Goal: Task Accomplishment & Management: Use online tool/utility

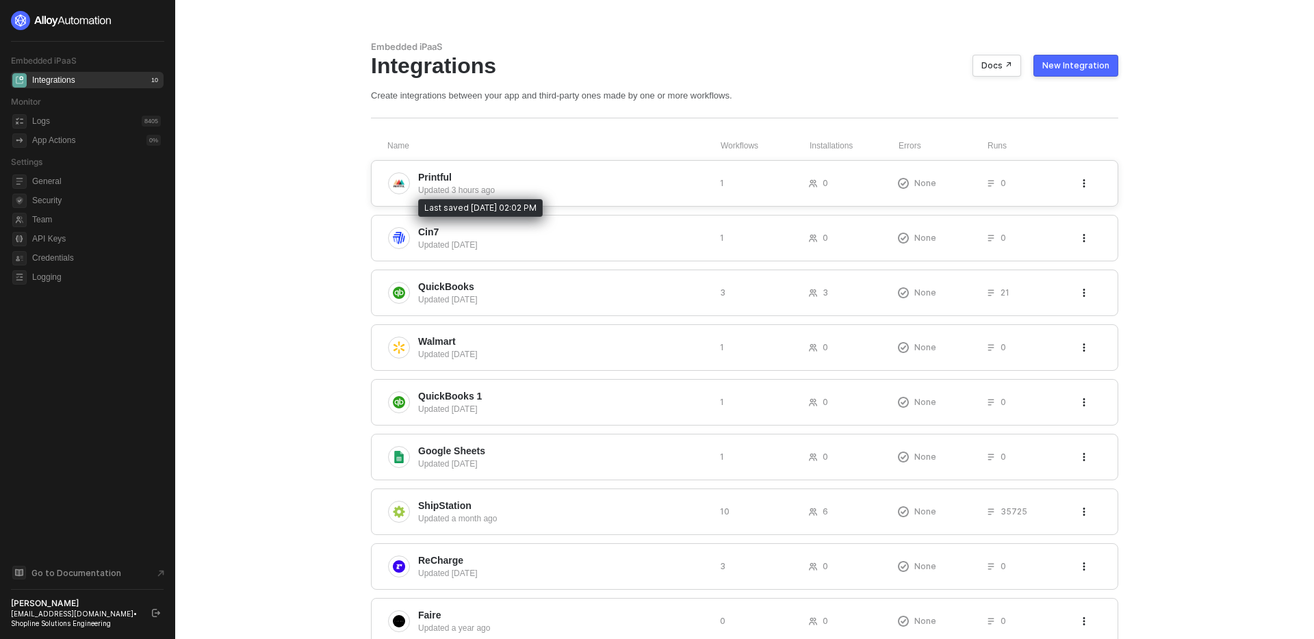
click at [601, 175] on span "Printful" at bounding box center [563, 177] width 291 height 14
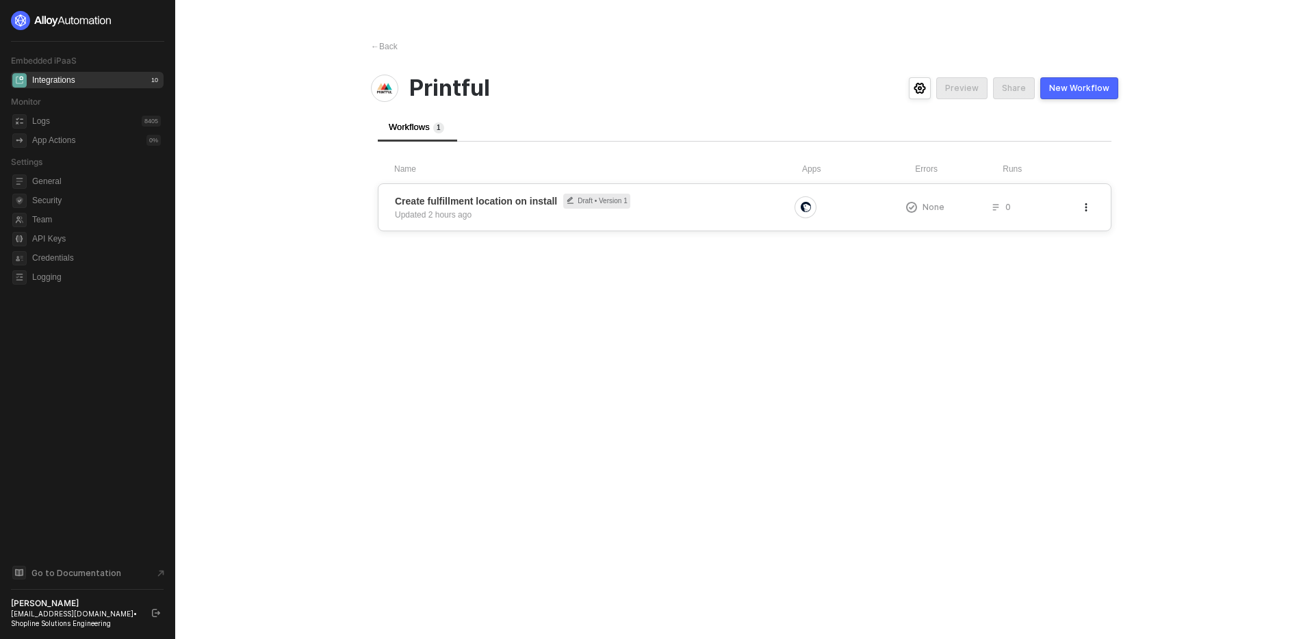
click at [1082, 210] on icon "button" at bounding box center [1086, 207] width 8 height 8
click at [1033, 265] on div "Delete" at bounding box center [1037, 261] width 85 height 13
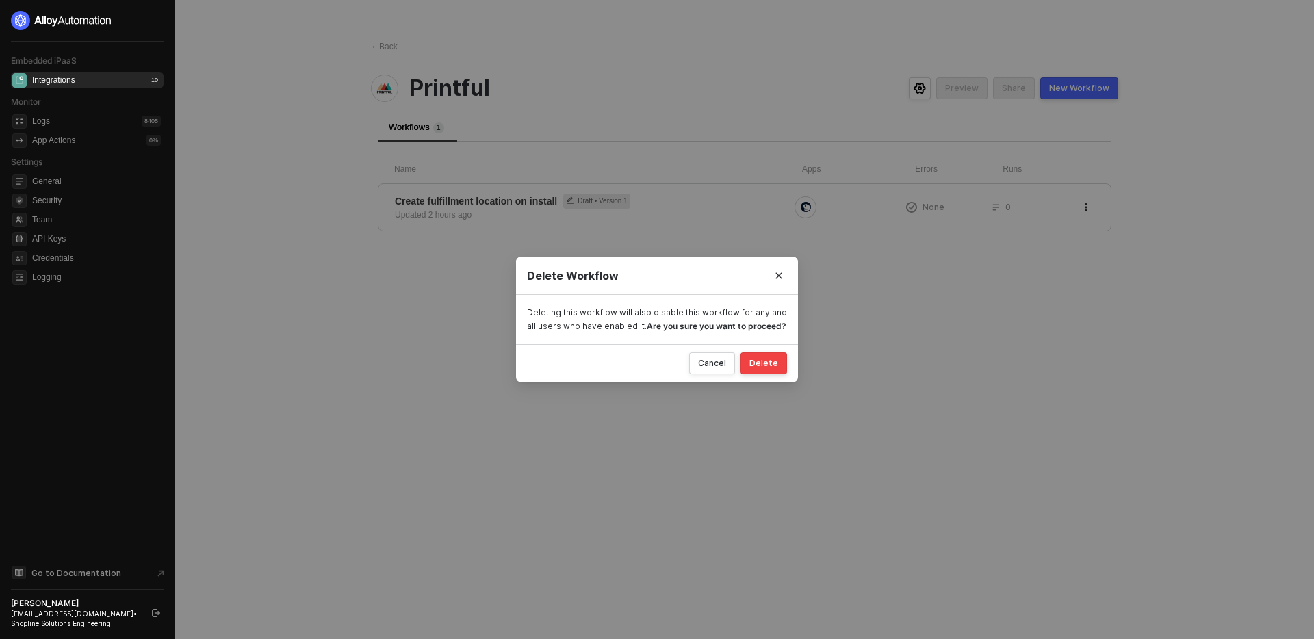
click at [773, 364] on div "Delete" at bounding box center [763, 363] width 29 height 11
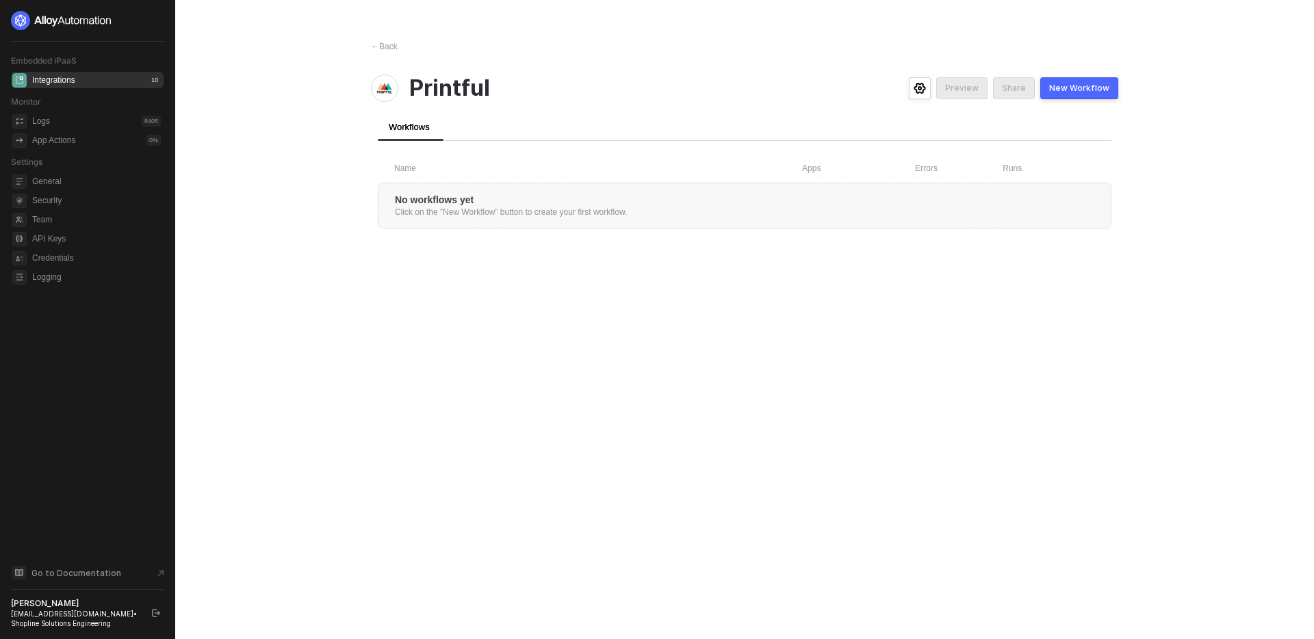
click at [1076, 86] on div "New Workflow" at bounding box center [1079, 88] width 60 height 11
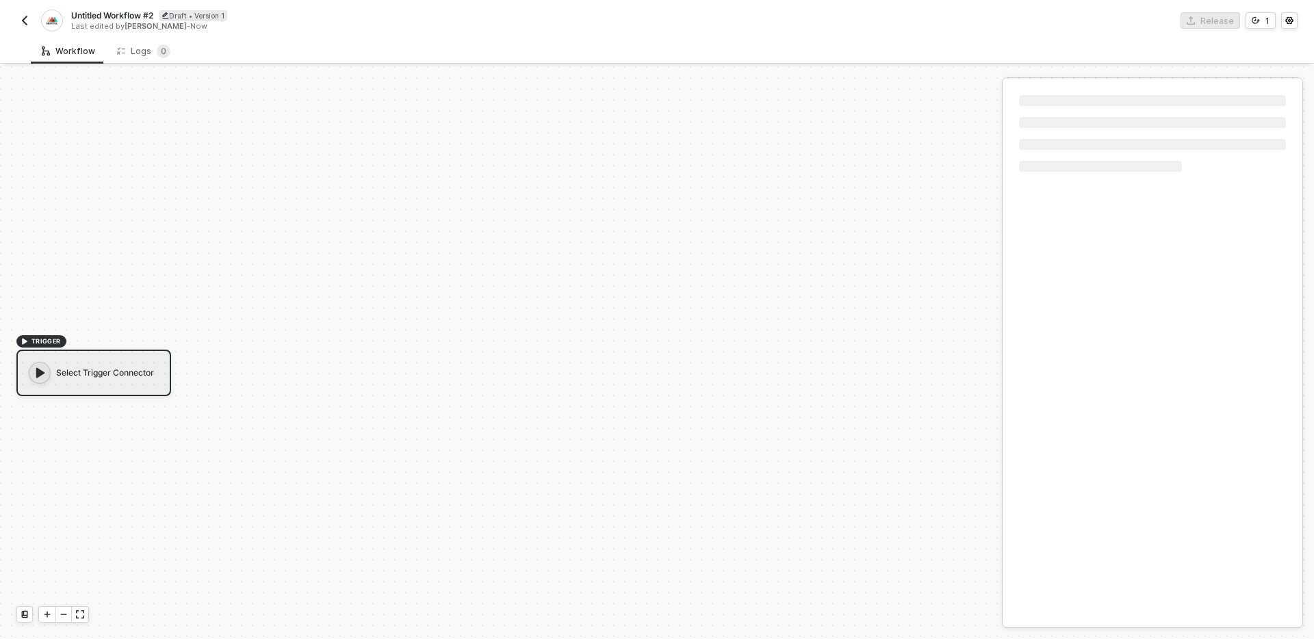
scroll to position [25, 0]
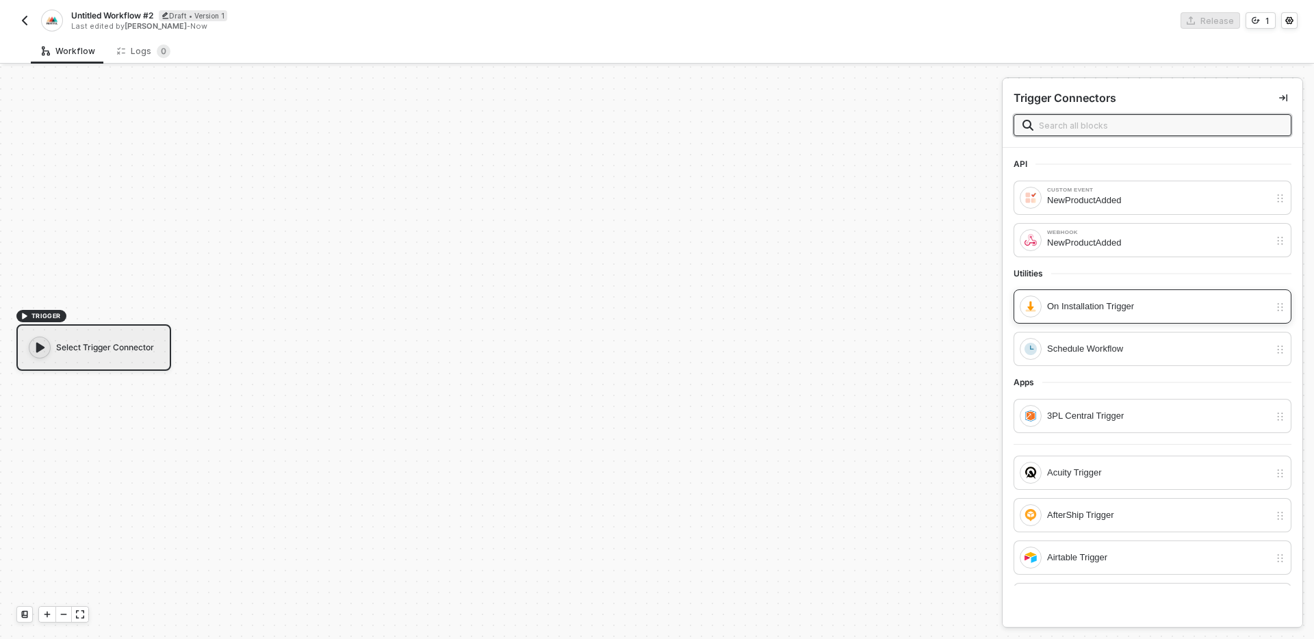
click at [1150, 306] on div "On Installation Trigger" at bounding box center [1158, 306] width 222 height 15
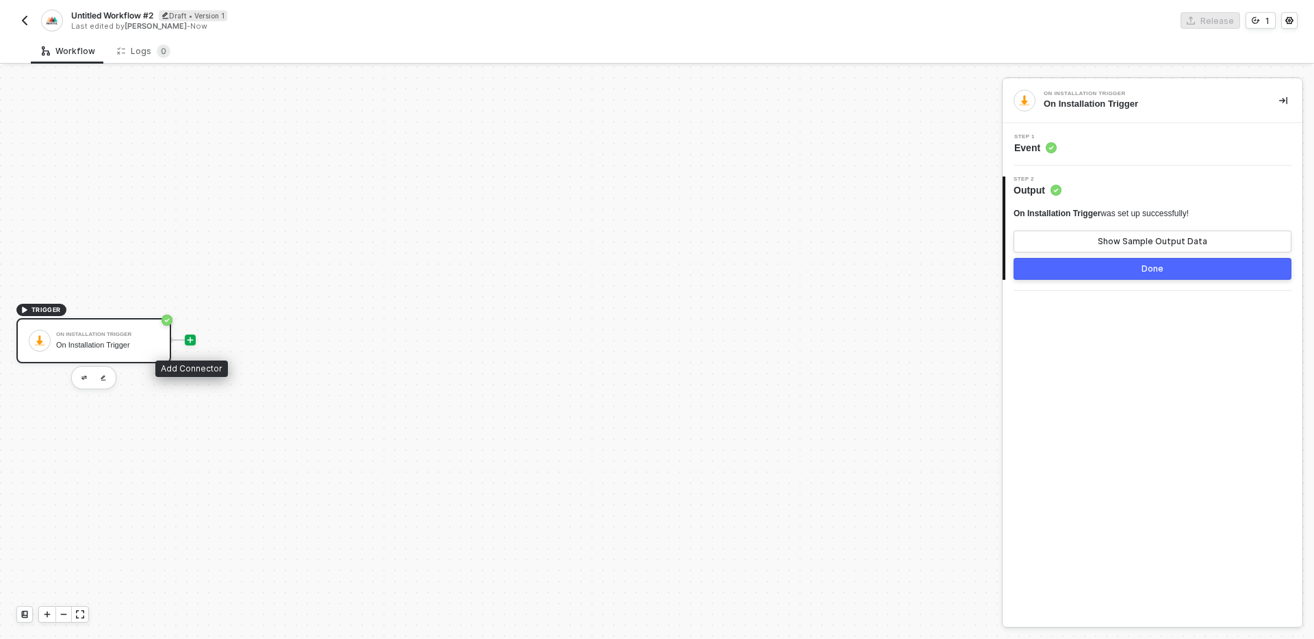
click at [192, 338] on icon "icon-play" at bounding box center [190, 340] width 8 height 8
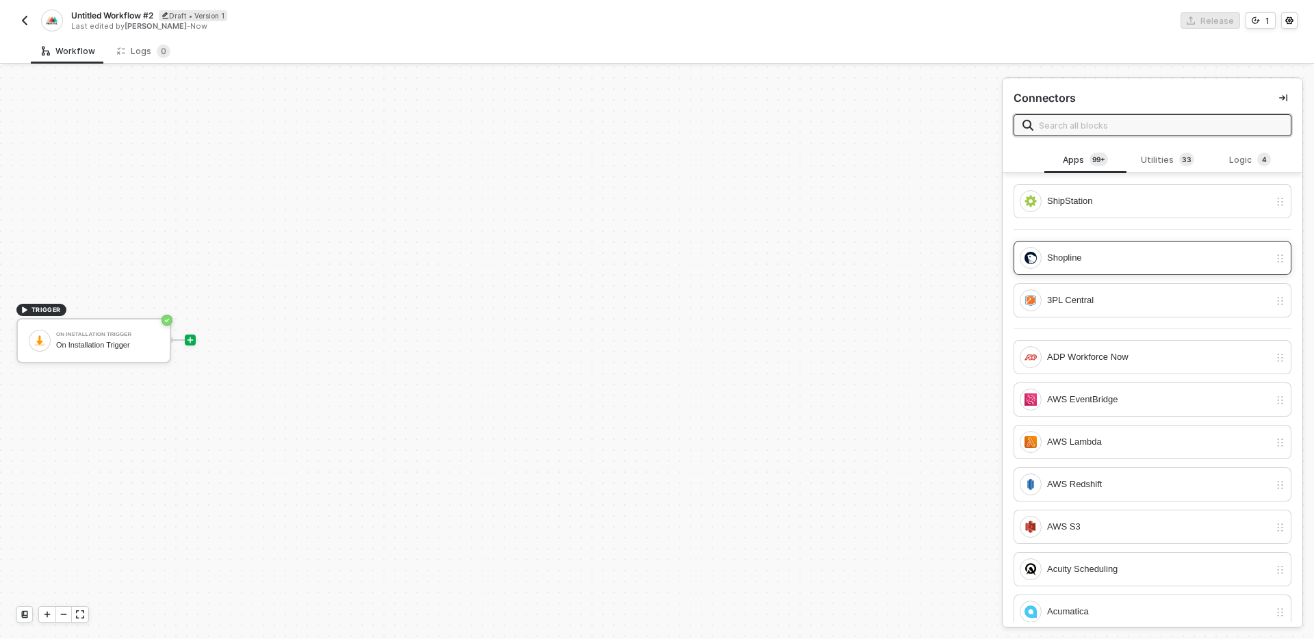
click at [1110, 255] on div "Shopline" at bounding box center [1158, 257] width 222 height 15
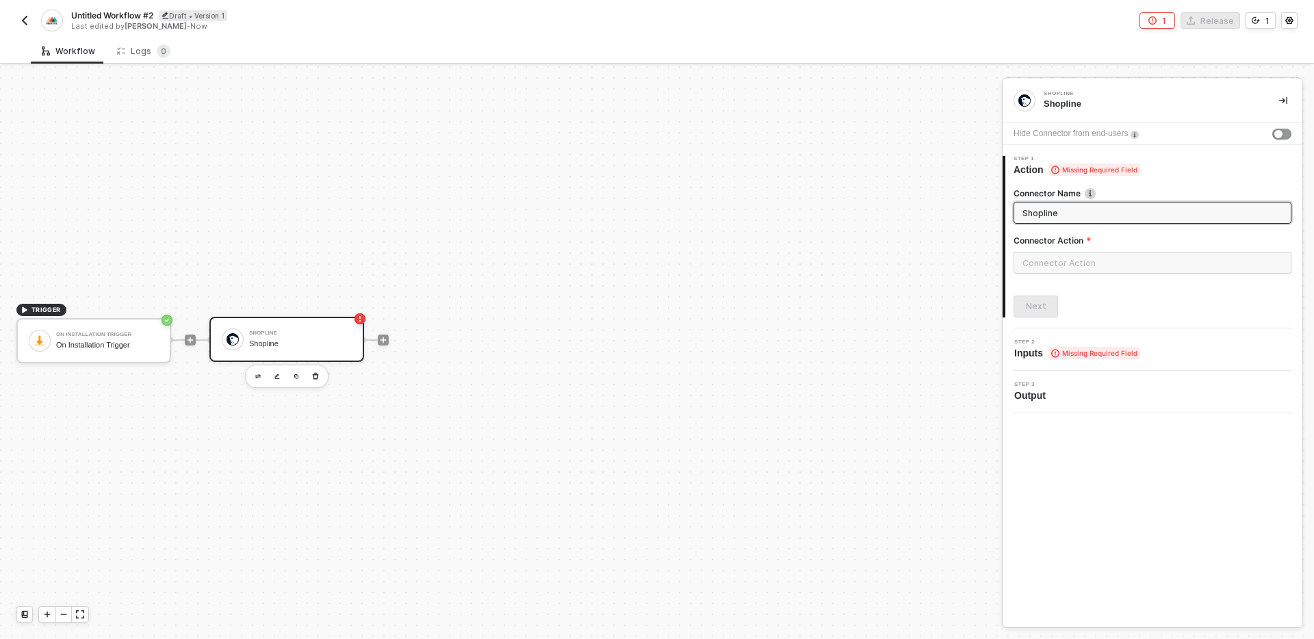
click at [1106, 213] on input "Shopline" at bounding box center [1150, 212] width 257 height 15
type input "Search for Printful fulfillment location"
click at [888, 320] on div "TRIGGER On Installation Trigger On Installation Trigger Shopline Search for Pri…" at bounding box center [497, 340] width 995 height 598
click at [1110, 261] on input "text" at bounding box center [1153, 263] width 278 height 22
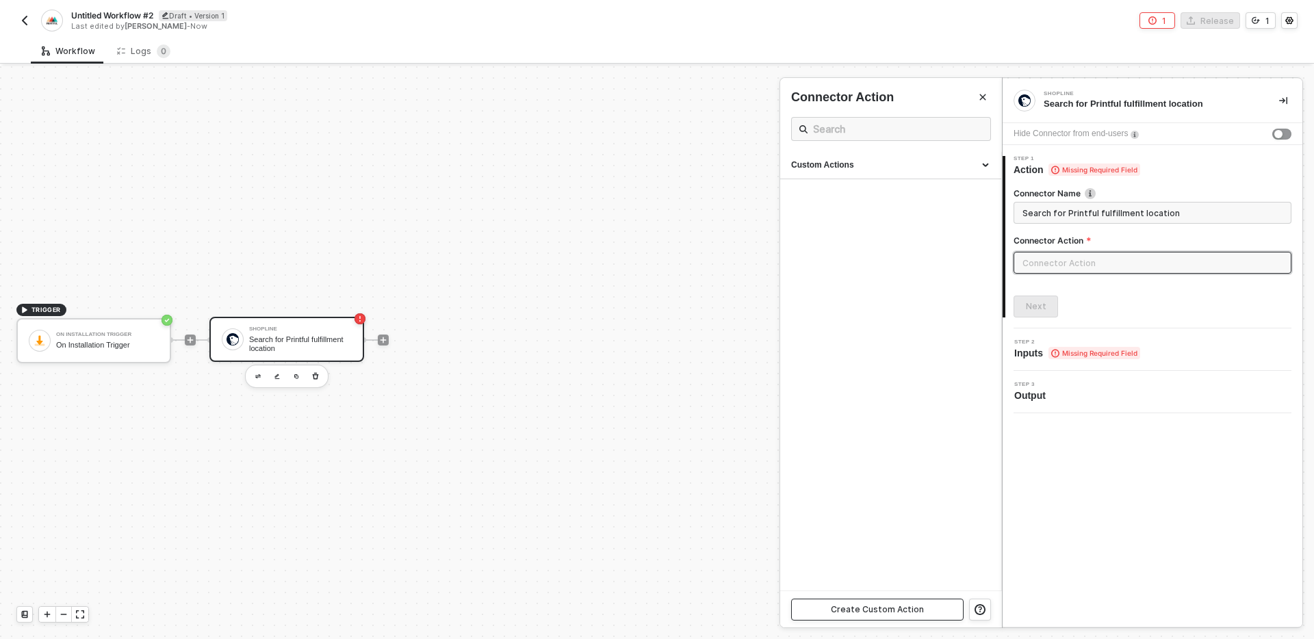
click at [905, 614] on div "Create Custom Action" at bounding box center [877, 609] width 93 height 11
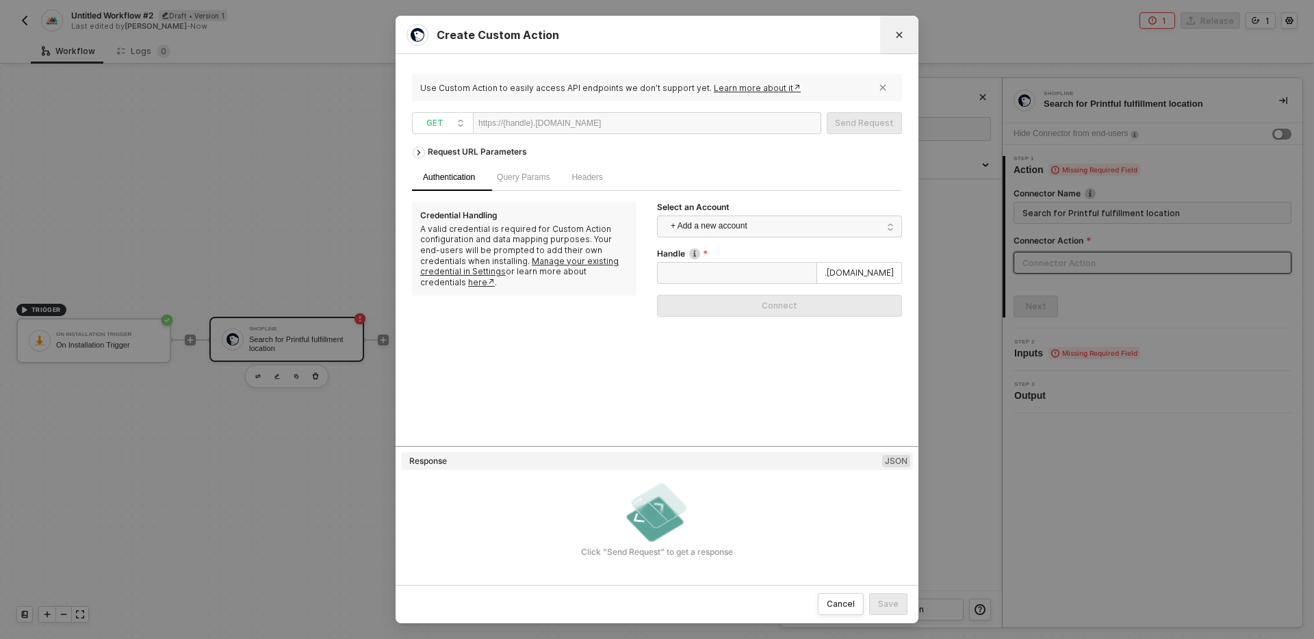
click at [894, 35] on button "Close" at bounding box center [899, 35] width 22 height 22
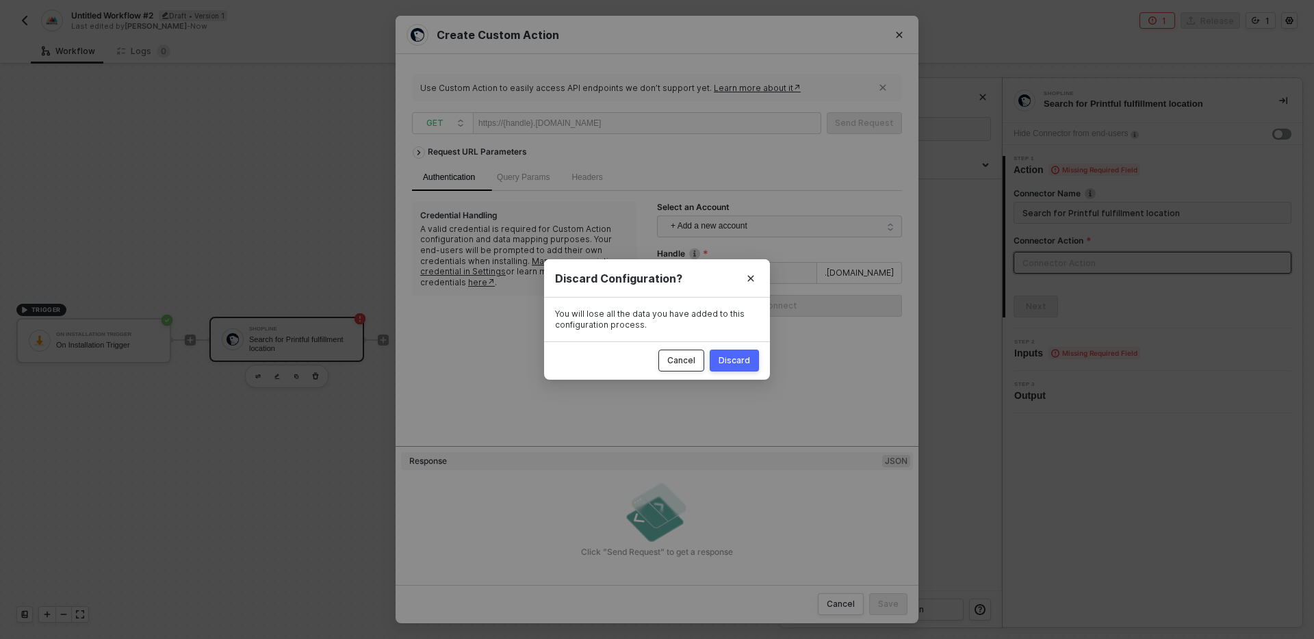
click at [690, 363] on div "Cancel" at bounding box center [681, 360] width 28 height 11
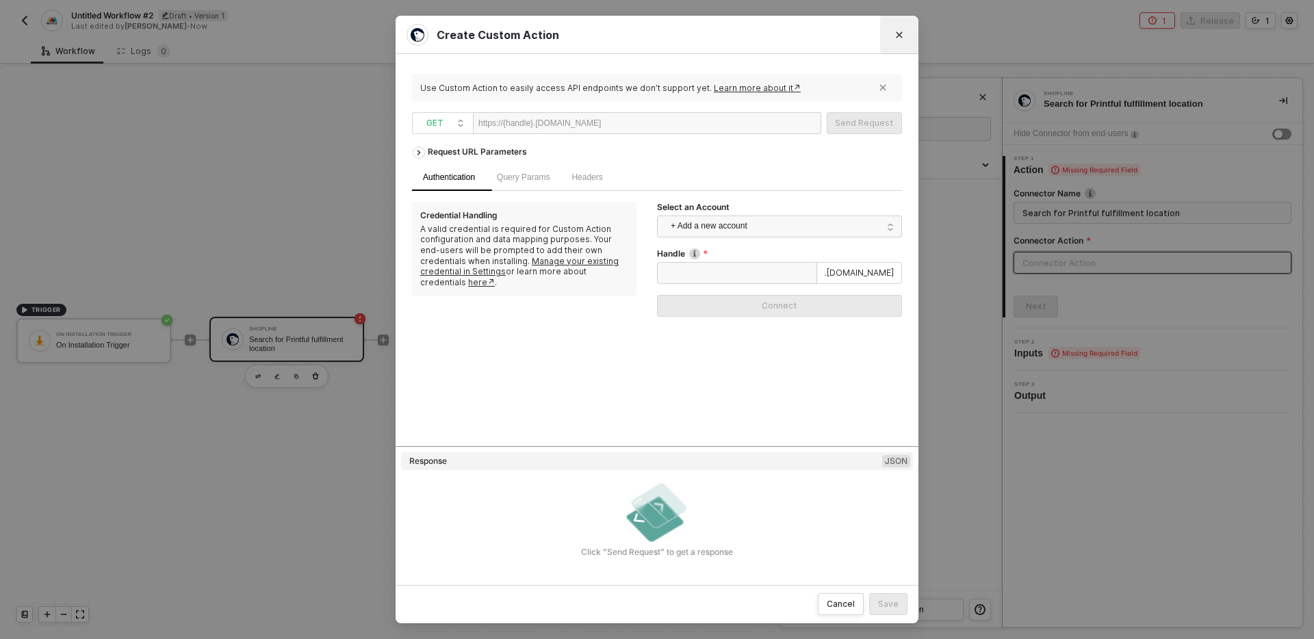
click at [899, 36] on icon "Close" at bounding box center [899, 35] width 6 height 6
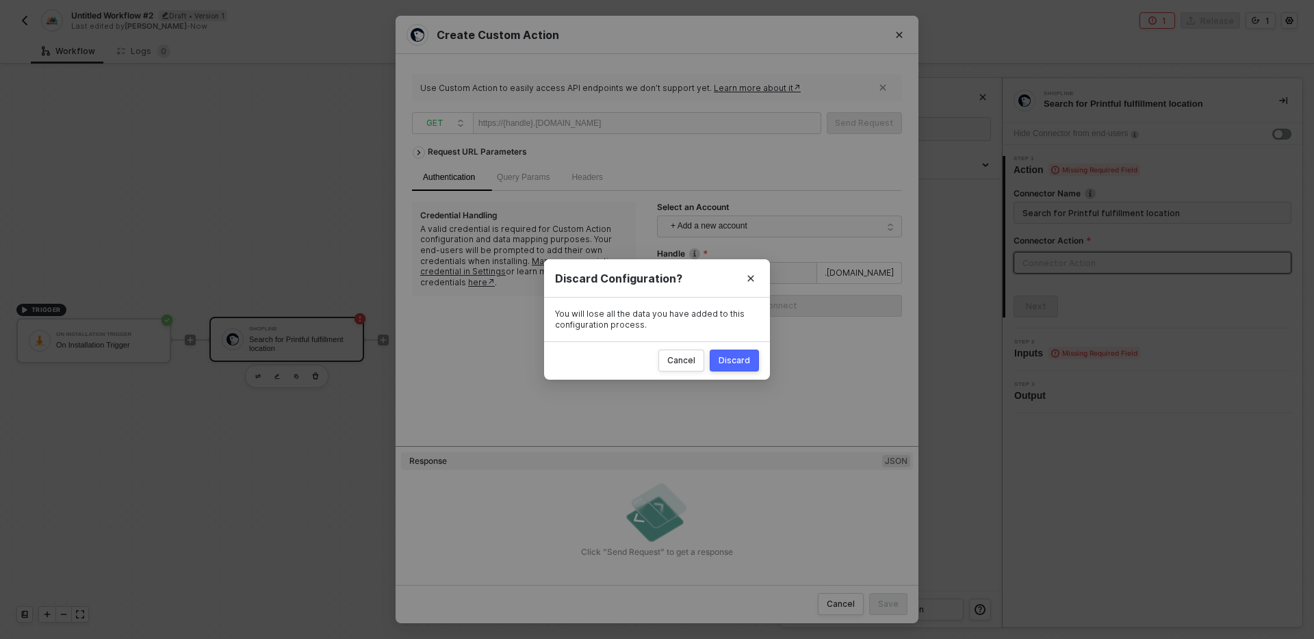
click at [731, 361] on div "Discard" at bounding box center [734, 360] width 31 height 11
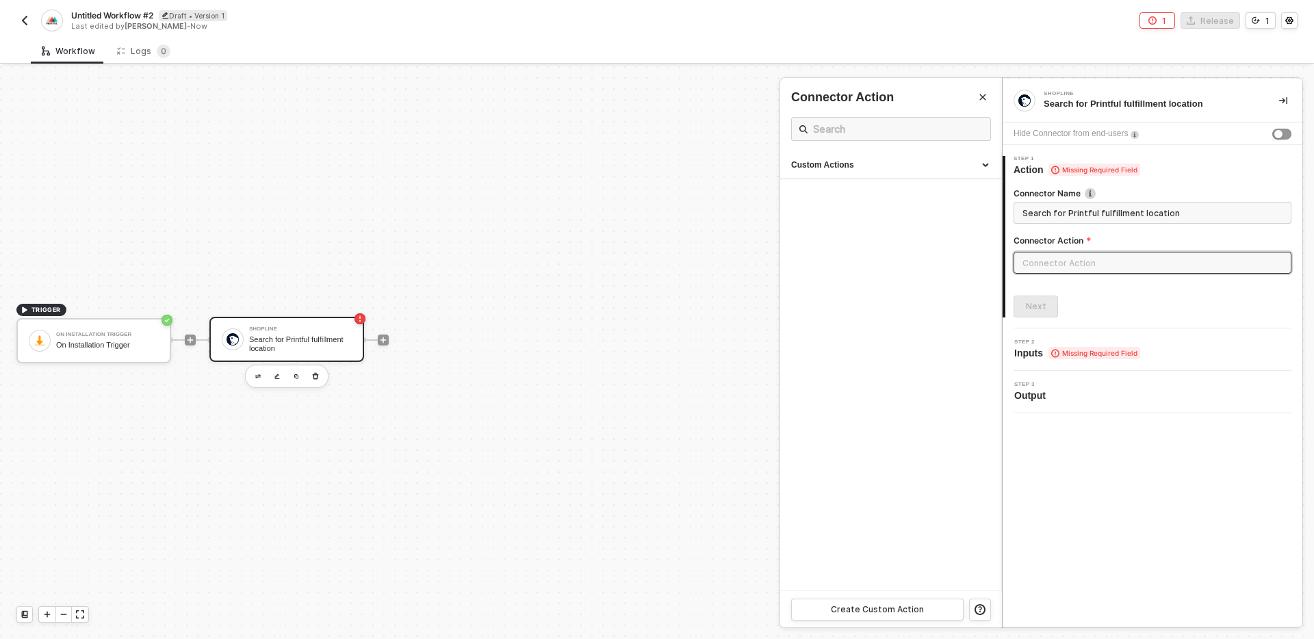
click at [660, 459] on div at bounding box center [657, 352] width 1314 height 573
click at [194, 339] on icon "icon-play" at bounding box center [191, 340] width 6 height 6
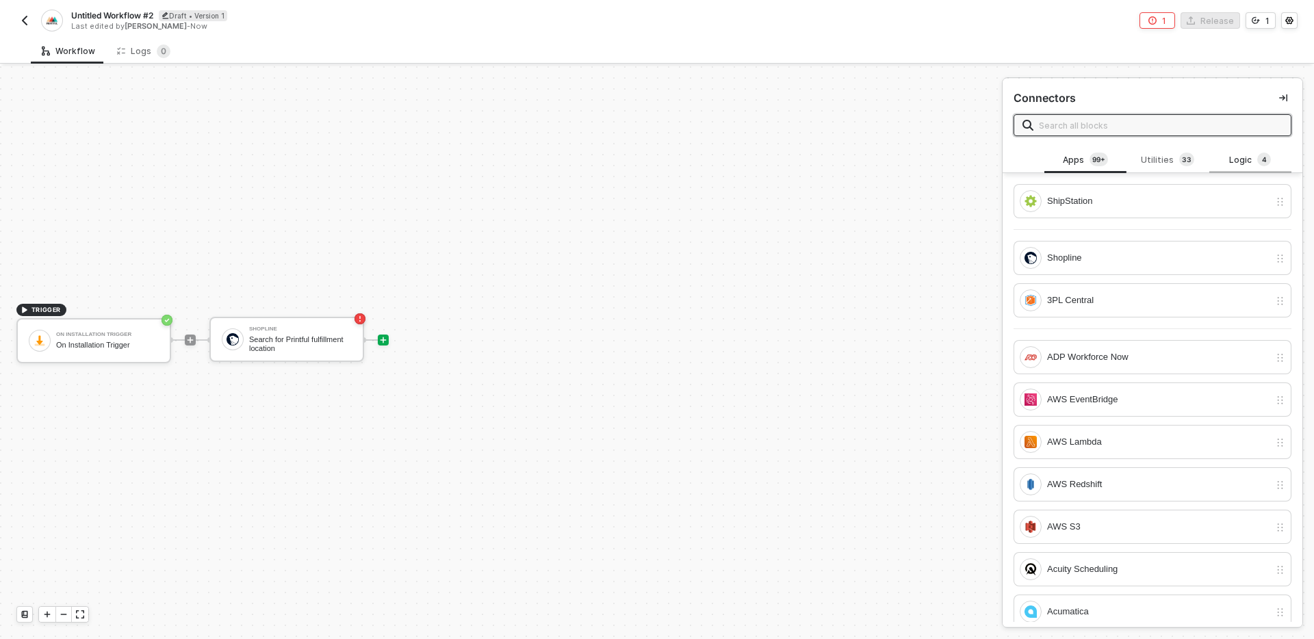
click at [1244, 162] on div "Logic 4" at bounding box center [1250, 160] width 60 height 15
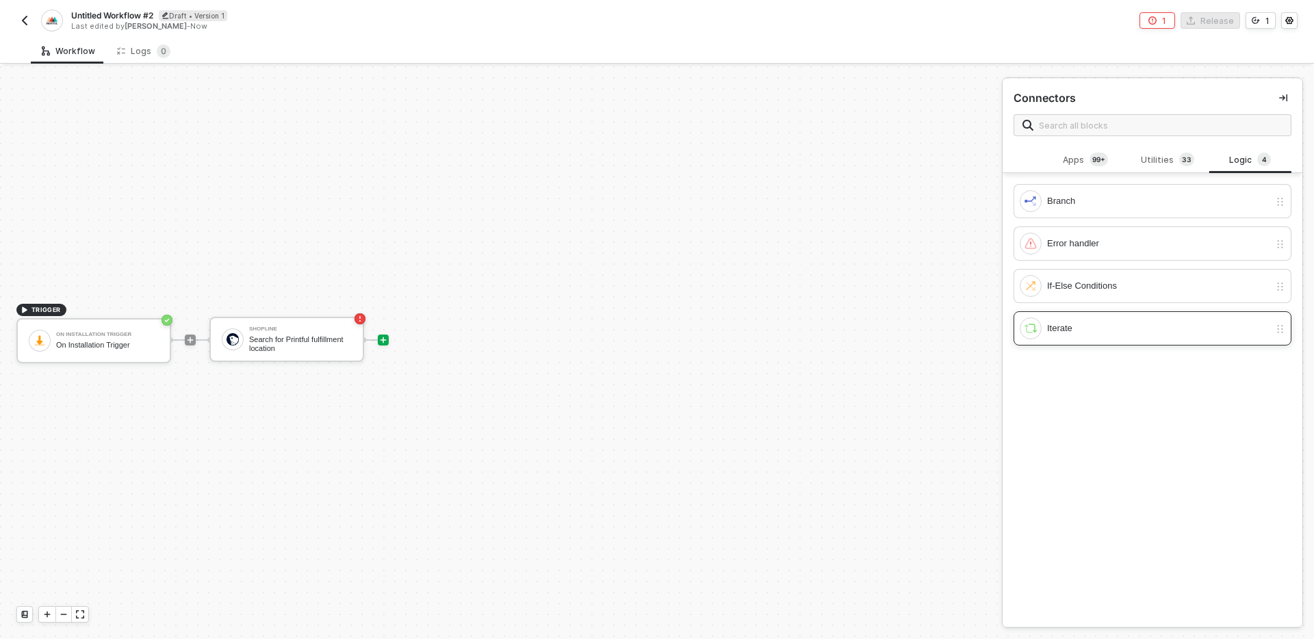
click at [1113, 333] on div "Iterate" at bounding box center [1158, 328] width 222 height 15
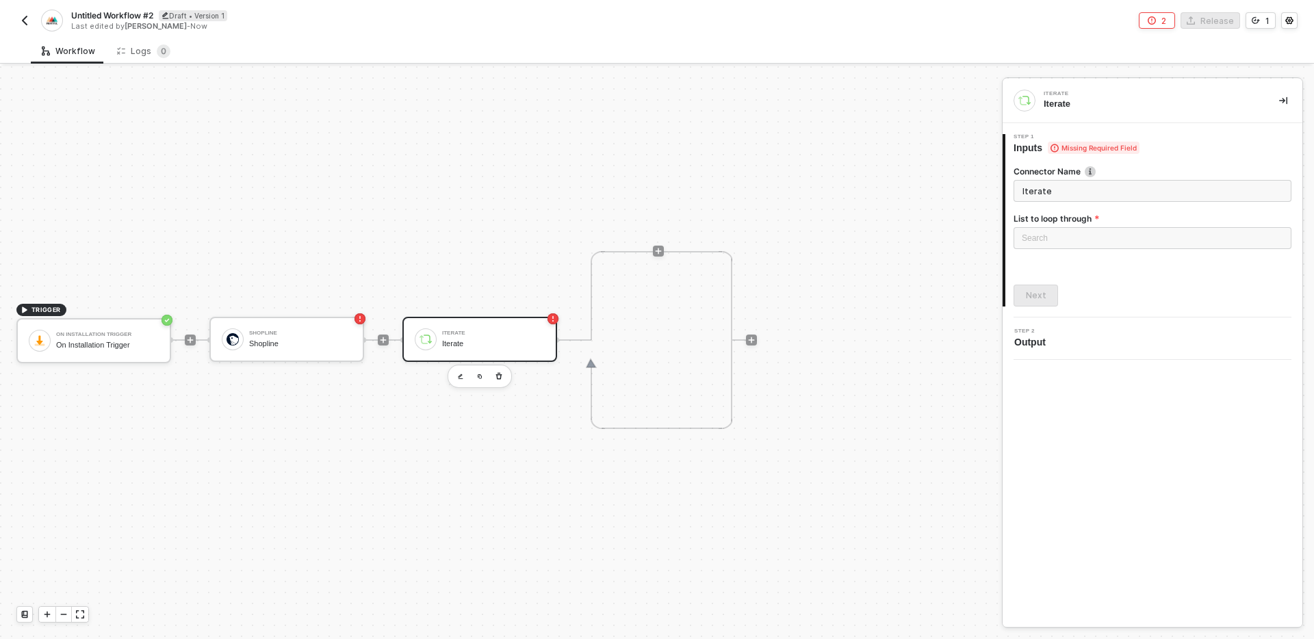
click at [1110, 193] on input "Iterate" at bounding box center [1153, 191] width 278 height 22
type input "f"
type input "G"
type input "Iterate fulfillment services"
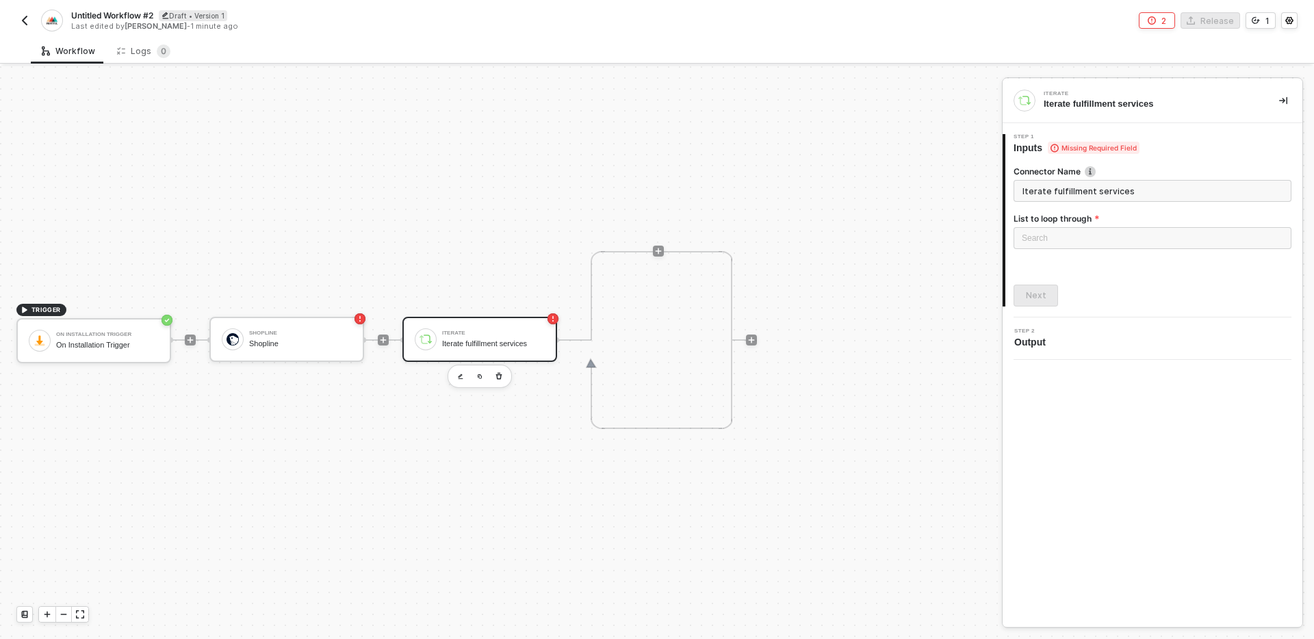
click at [831, 376] on div at bounding box center [751, 340] width 182 height 107
click at [269, 328] on div "Shopline Shopline" at bounding box center [300, 339] width 103 height 26
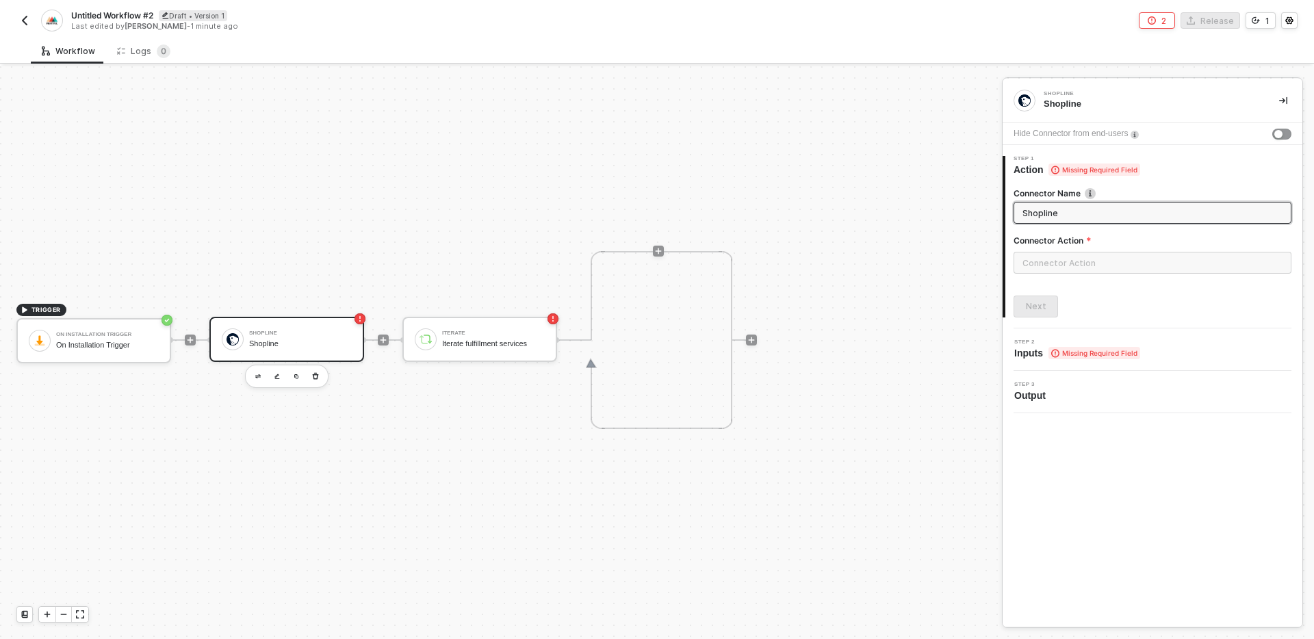
click at [1102, 212] on input "Shopline" at bounding box center [1150, 212] width 257 height 15
type input "Search for Printful fulfillment service"
click at [862, 275] on div "TRIGGER On Installation Trigger On Installation Trigger Shopline Search for Pri…" at bounding box center [497, 340] width 995 height 598
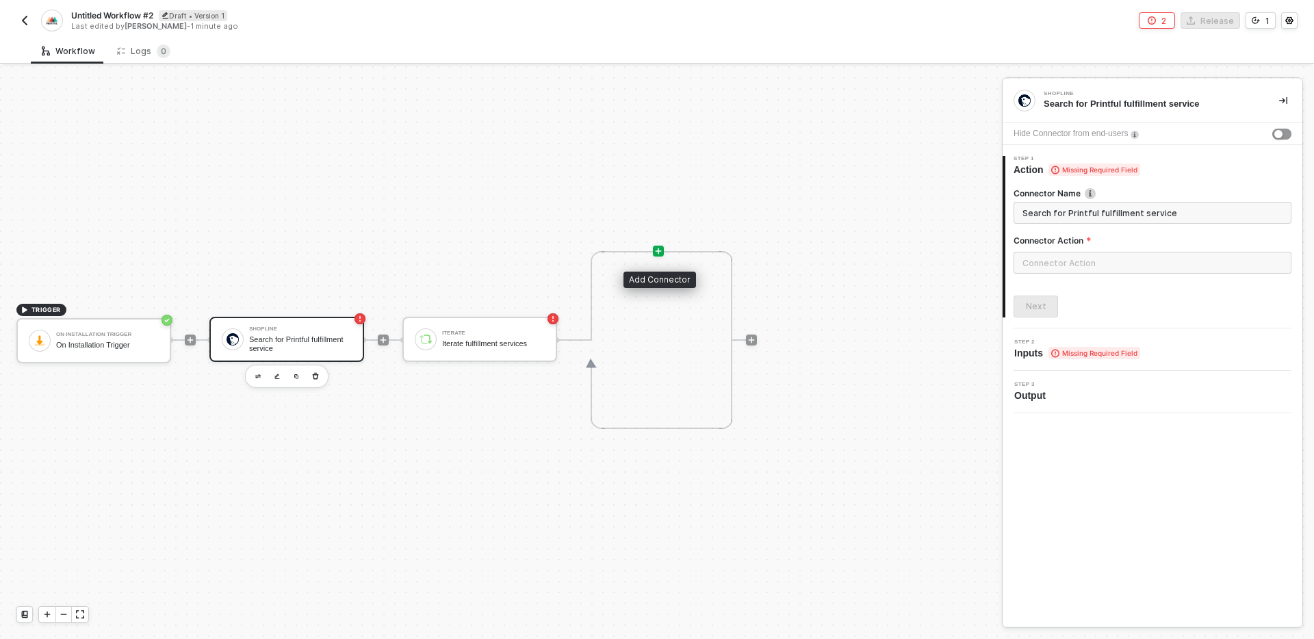
click at [659, 248] on icon "icon-play" at bounding box center [658, 251] width 8 height 8
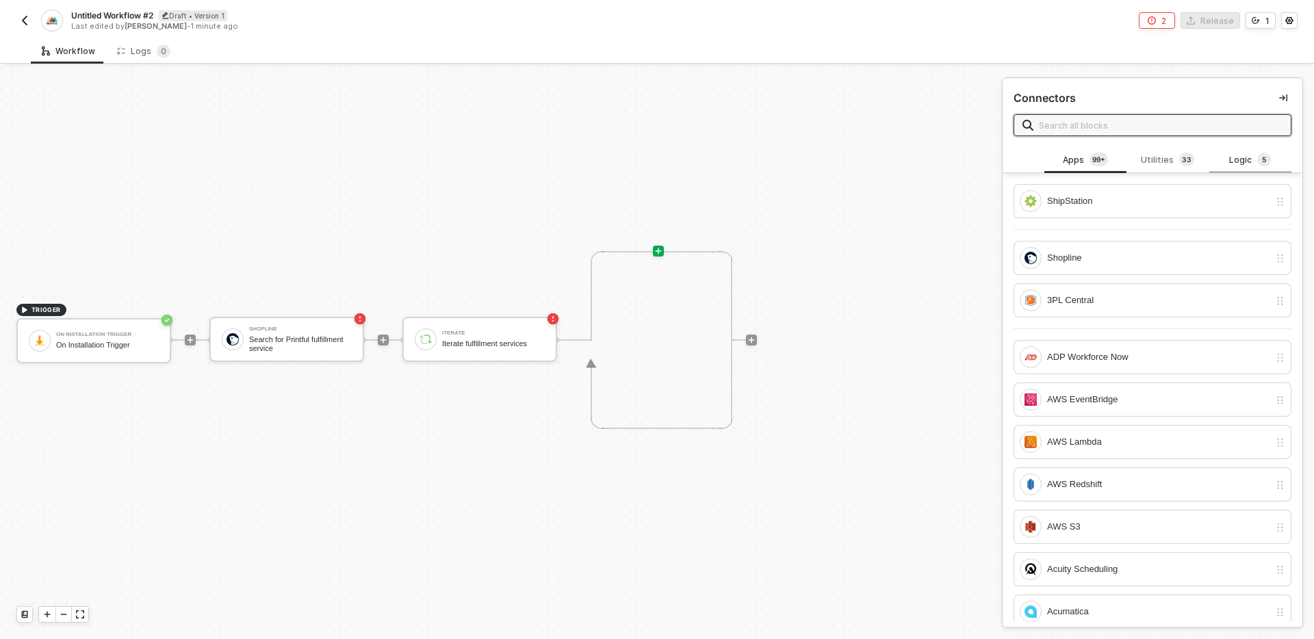
click at [1263, 155] on span "5" at bounding box center [1264, 159] width 4 height 11
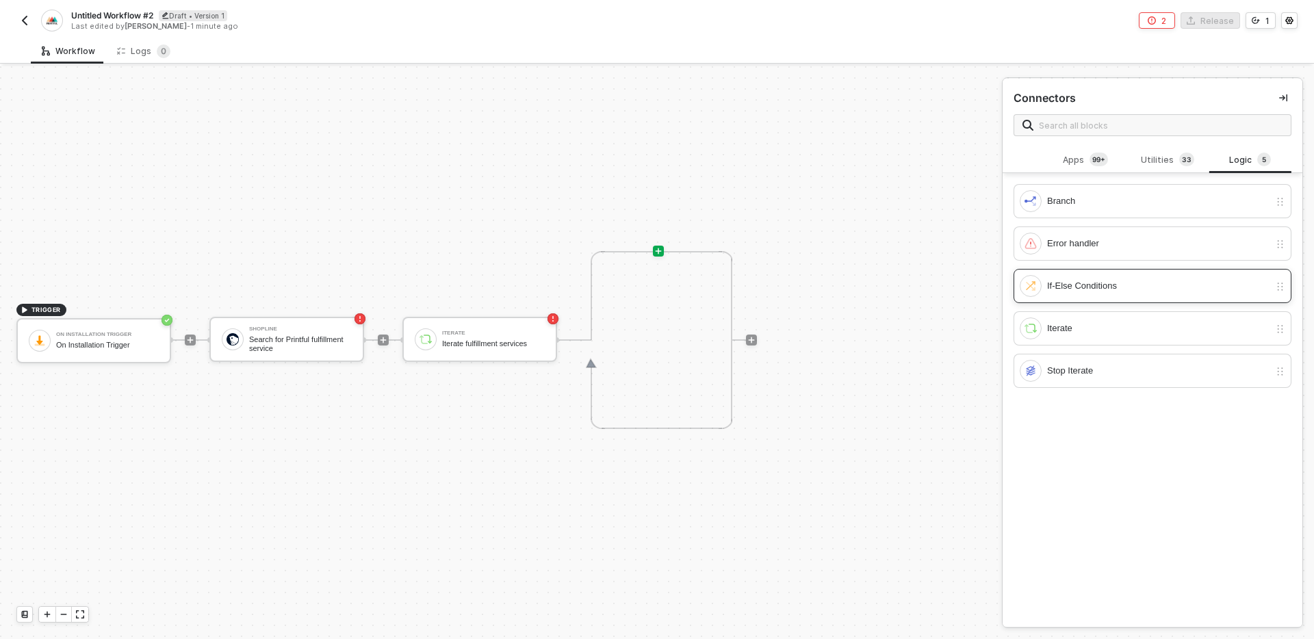
click at [1118, 293] on div "If-Else Conditions" at bounding box center [1158, 286] width 222 height 15
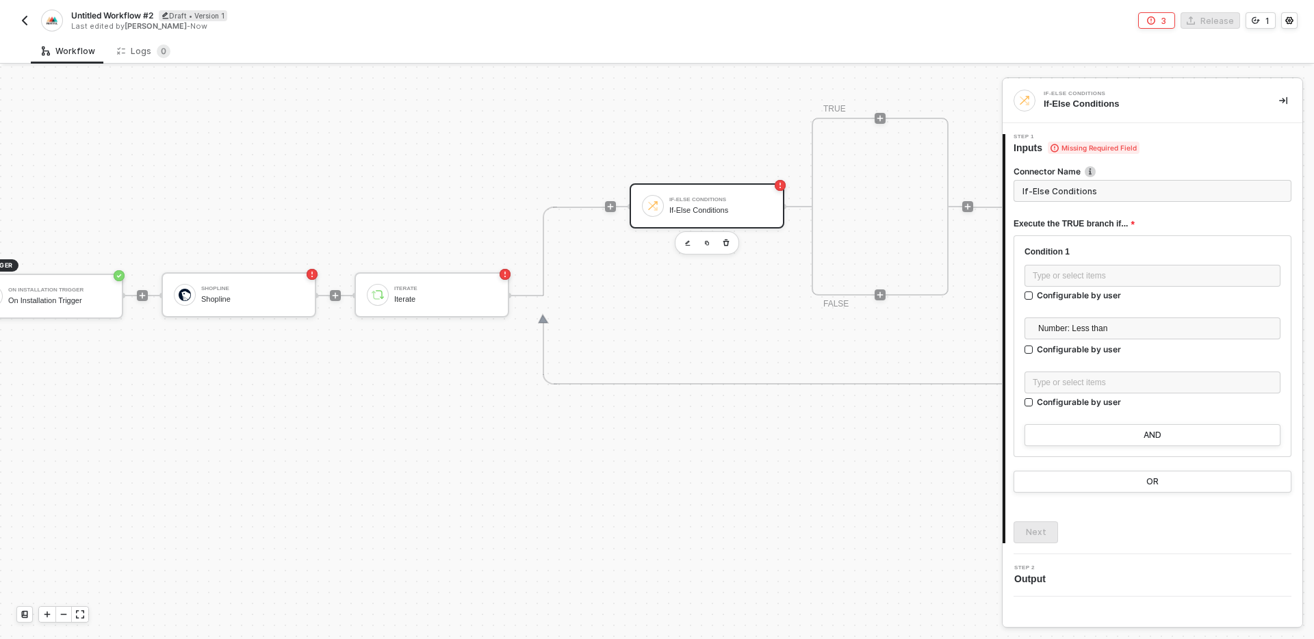
scroll to position [433, 0]
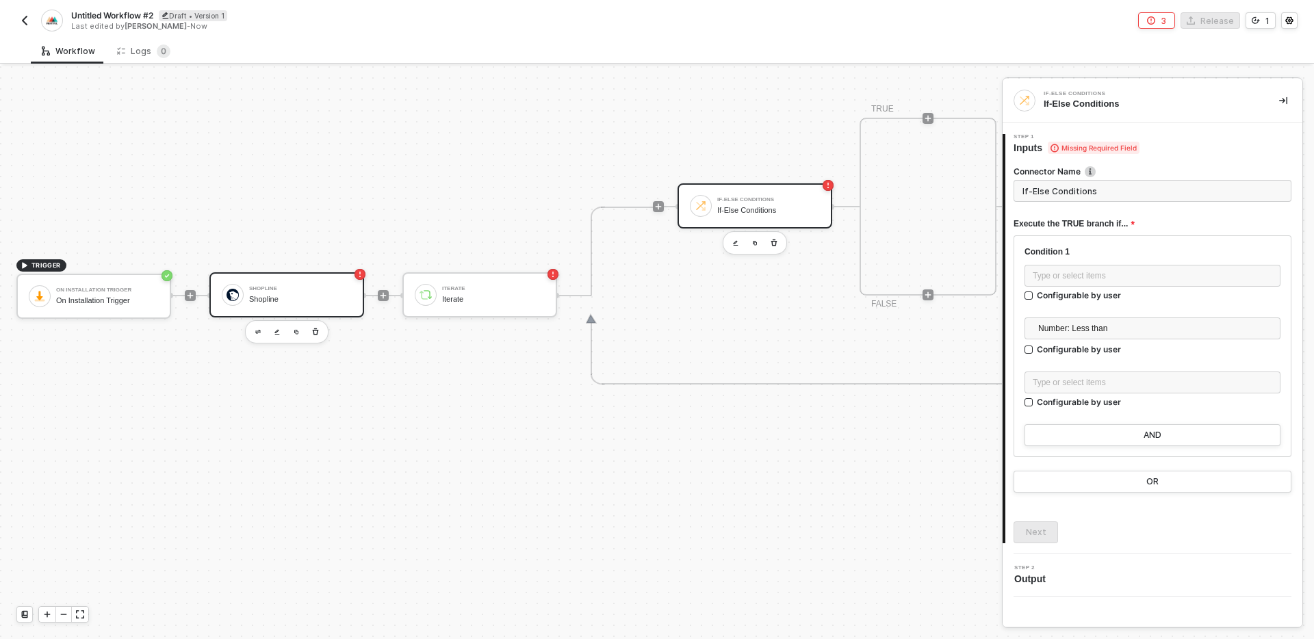
click at [294, 292] on div "Shopline Shopline" at bounding box center [300, 295] width 103 height 26
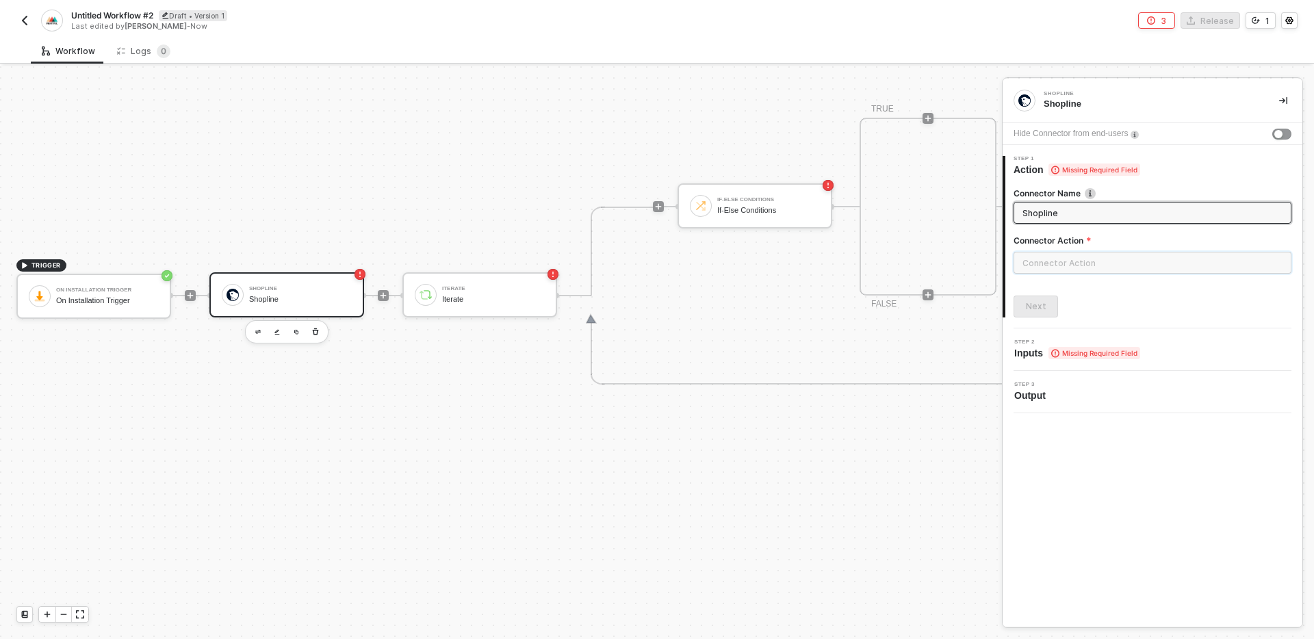
click at [1110, 260] on input "text" at bounding box center [1153, 263] width 278 height 22
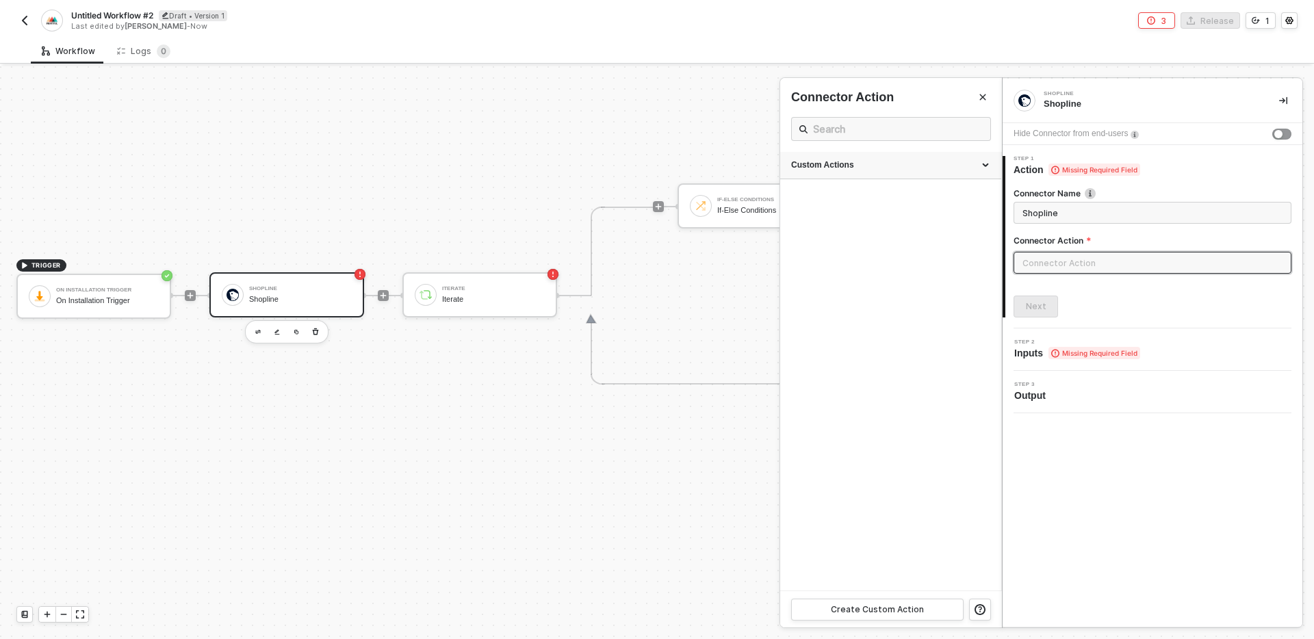
click at [888, 158] on div "Custom Actions" at bounding box center [890, 165] width 221 height 27
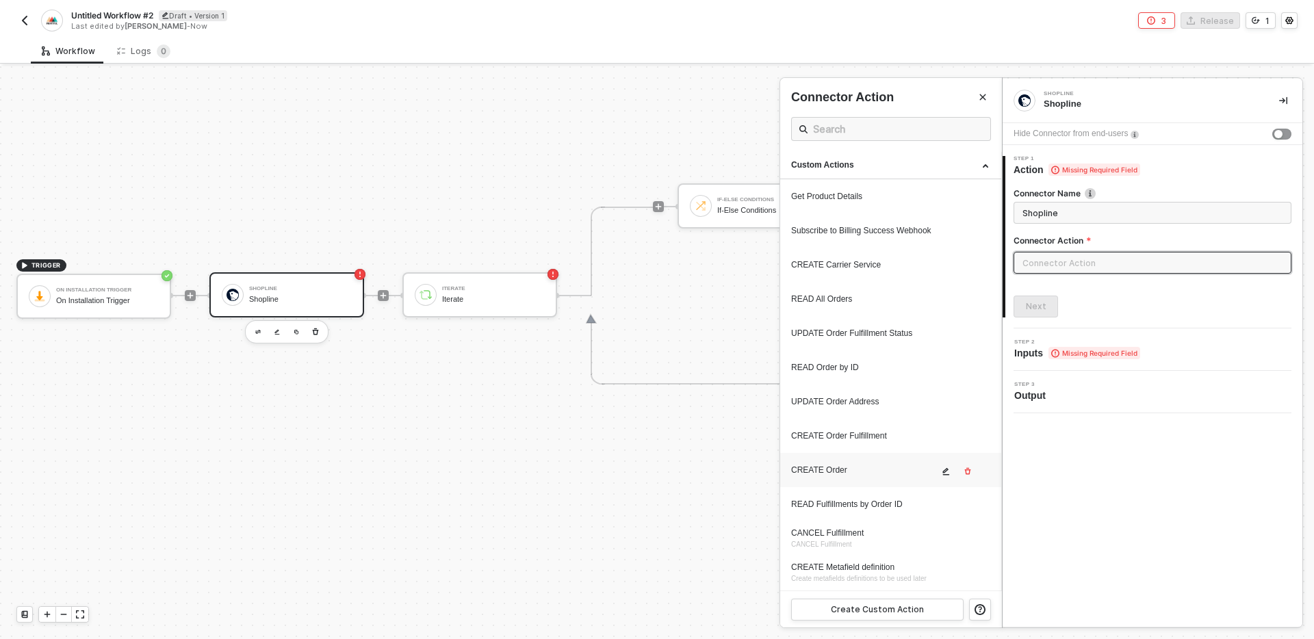
scroll to position [170, 0]
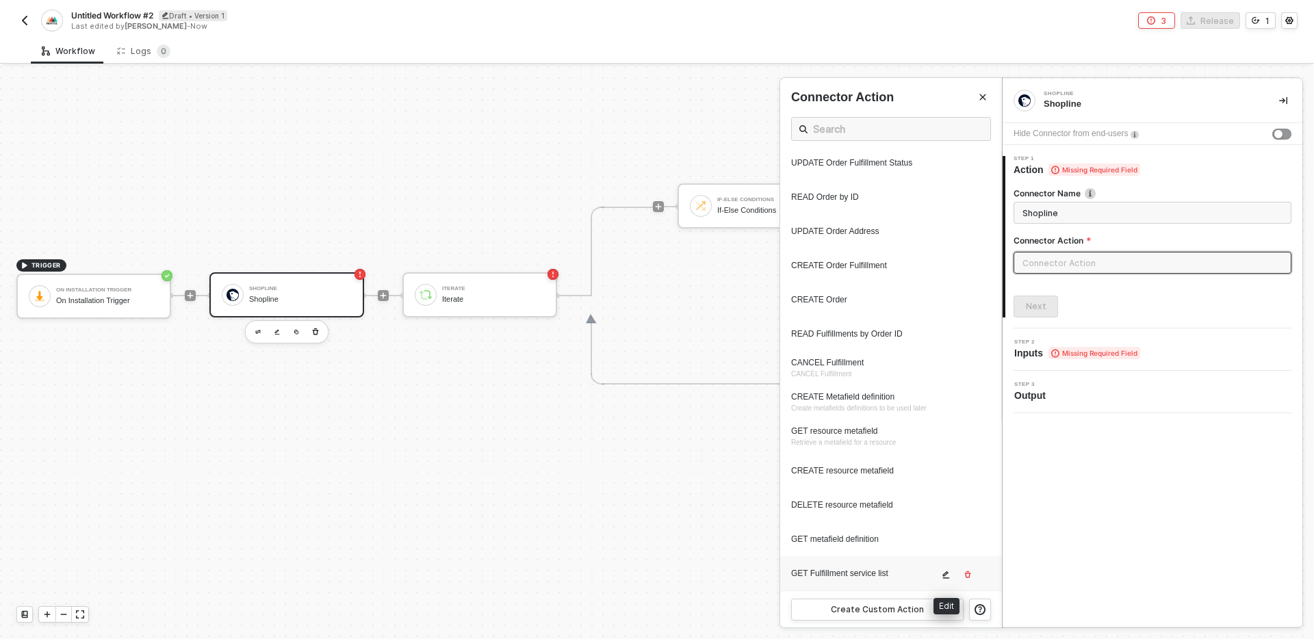
click at [859, 574] on div "GET Fulfillment service list" at bounding box center [864, 574] width 147 height 12
type input "Custom Action"
type input "Custom - GET Fulfillment service list"
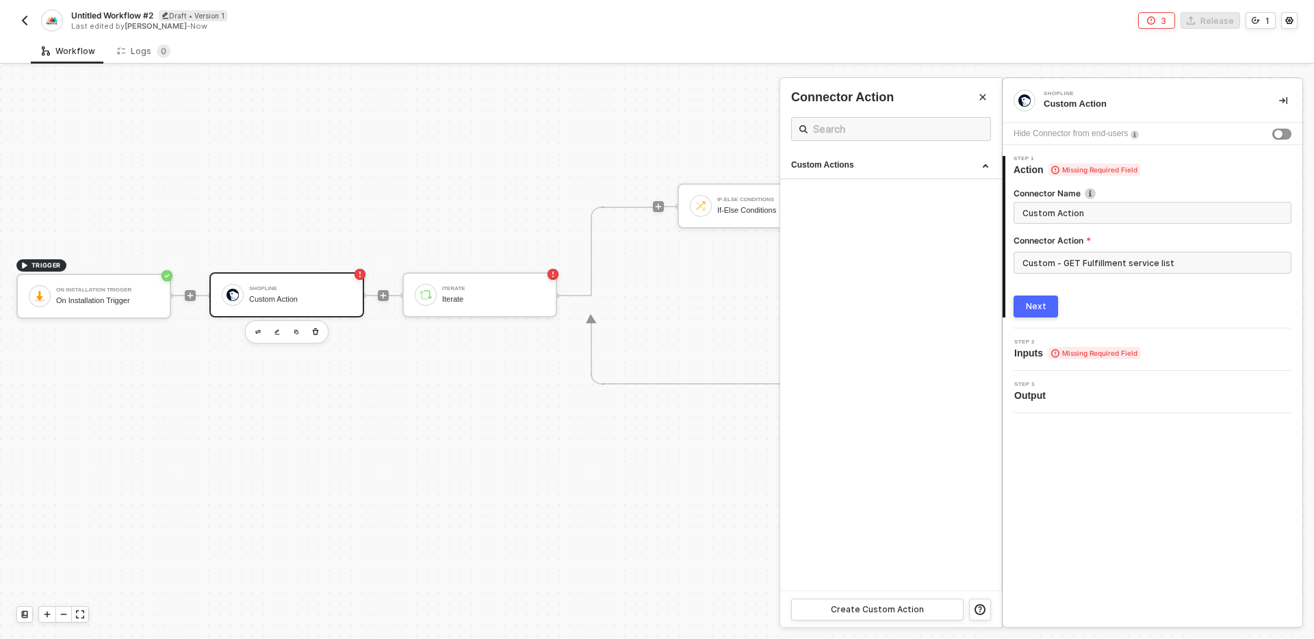
scroll to position [0, 0]
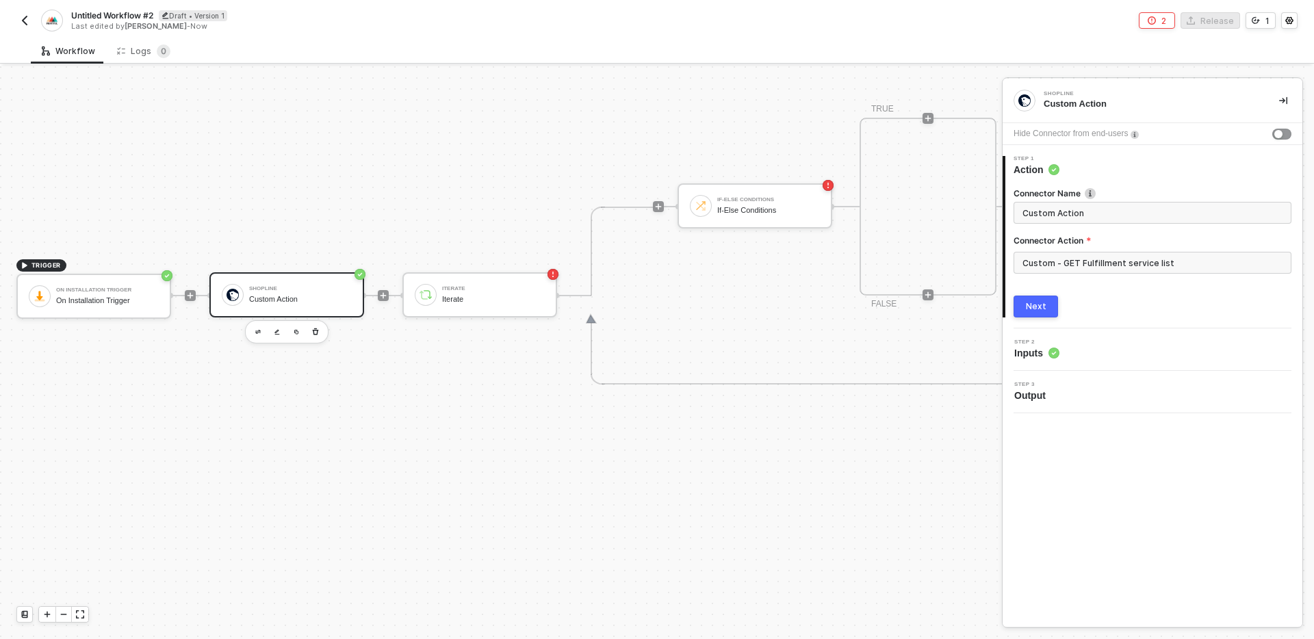
click at [1067, 309] on div "Next" at bounding box center [1153, 307] width 278 height 22
click at [1027, 309] on div "Next" at bounding box center [1036, 306] width 21 height 11
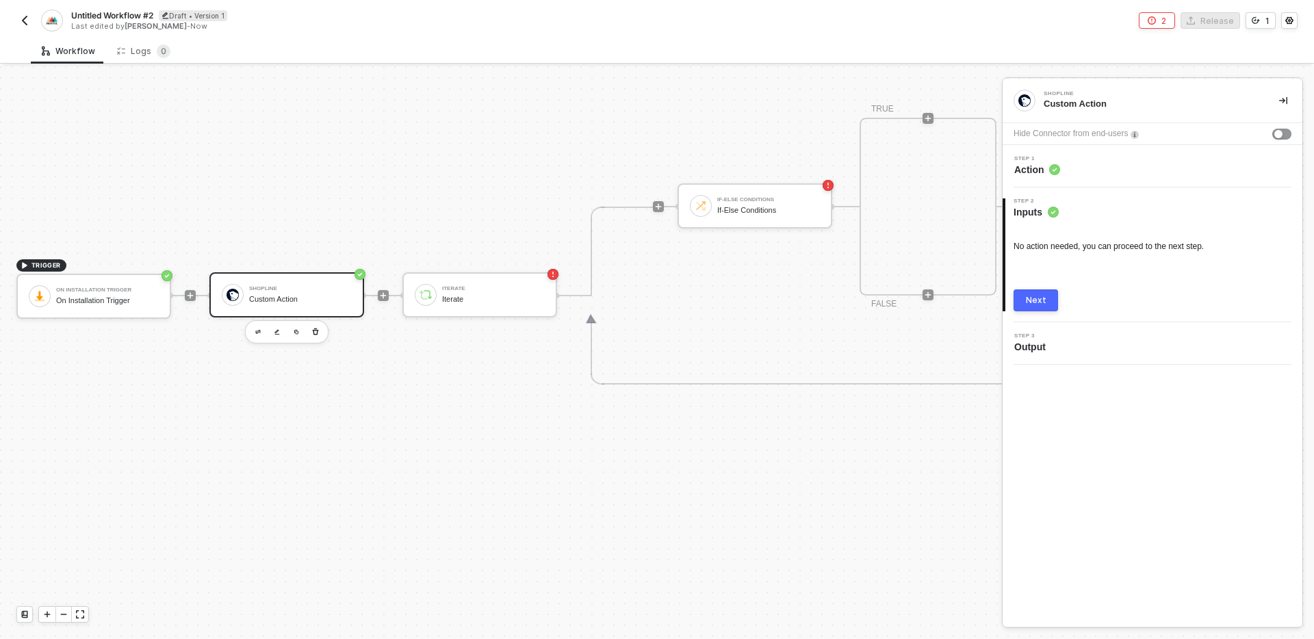
click at [1081, 178] on div "Step 1 Action" at bounding box center [1153, 166] width 300 height 42
click at [1089, 170] on div "Step 1 Action" at bounding box center [1154, 166] width 296 height 21
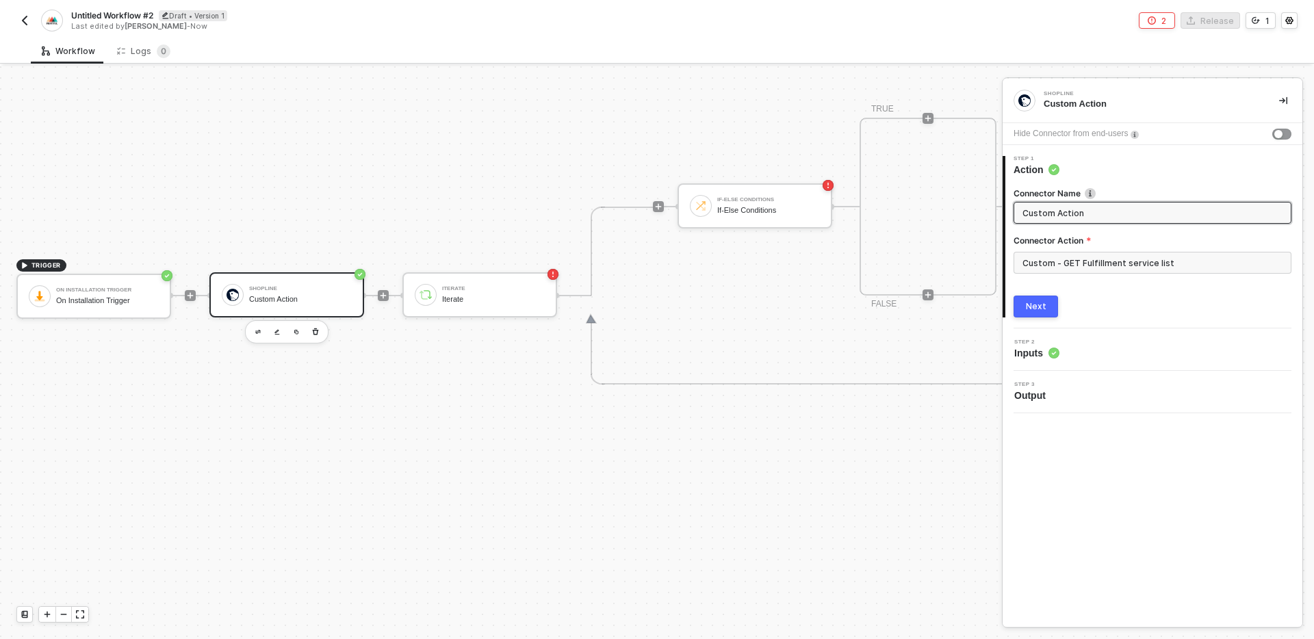
click at [1111, 211] on input "Custom Action" at bounding box center [1150, 212] width 257 height 15
type input "Get all fulfillment services"
click at [1045, 307] on button "Next" at bounding box center [1036, 307] width 44 height 22
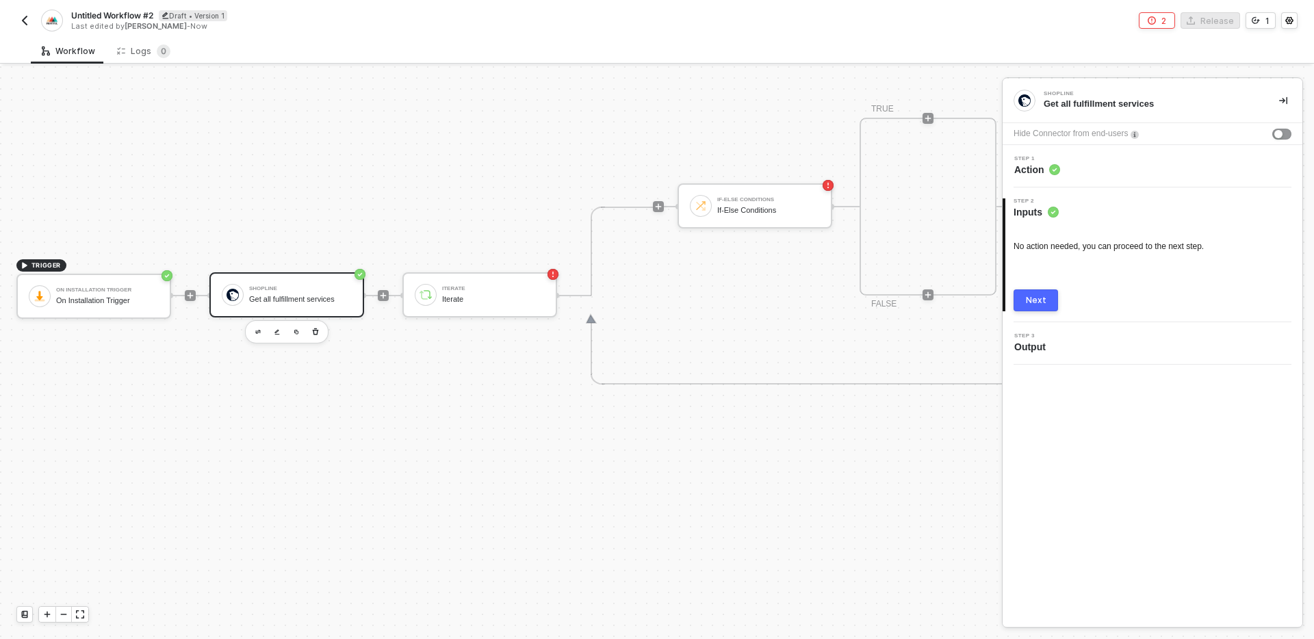
click at [1045, 307] on button "Next" at bounding box center [1036, 300] width 44 height 22
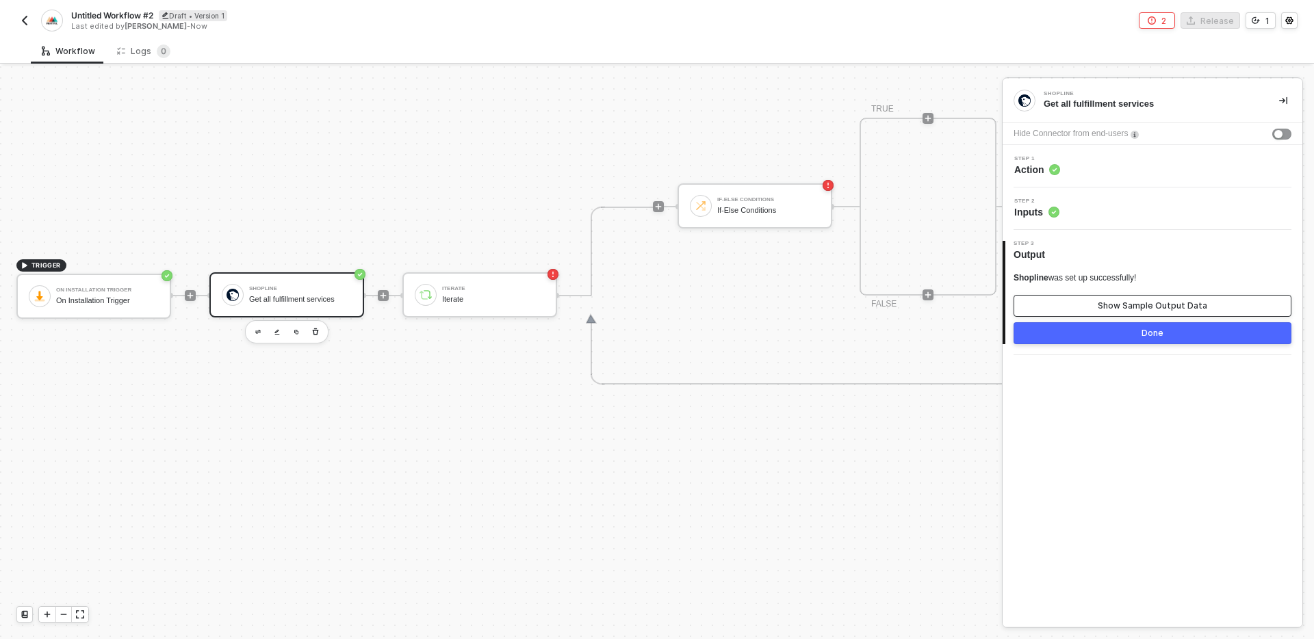
click at [1145, 305] on div "Show Sample Output Data" at bounding box center [1152, 305] width 109 height 11
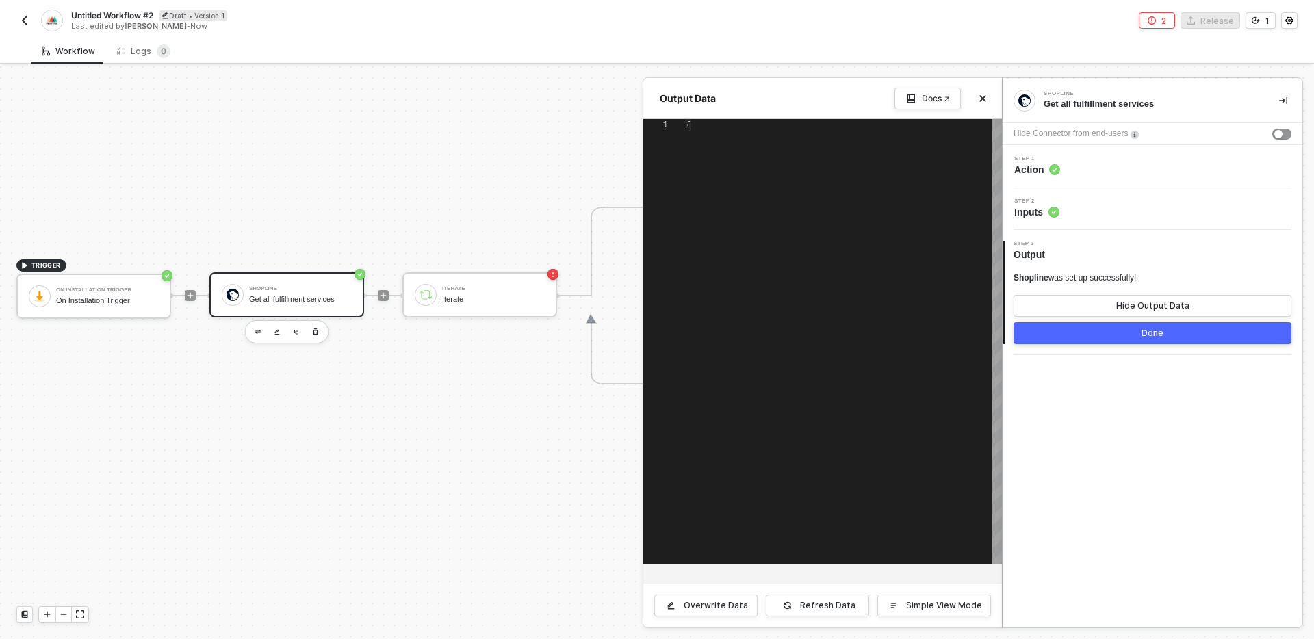
scroll to position [111, 0]
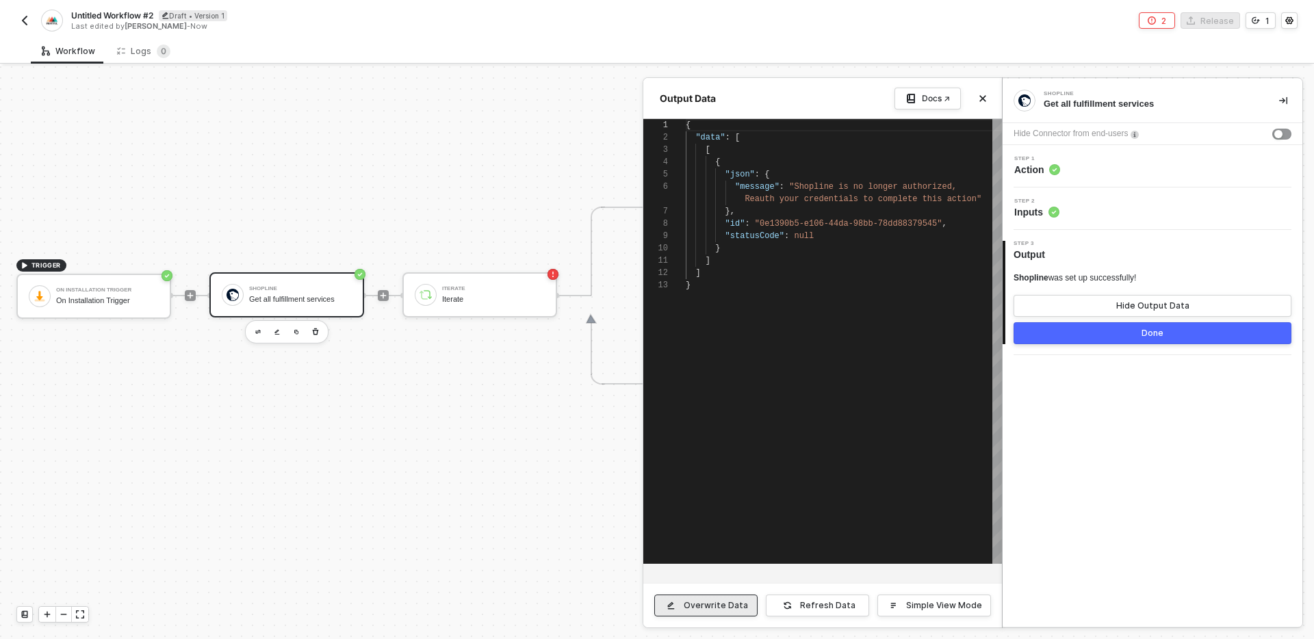
click at [708, 608] on div "Overwrite Data" at bounding box center [716, 605] width 64 height 11
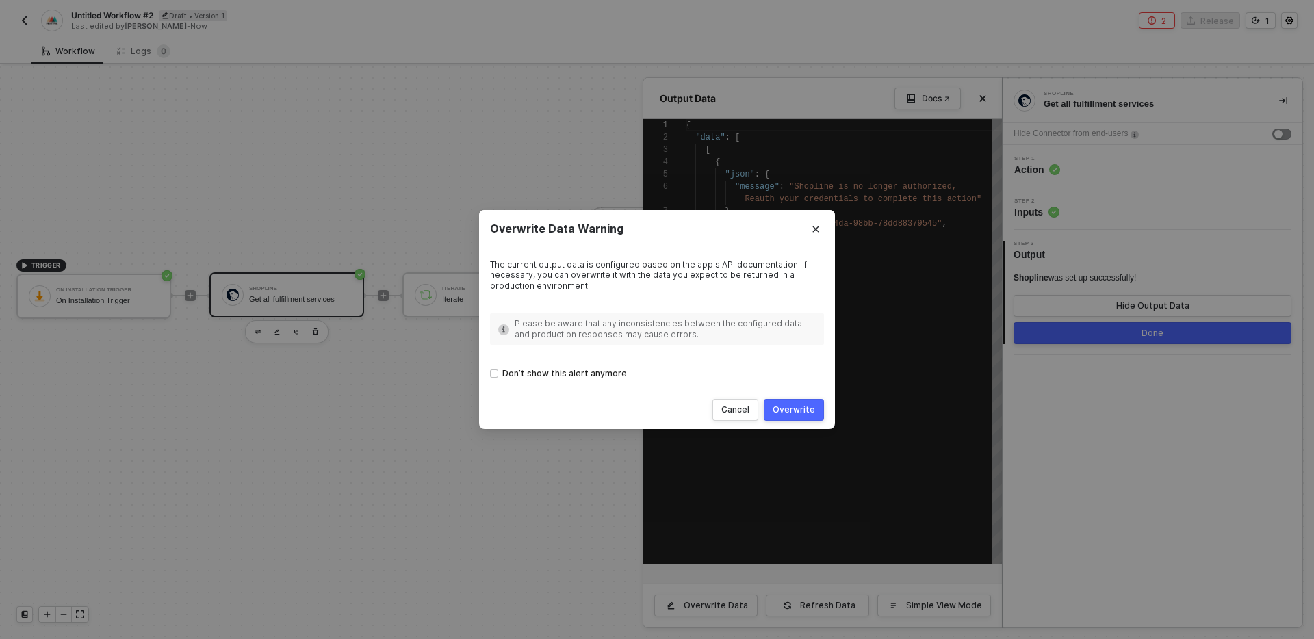
click at [801, 415] on div "Overwrite" at bounding box center [794, 409] width 42 height 11
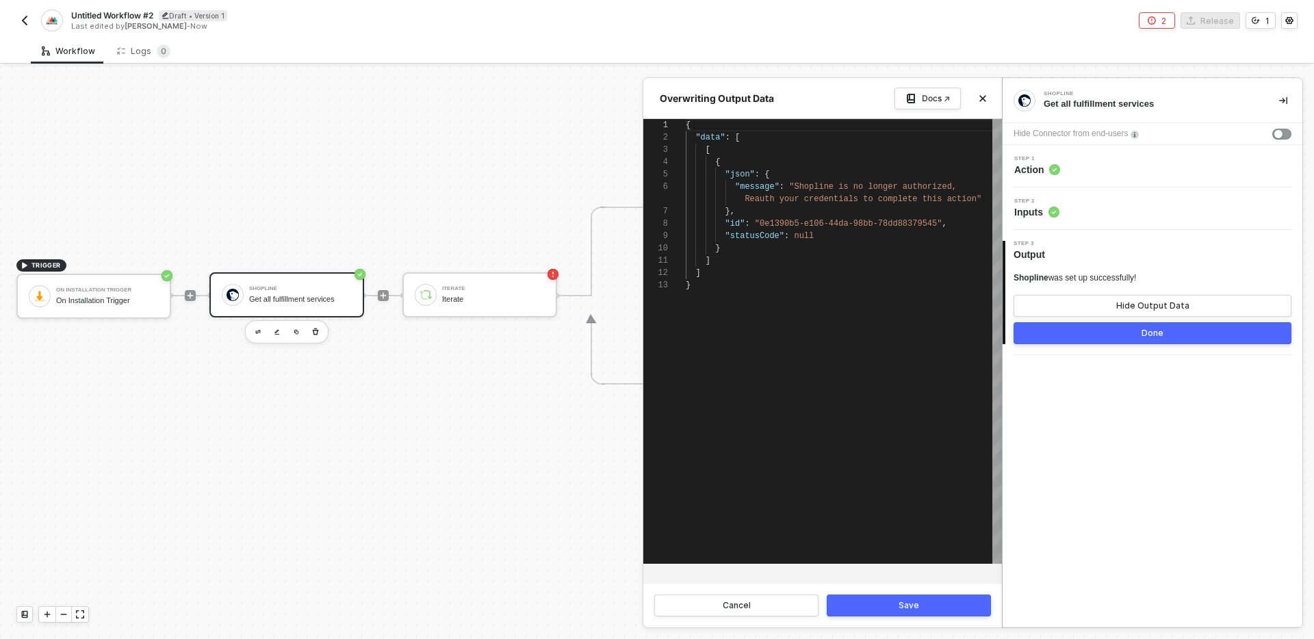
click at [829, 332] on div "{ "data" : [ [ { "json" : { "message" : "Shopline is no longer authorized, Reau…" at bounding box center [844, 341] width 316 height 445
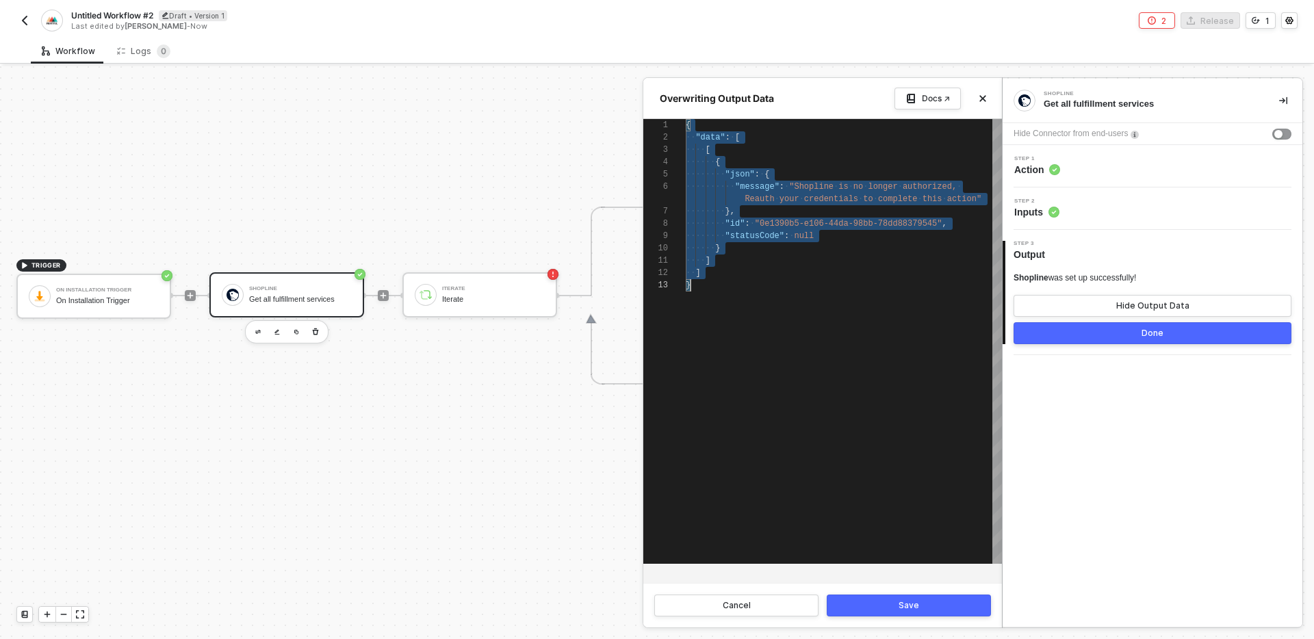
scroll to position [0, 5]
paste textarea ""fulfillment_services": ["
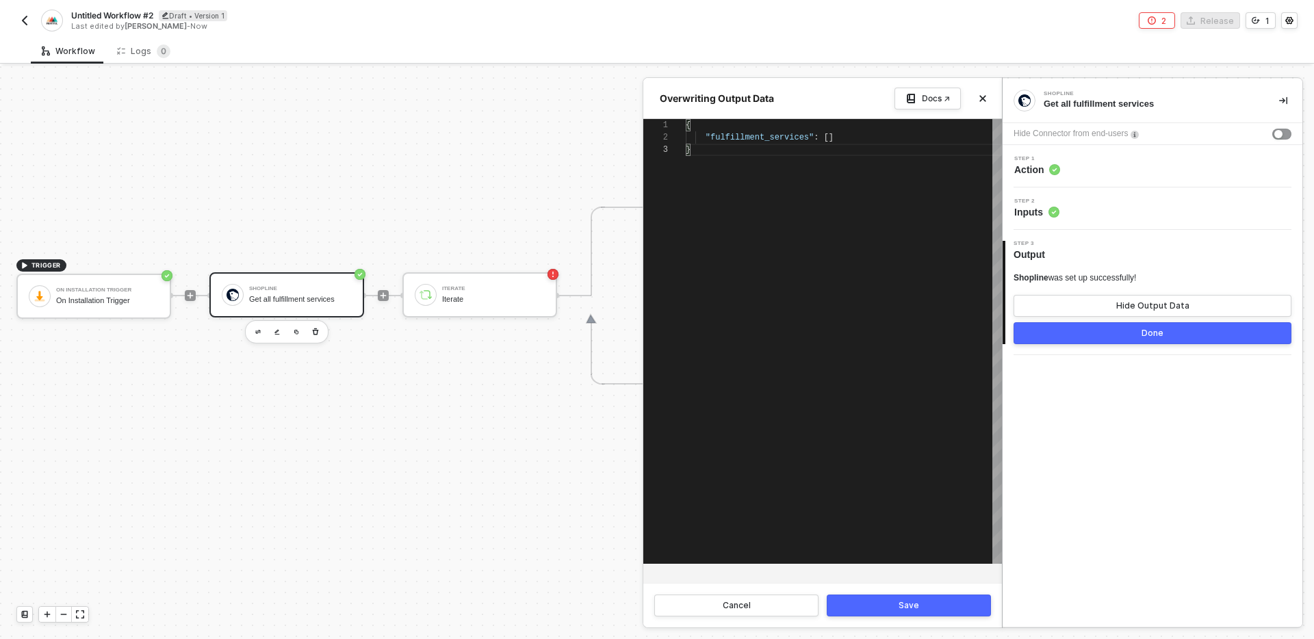
click at [918, 605] on div "Save" at bounding box center [909, 605] width 21 height 11
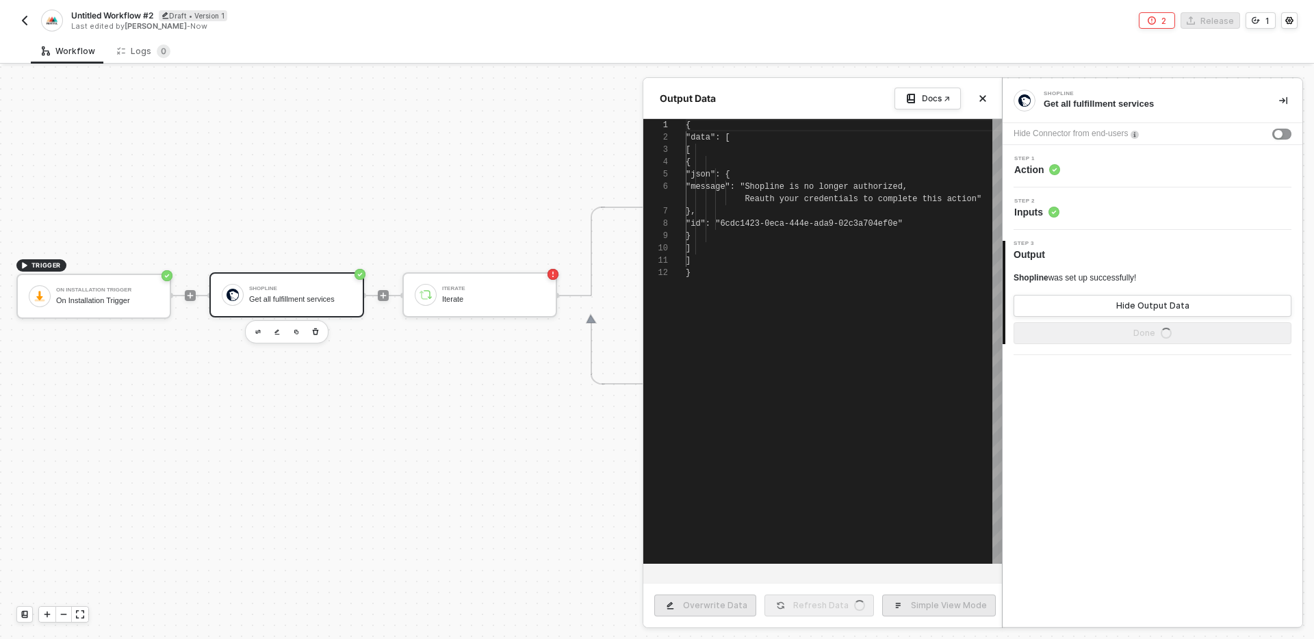
type textarea "{ "fulfillment_services": [] }"
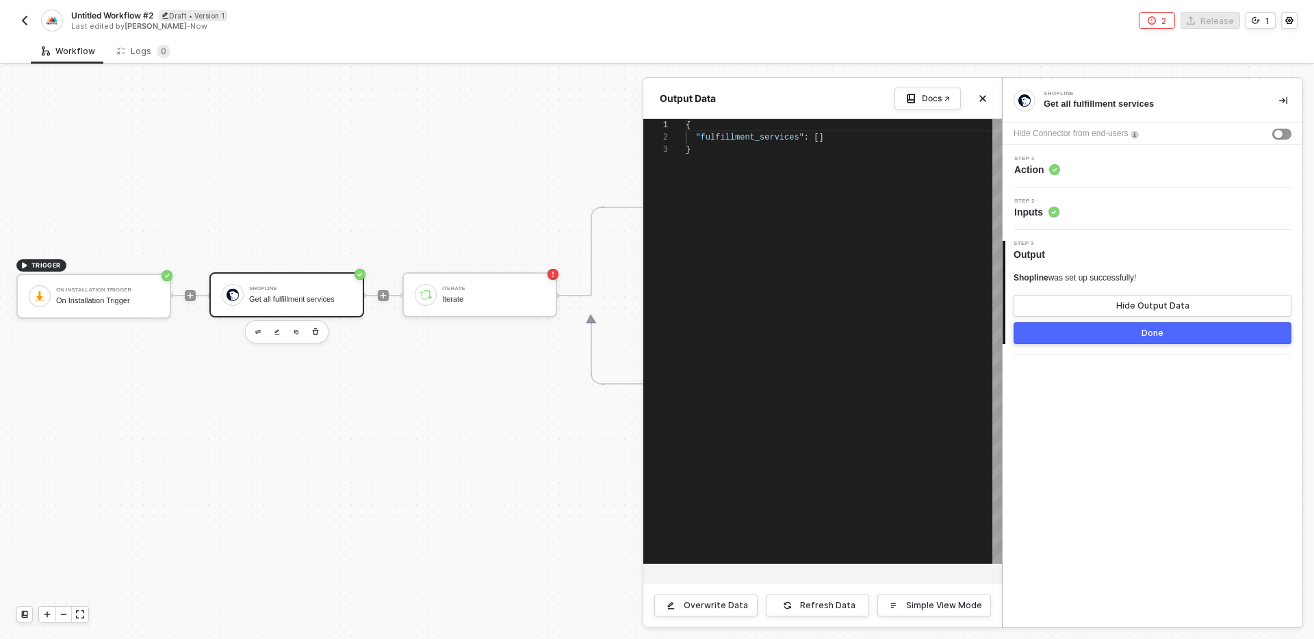
click at [1079, 336] on button "Done" at bounding box center [1153, 333] width 278 height 22
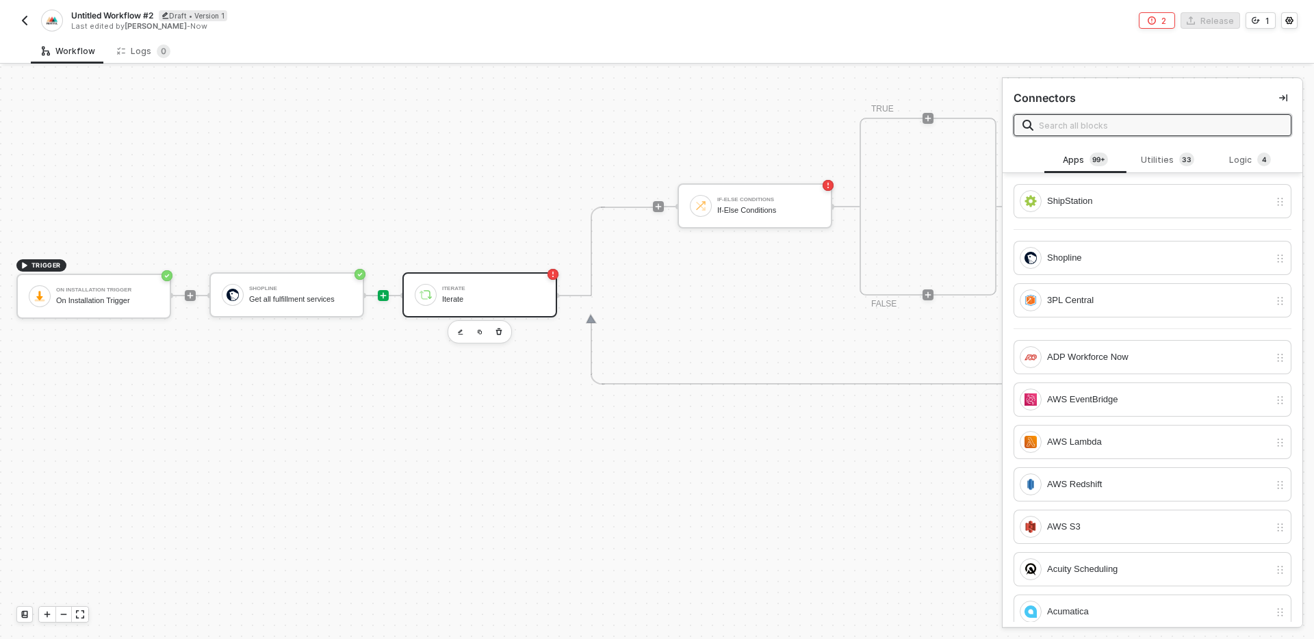
click at [486, 283] on div "Iterate Iterate" at bounding box center [493, 295] width 103 height 26
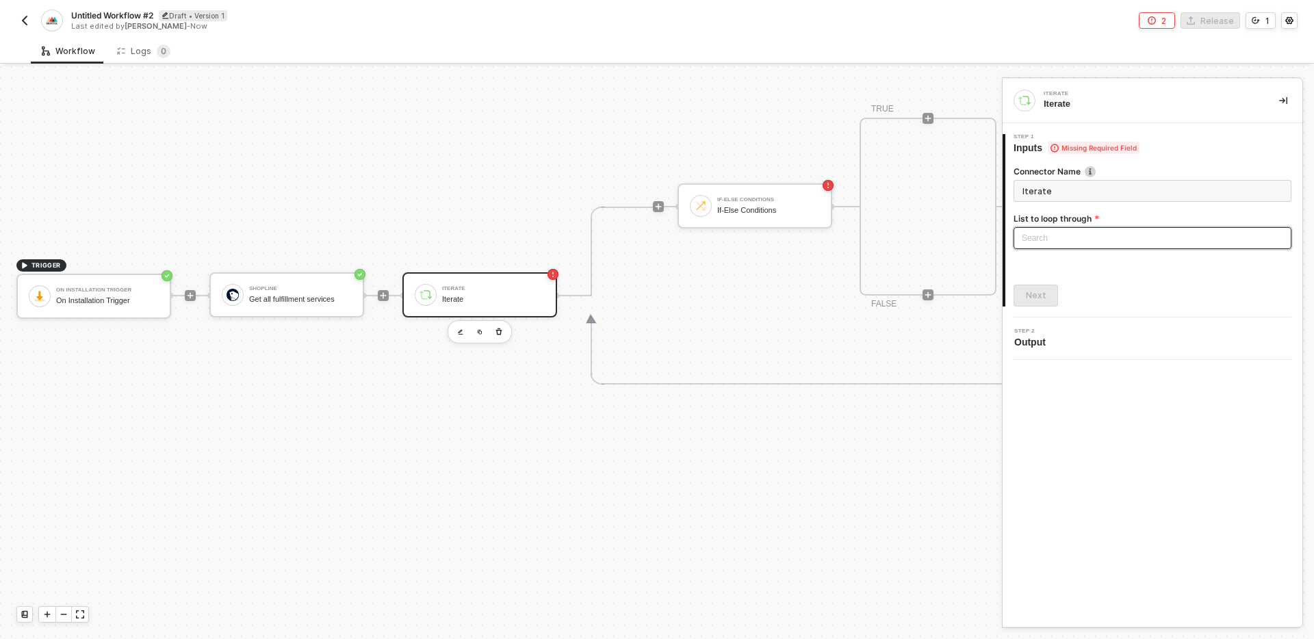
click at [1117, 248] on div "Search" at bounding box center [1153, 238] width 278 height 22
click at [1100, 270] on div "Shopline: Fulfillment Services" at bounding box center [1152, 265] width 256 height 15
type input "Loop through Shopline: Fulfillment Services"
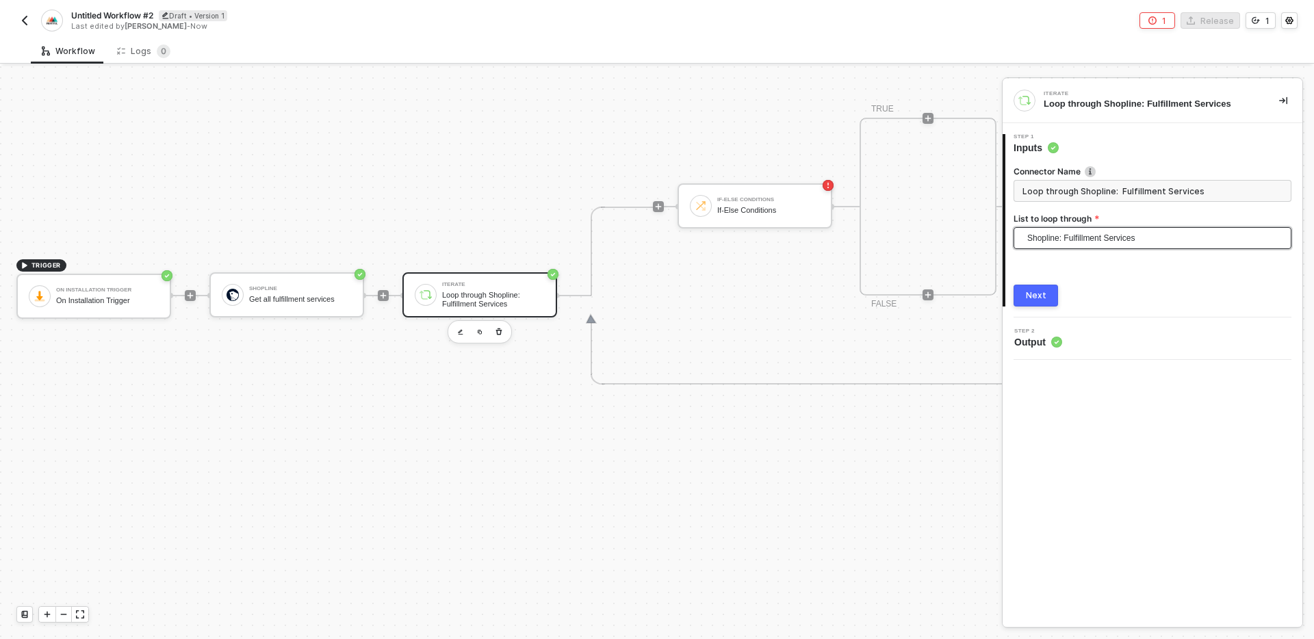
click at [1170, 237] on span "Shopline: Fulfillment Services" at bounding box center [1155, 238] width 256 height 21
click at [1161, 303] on div "Next" at bounding box center [1153, 296] width 278 height 22
click at [1050, 292] on button "Next" at bounding box center [1036, 296] width 44 height 22
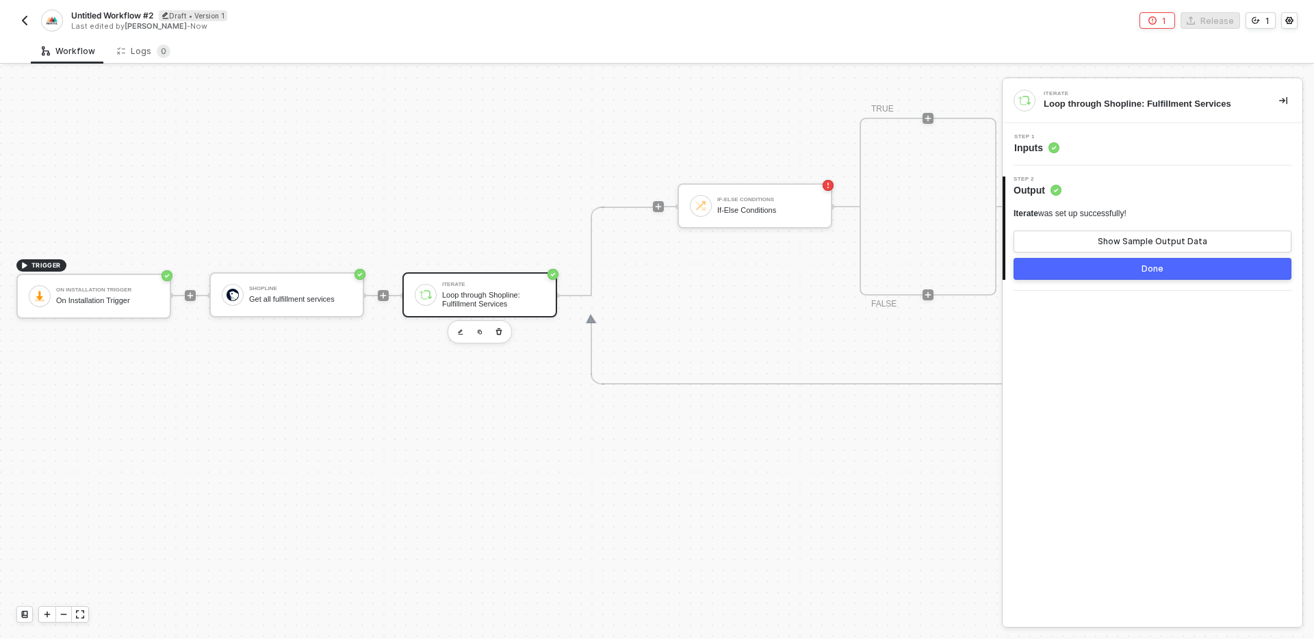
click at [1115, 274] on button "Done" at bounding box center [1153, 269] width 278 height 22
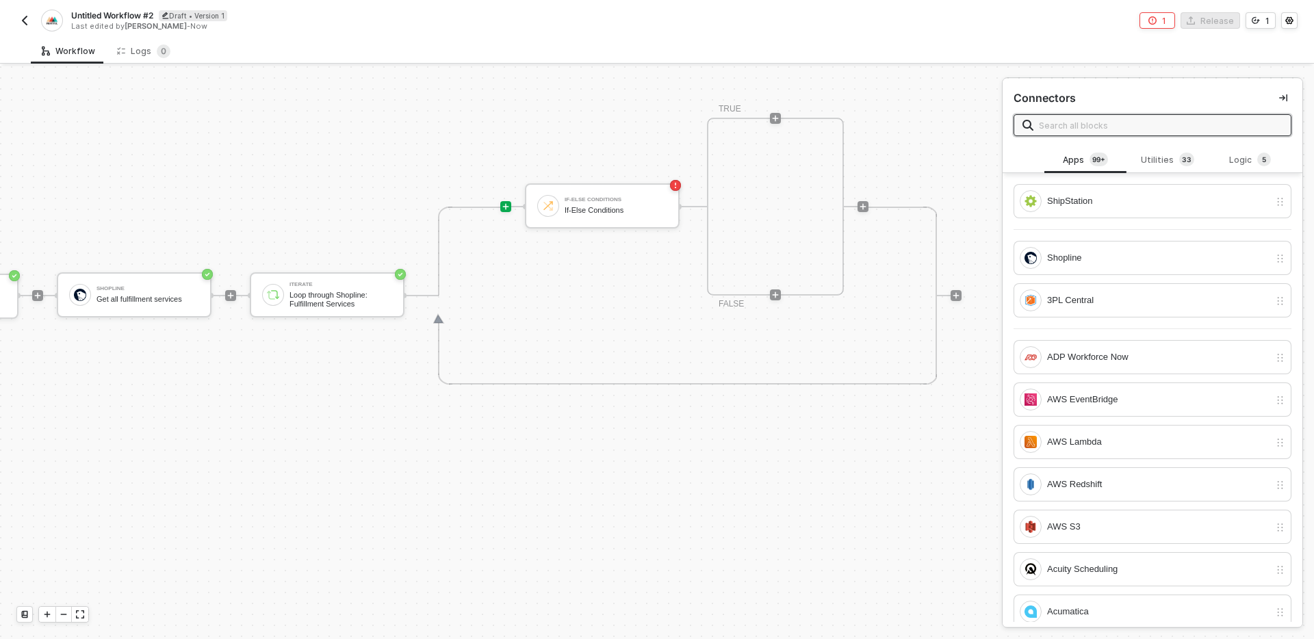
scroll to position [433, 198]
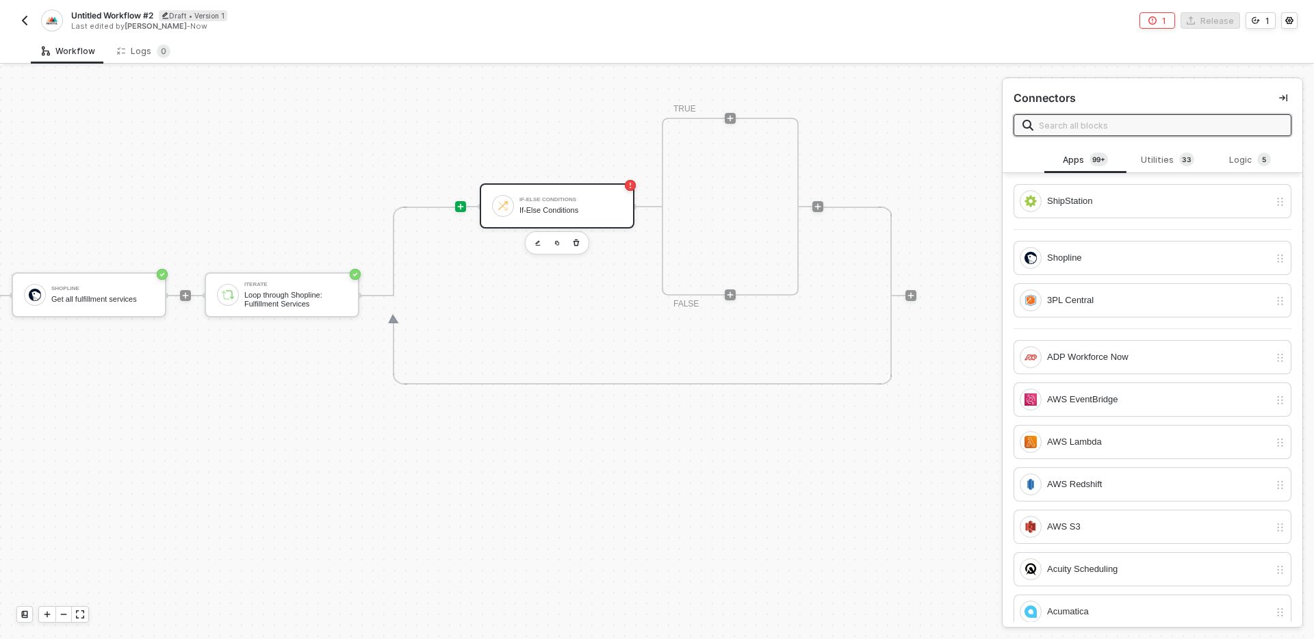
click at [579, 202] on div "If-Else Conditions" at bounding box center [570, 199] width 103 height 5
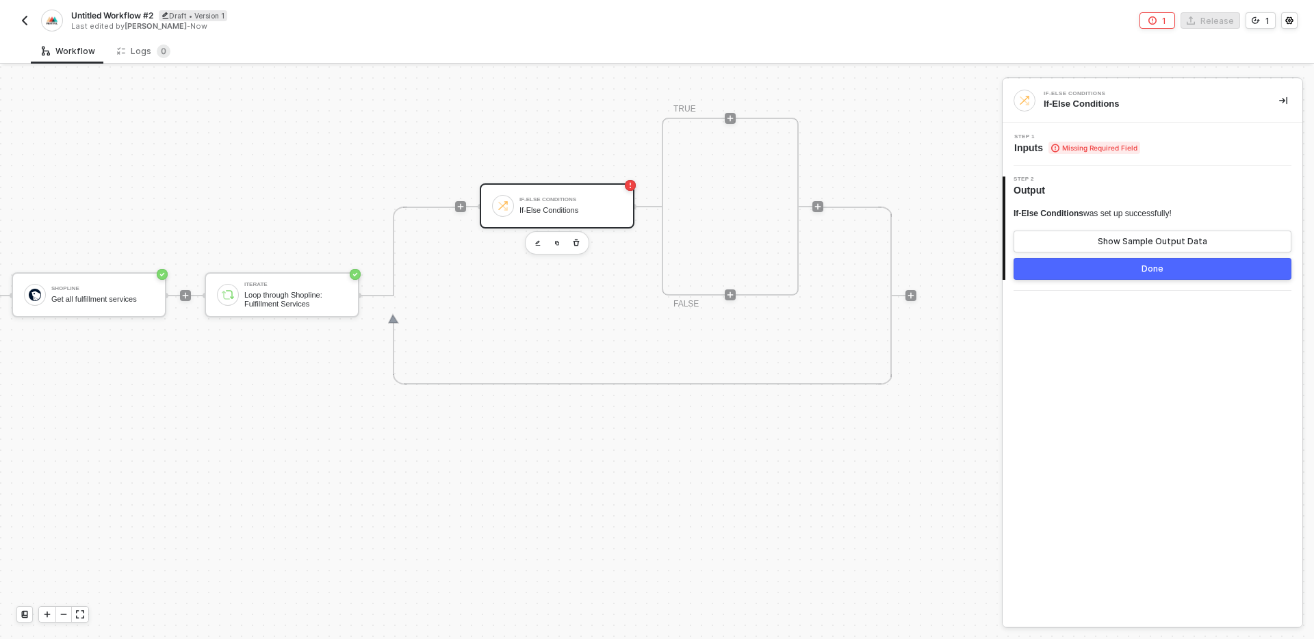
click at [1157, 143] on div "Step 1 Inputs Missing Required Field" at bounding box center [1154, 144] width 296 height 21
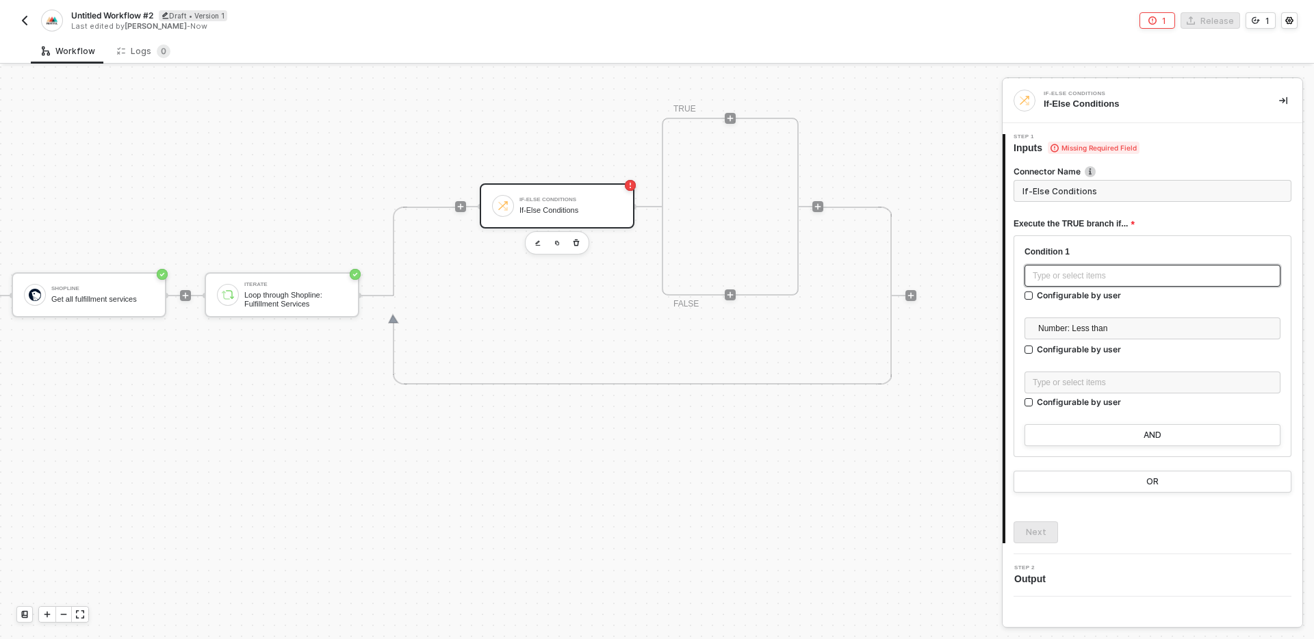
click at [1166, 267] on div "Type or select items ﻿" at bounding box center [1152, 276] width 256 height 22
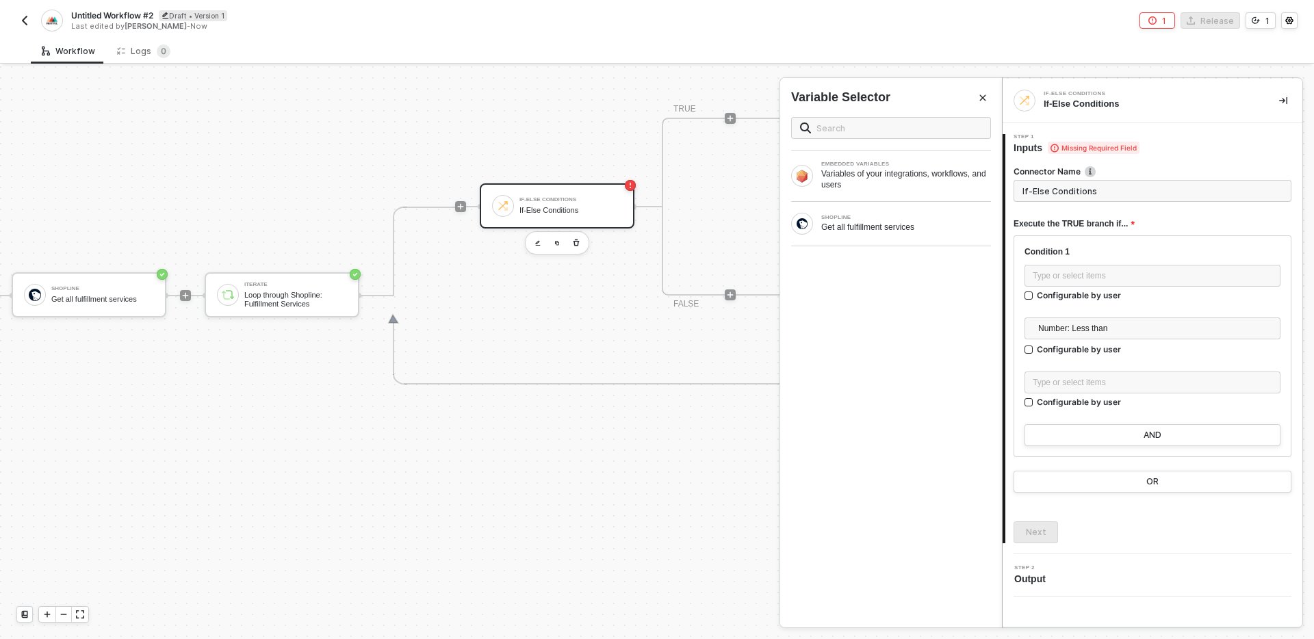
click at [1185, 309] on div at bounding box center [1152, 312] width 256 height 11
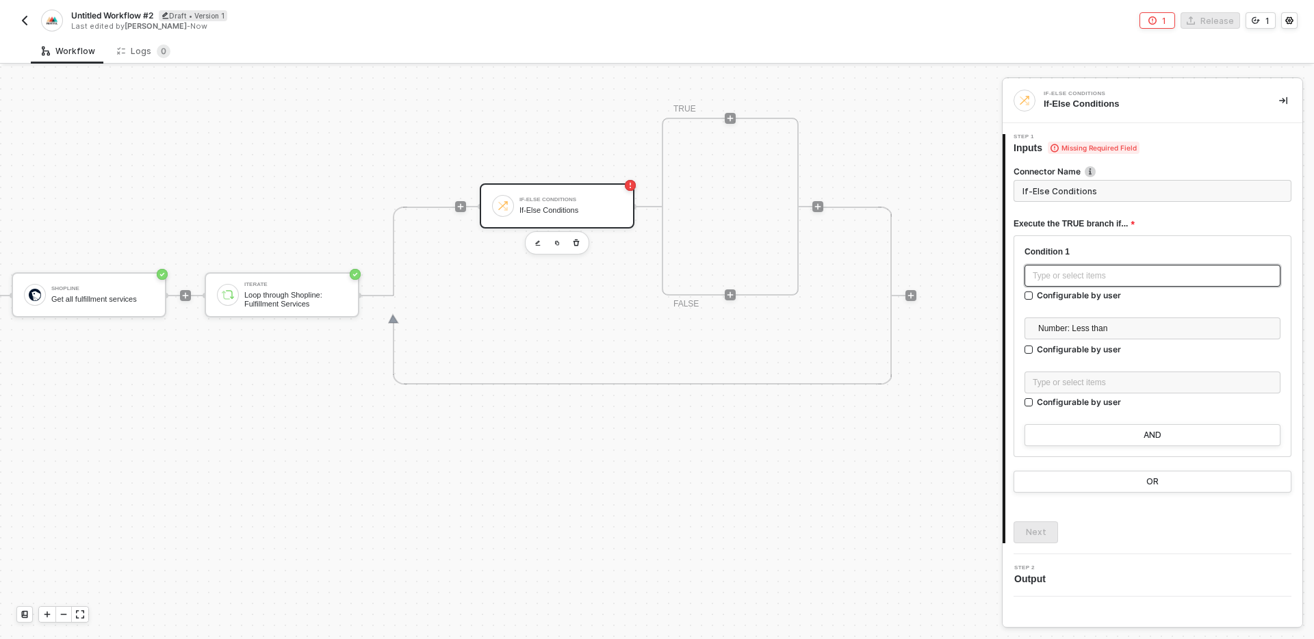
click at [1185, 266] on div "Type or select items ﻿" at bounding box center [1152, 276] width 256 height 22
click at [314, 299] on div "Loop through Shopline: Fulfillment Services" at bounding box center [295, 299] width 103 height 17
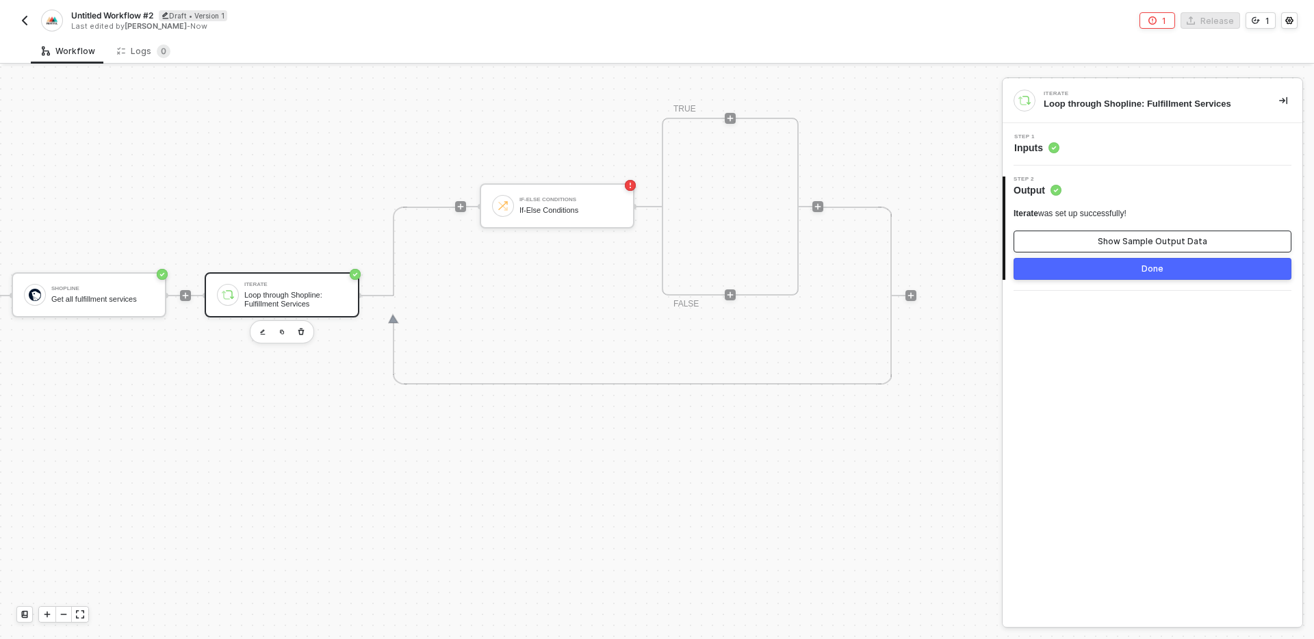
click at [1125, 242] on div "Show Sample Output Data" at bounding box center [1152, 241] width 109 height 11
click at [979, 94] on icon "icon-close" at bounding box center [983, 98] width 8 height 8
click at [830, 515] on div "TRIGGER On Installation Trigger On Installation Trigger Shopline Get all fulfil…" at bounding box center [359, 296] width 1114 height 1324
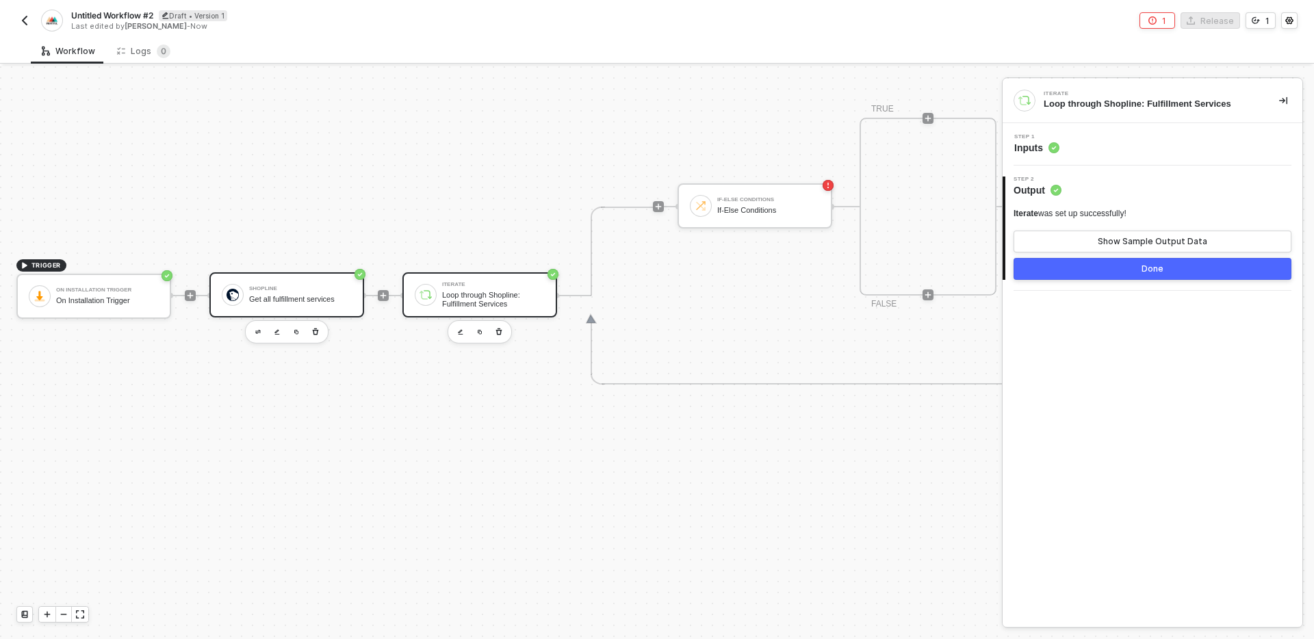
click at [314, 295] on div "Get all fulfillment services" at bounding box center [300, 299] width 103 height 9
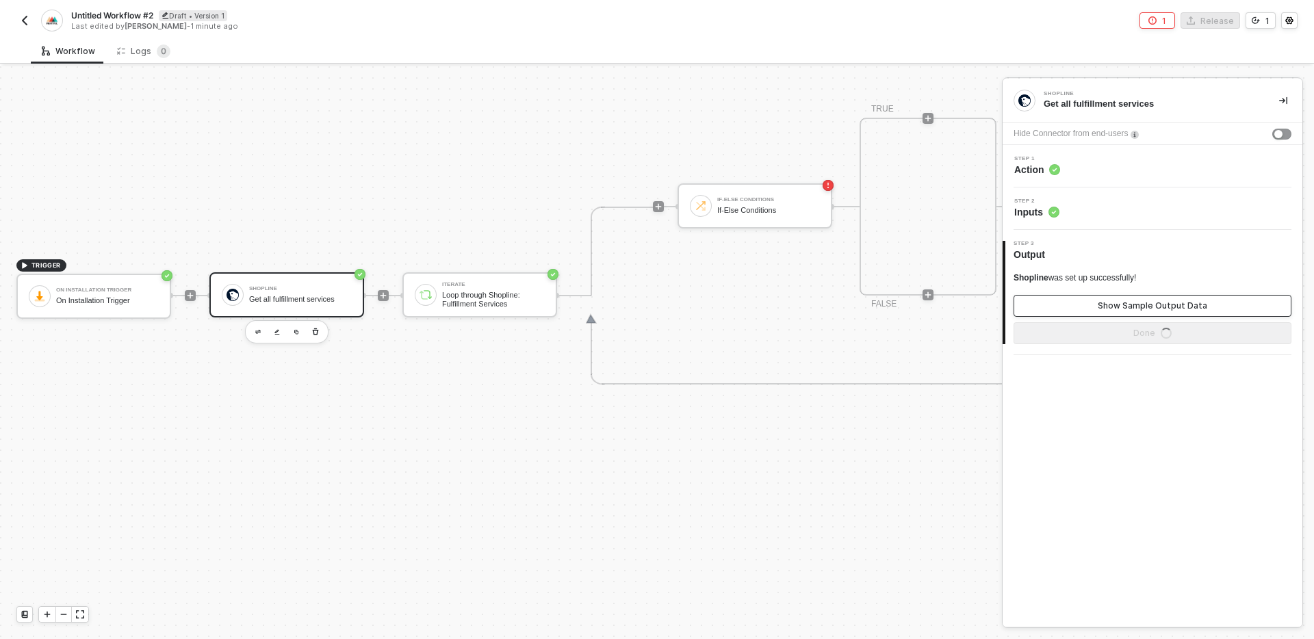
click at [1100, 305] on div "Show Sample Output Data" at bounding box center [1152, 305] width 109 height 11
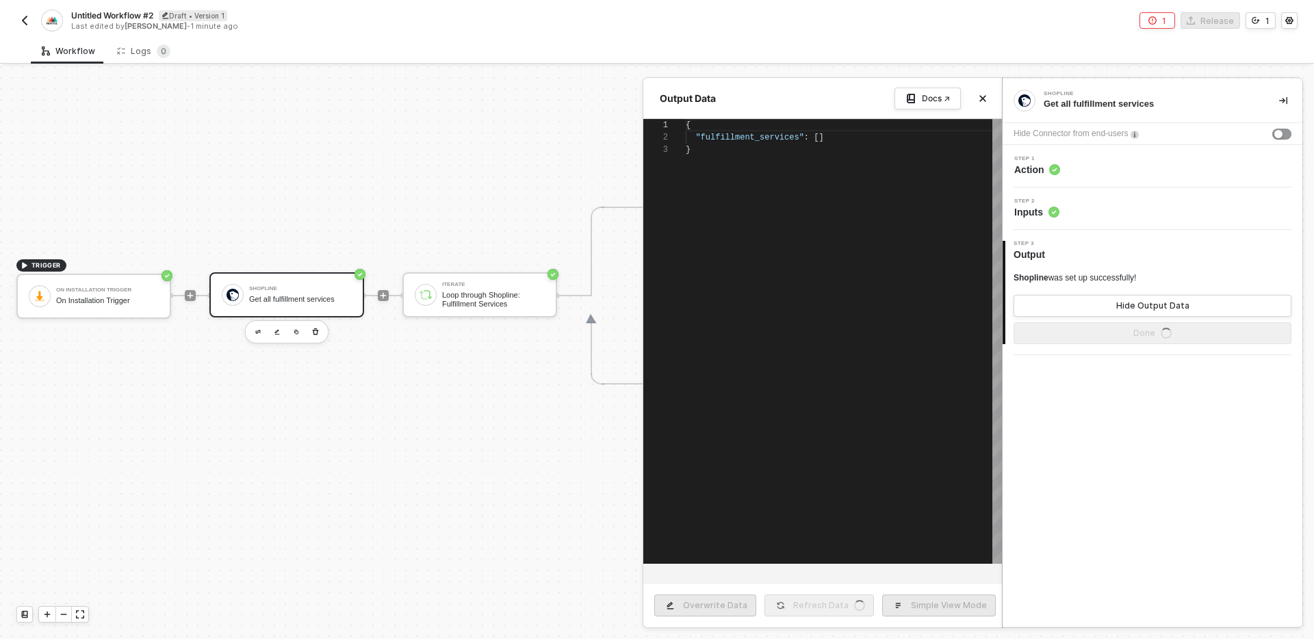
scroll to position [25, 0]
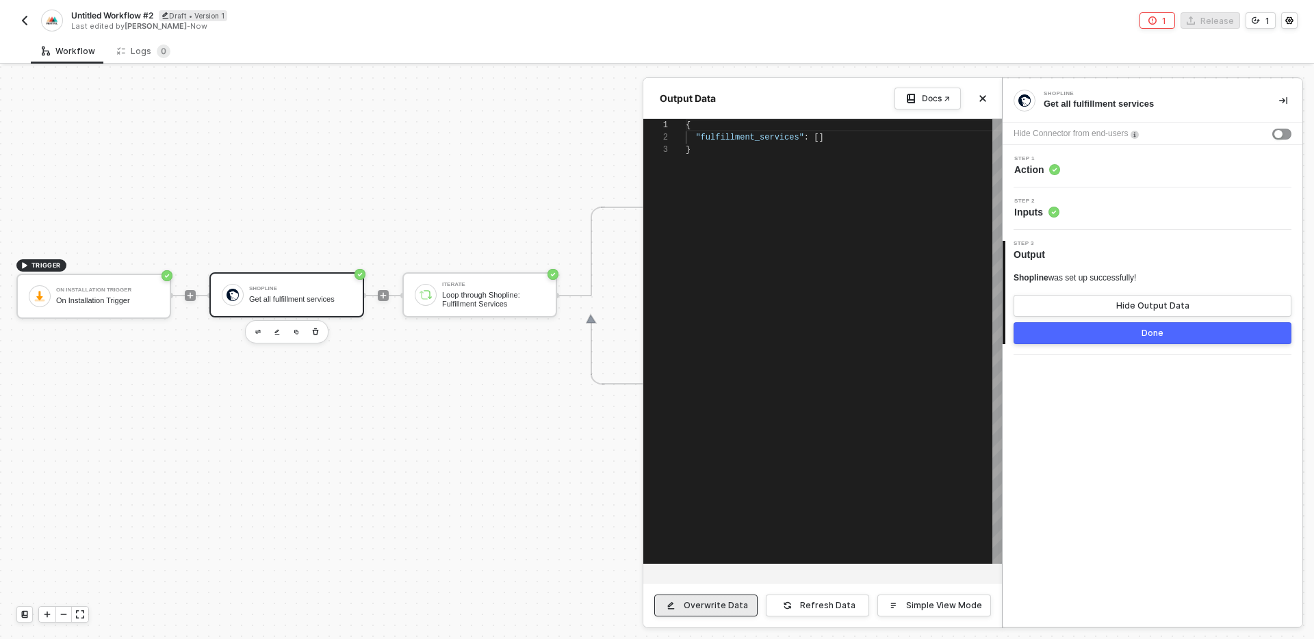
click at [719, 603] on div "Overwrite Data" at bounding box center [716, 605] width 64 height 11
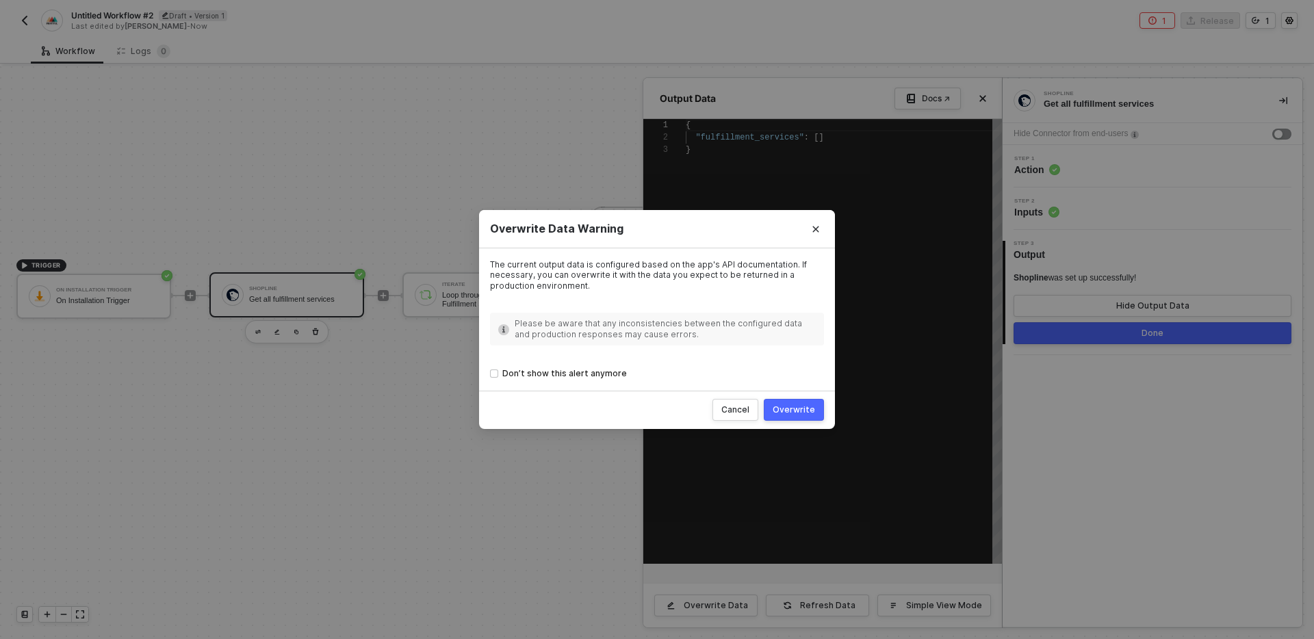
click at [803, 406] on div "Overwrite" at bounding box center [794, 409] width 42 height 11
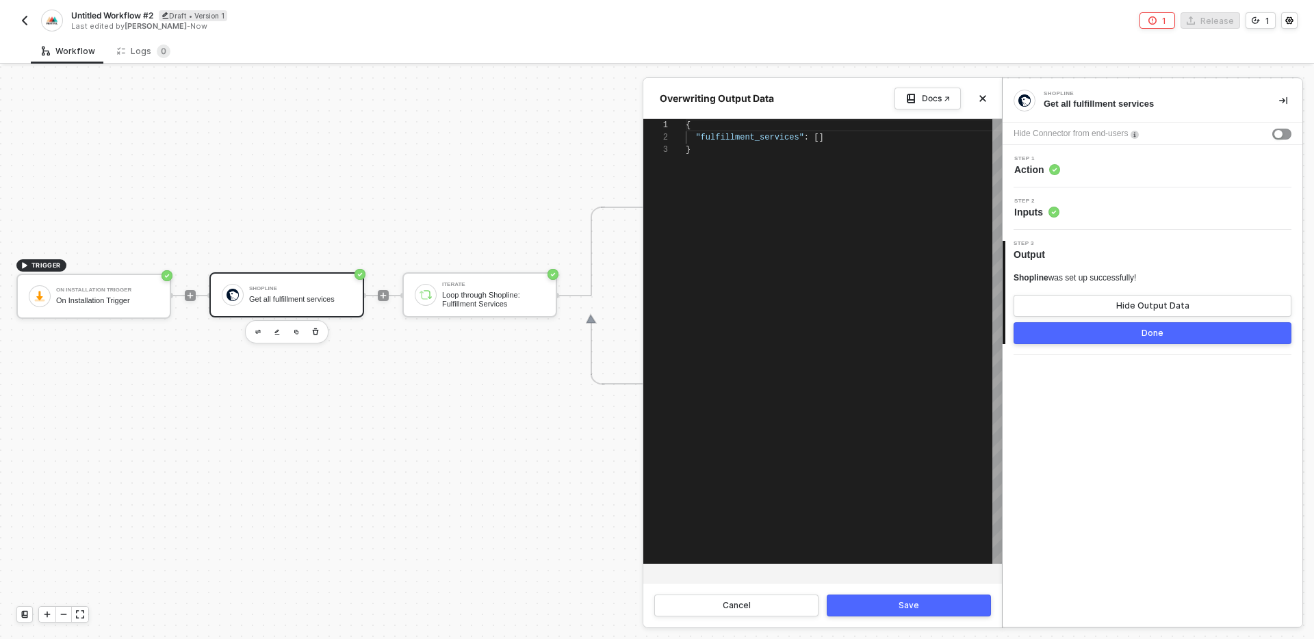
click at [901, 298] on div "{ "fulfillment_services" : [] }" at bounding box center [844, 341] width 316 height 445
paste textarea ""fulfillment_services": [ { "name": "Test service", "id": "41071487130214429310…"
click at [920, 600] on button "Save" at bounding box center [909, 606] width 164 height 22
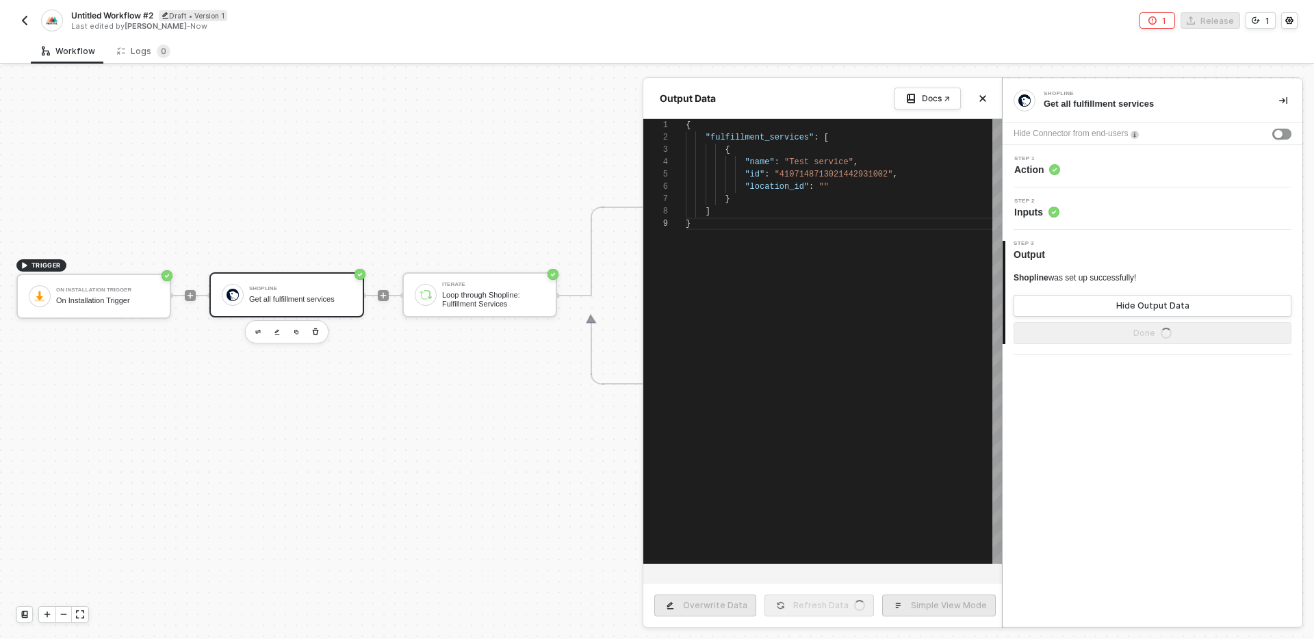
type textarea "{ "fulfillment_services": [ { "name": "Test service", "id": "410714871302144293…"
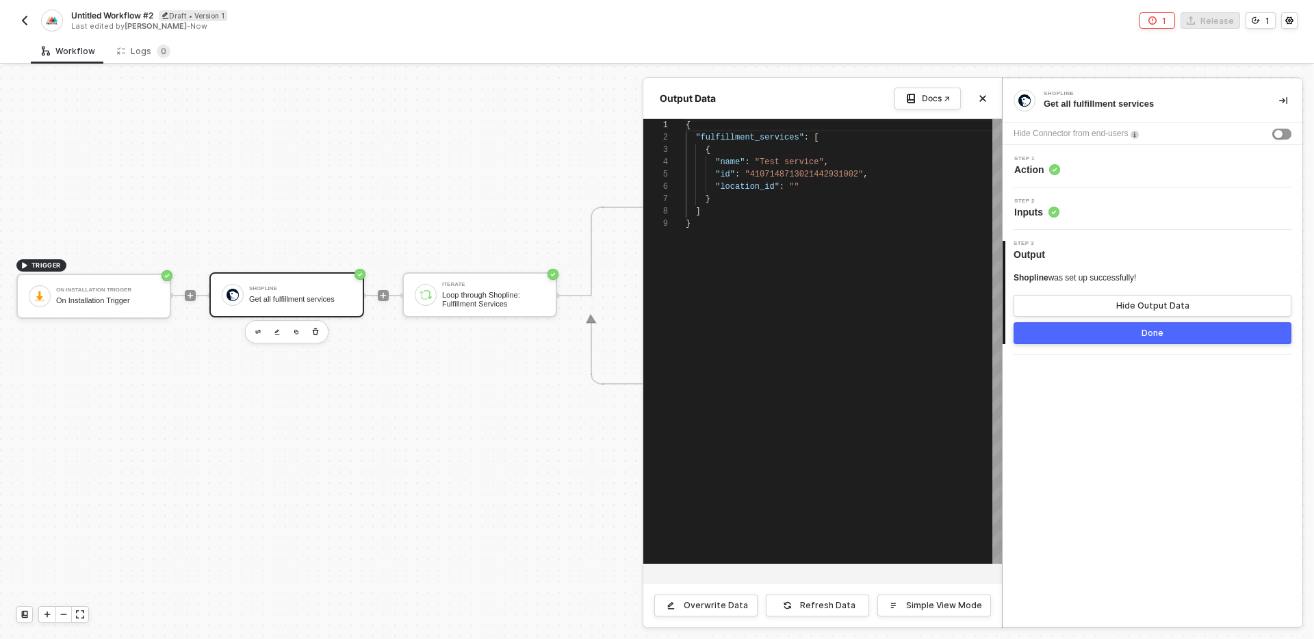
click at [1093, 329] on button "Done" at bounding box center [1153, 333] width 278 height 22
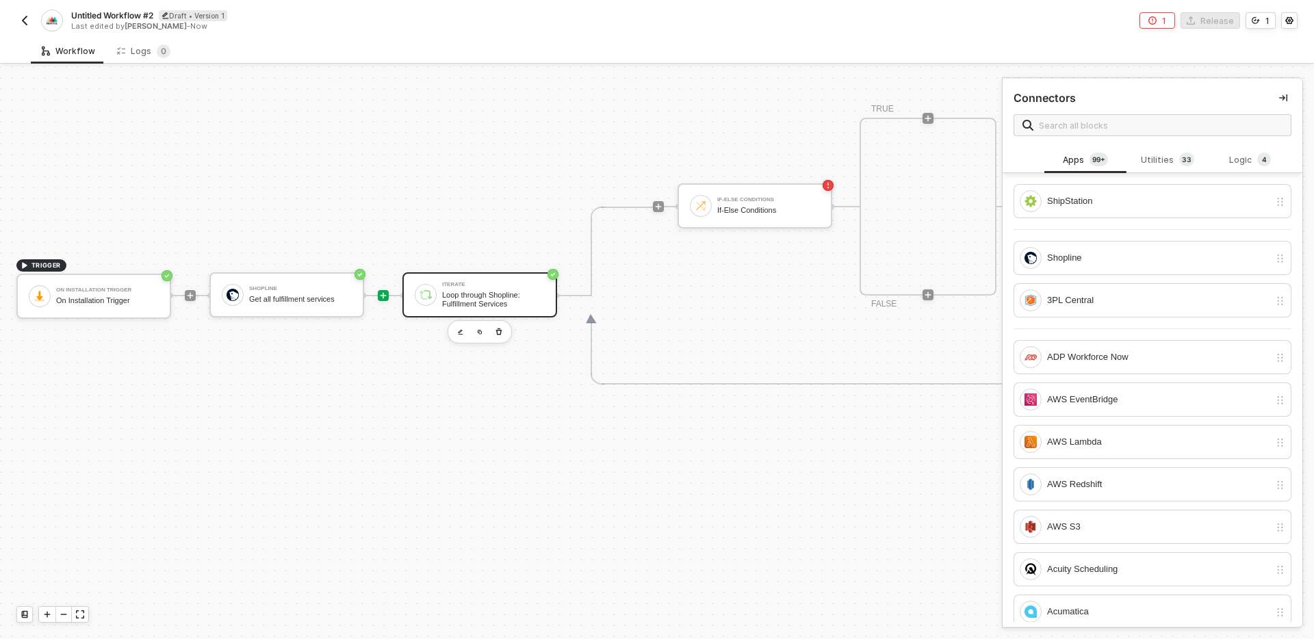
click at [524, 295] on div "Loop through Shopline: Fulfillment Services" at bounding box center [493, 299] width 103 height 17
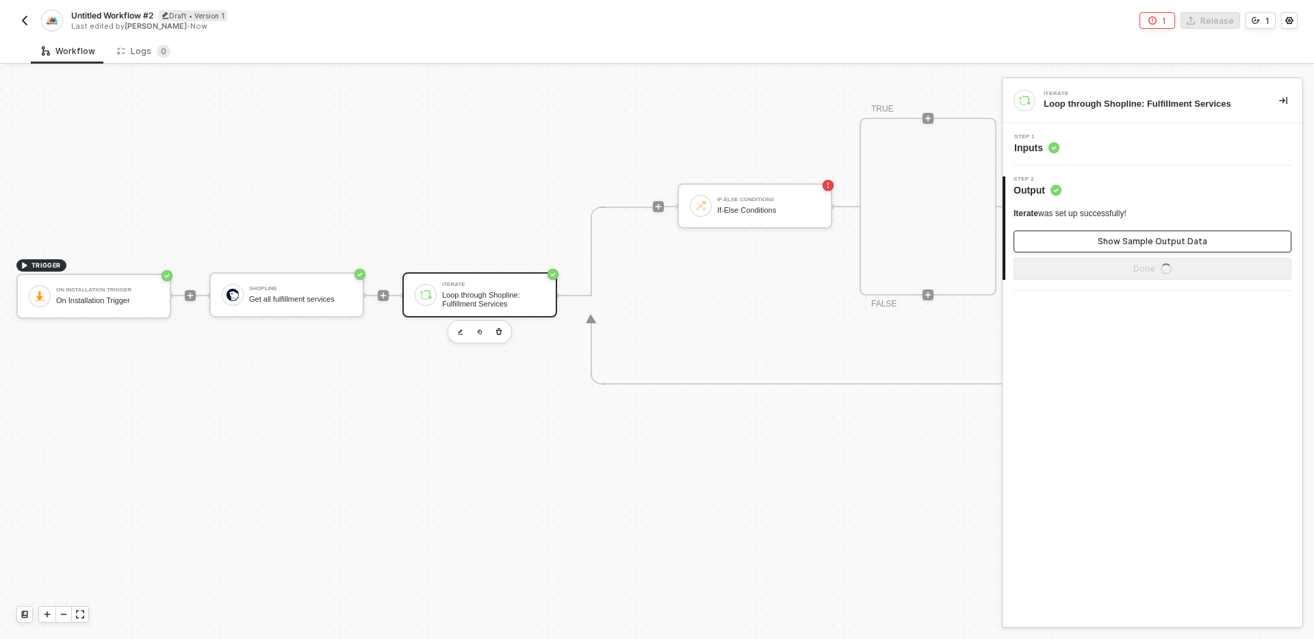
click at [1155, 240] on div "Show Sample Output Data" at bounding box center [1152, 241] width 109 height 11
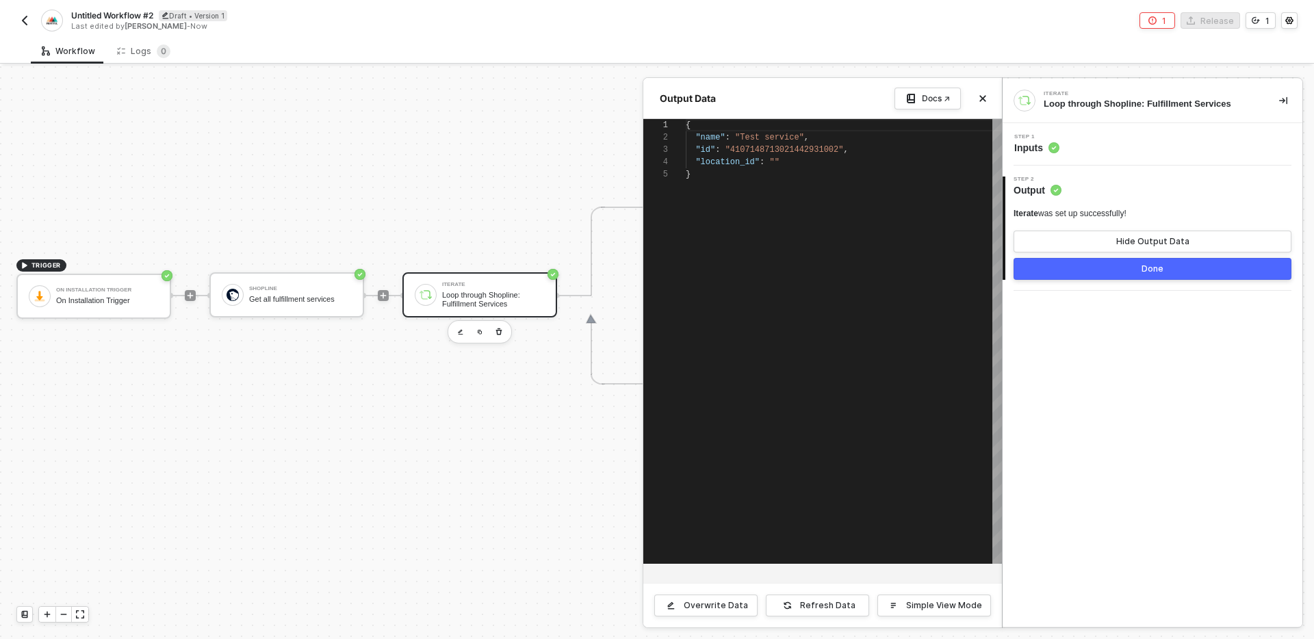
scroll to position [49, 0]
click at [982, 98] on icon "icon-close" at bounding box center [983, 99] width 6 height 6
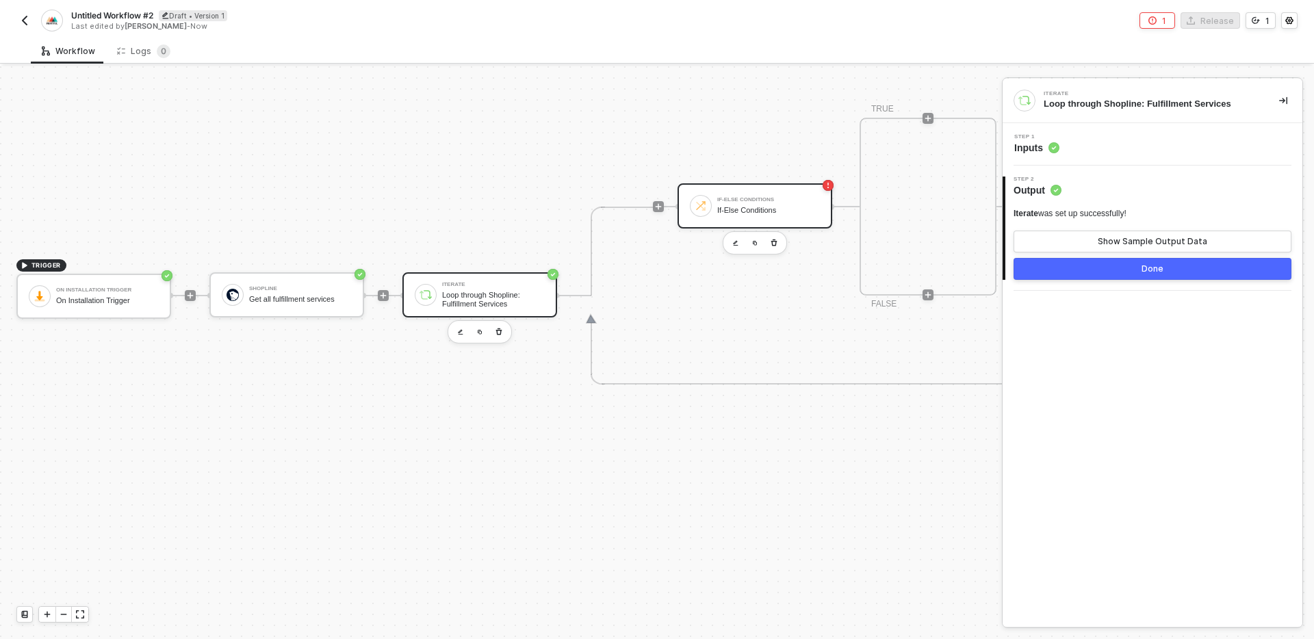
click at [751, 212] on div "If-Else Conditions" at bounding box center [768, 210] width 103 height 9
click at [1195, 144] on div "Step 1 Inputs Missing Required Field" at bounding box center [1154, 144] width 296 height 21
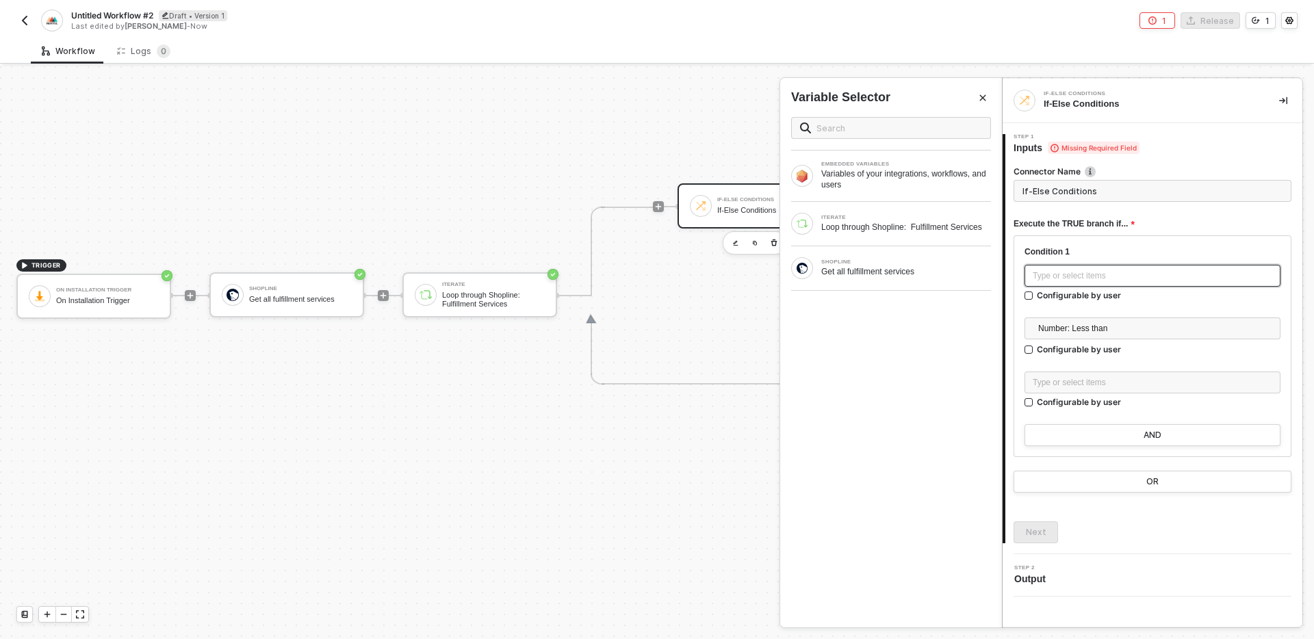
click at [1115, 273] on div "Type or select items ﻿" at bounding box center [1153, 276] width 240 height 13
click at [896, 222] on div "Loop through Shopline: Fulfillment Services" at bounding box center [906, 227] width 170 height 11
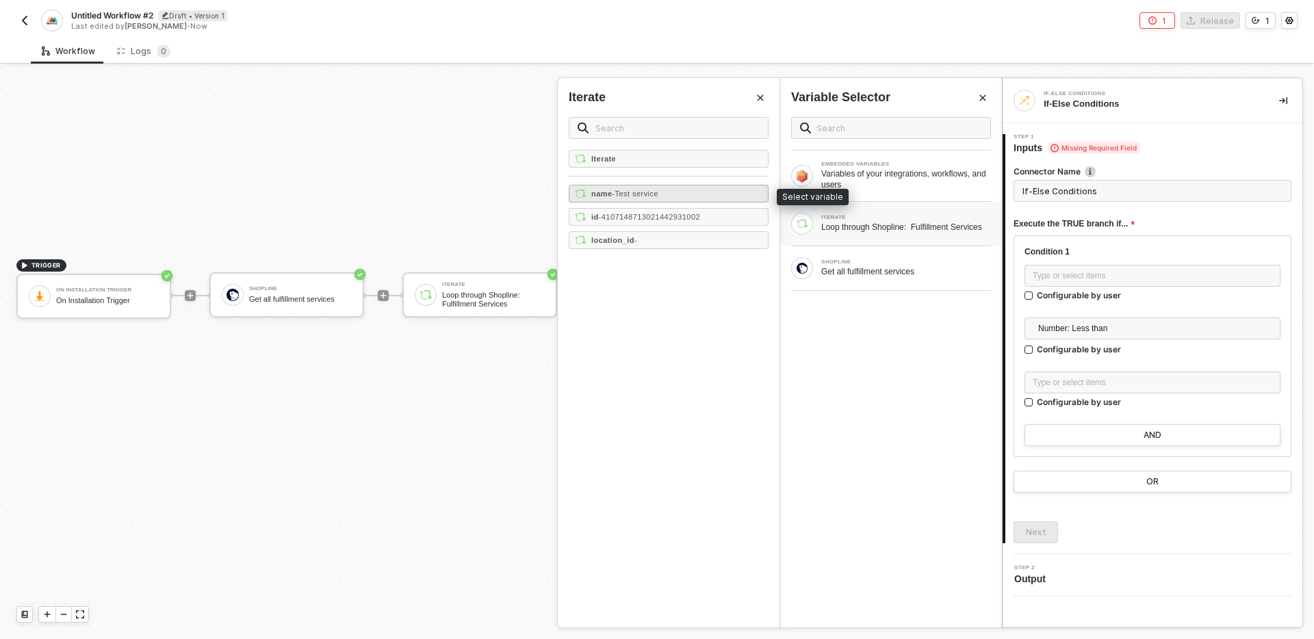
click at [756, 191] on div "name - Test service" at bounding box center [669, 194] width 200 height 18
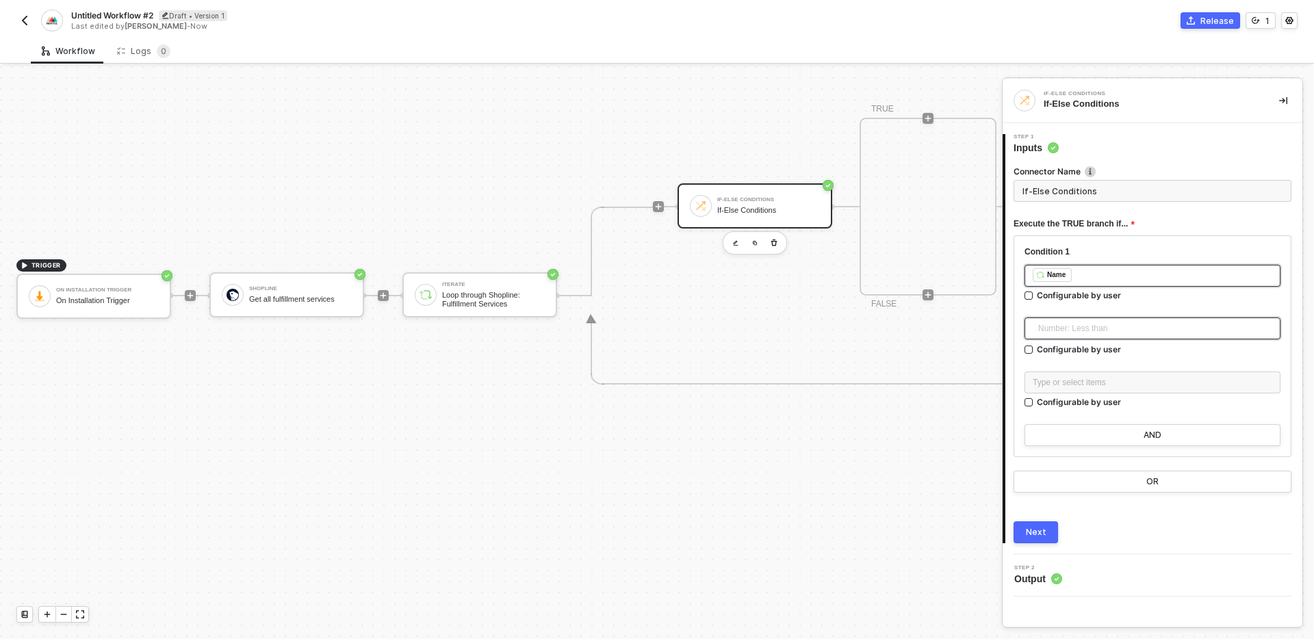
click at [1167, 330] on span "Number: Less than" at bounding box center [1155, 328] width 234 height 21
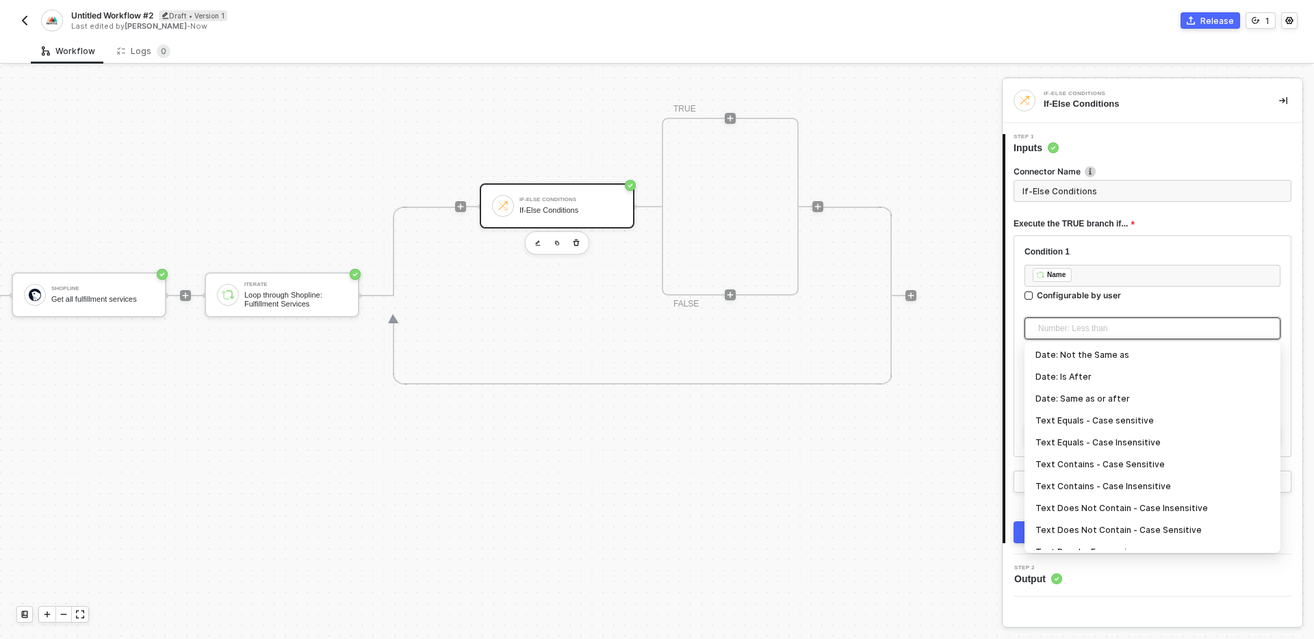
scroll to position [199, 0]
click at [1161, 416] on div "Text Equals - Case sensitive" at bounding box center [1152, 419] width 234 height 15
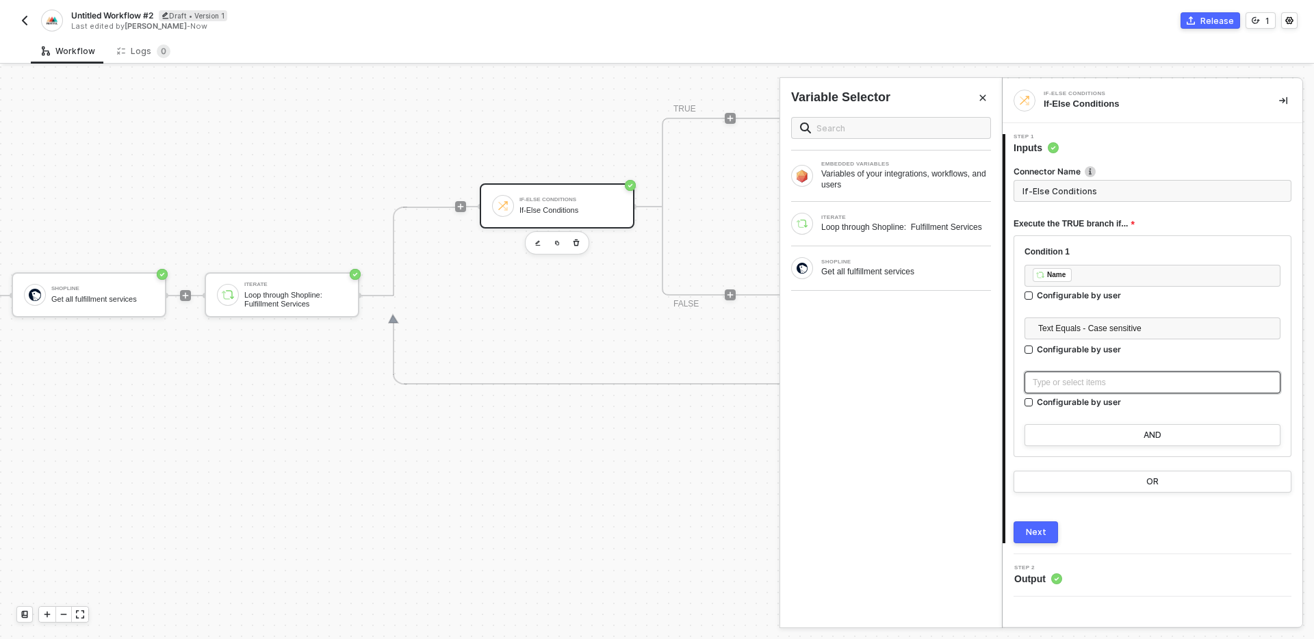
click at [1108, 387] on div "Type or select items ﻿" at bounding box center [1153, 382] width 240 height 13
click at [1164, 381] on div "Type or select items ﻿" at bounding box center [1153, 382] width 240 height 13
type input "Only continue if Name = Printful Fulfillment"
click at [1042, 537] on div "Next" at bounding box center [1036, 532] width 21 height 11
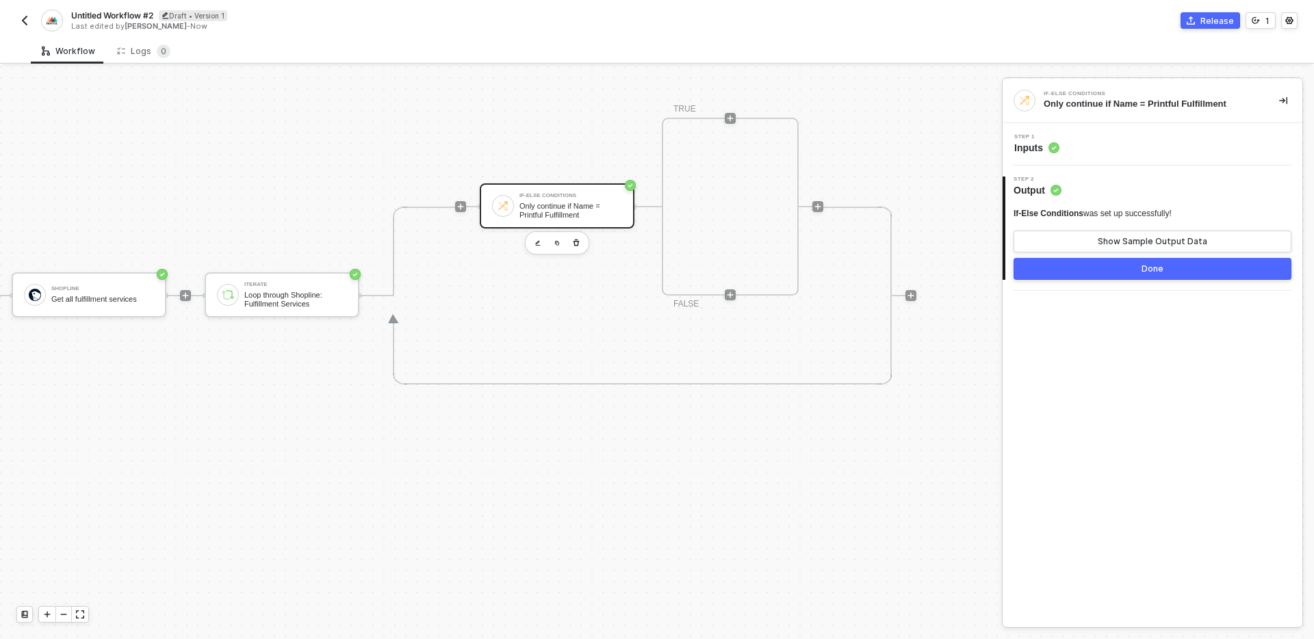
click at [1116, 270] on button "Done" at bounding box center [1153, 269] width 278 height 22
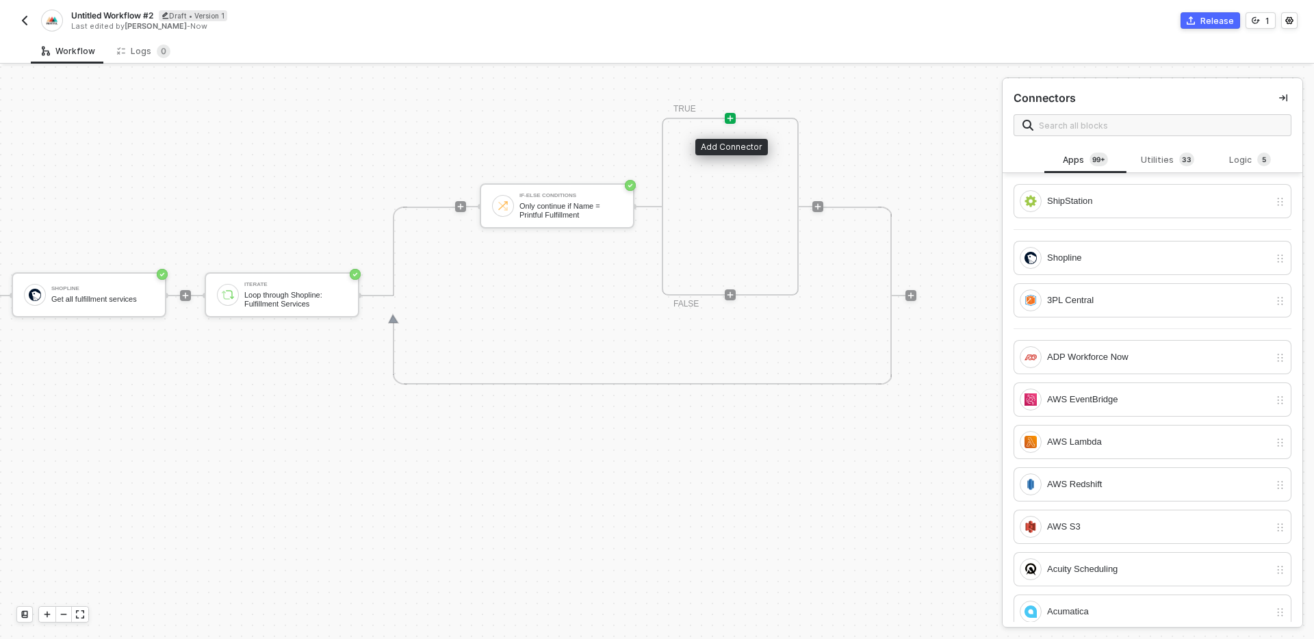
click at [730, 116] on icon "icon-play" at bounding box center [730, 119] width 6 height 6
click at [1110, 126] on input "text" at bounding box center [1161, 125] width 244 height 15
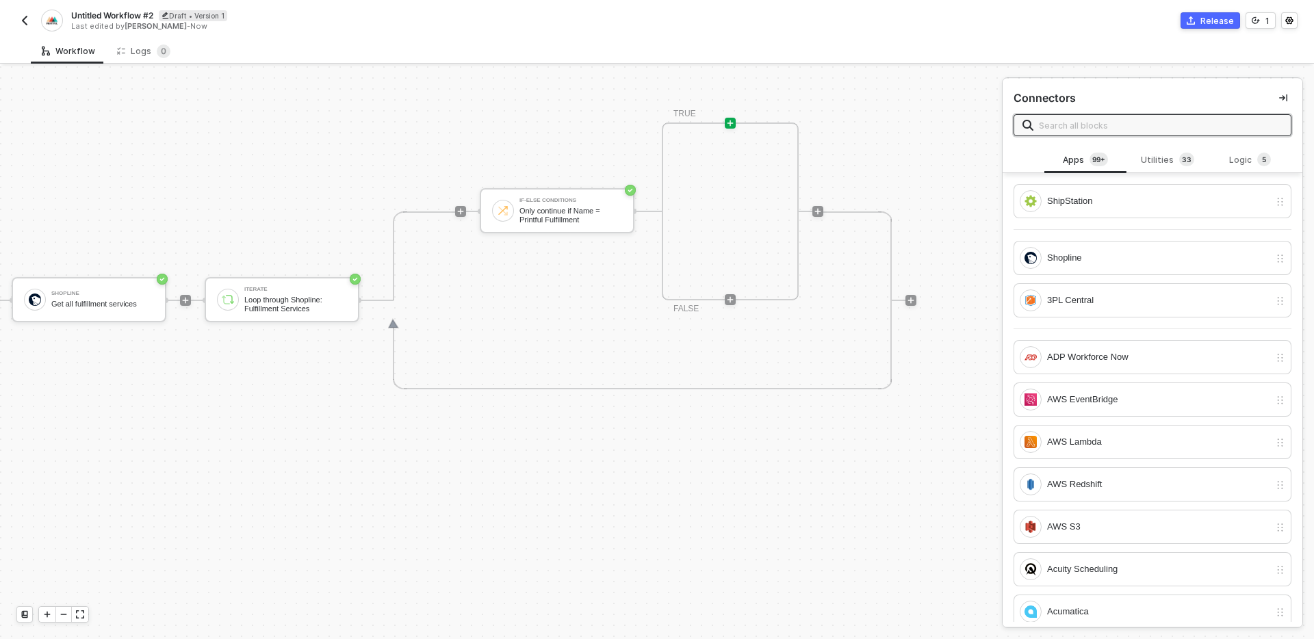
scroll to position [426, 198]
click at [1239, 164] on div "Logic 5" at bounding box center [1250, 160] width 60 height 15
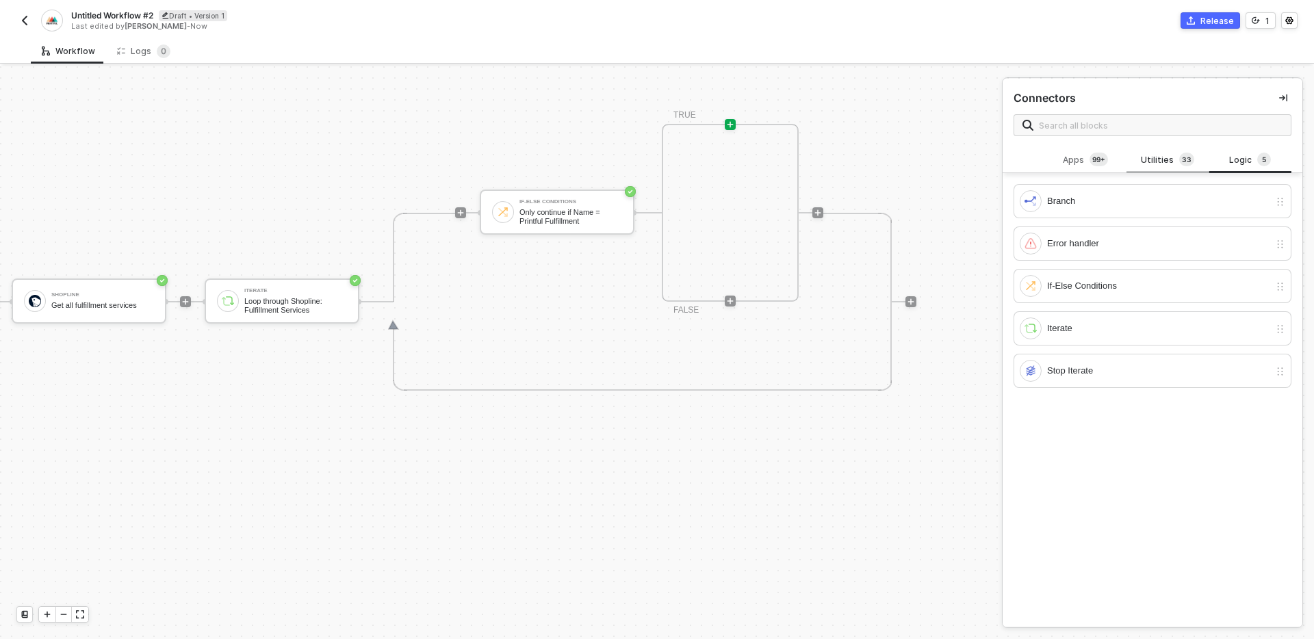
click at [1165, 154] on div "Utilities 3 3" at bounding box center [1167, 160] width 60 height 15
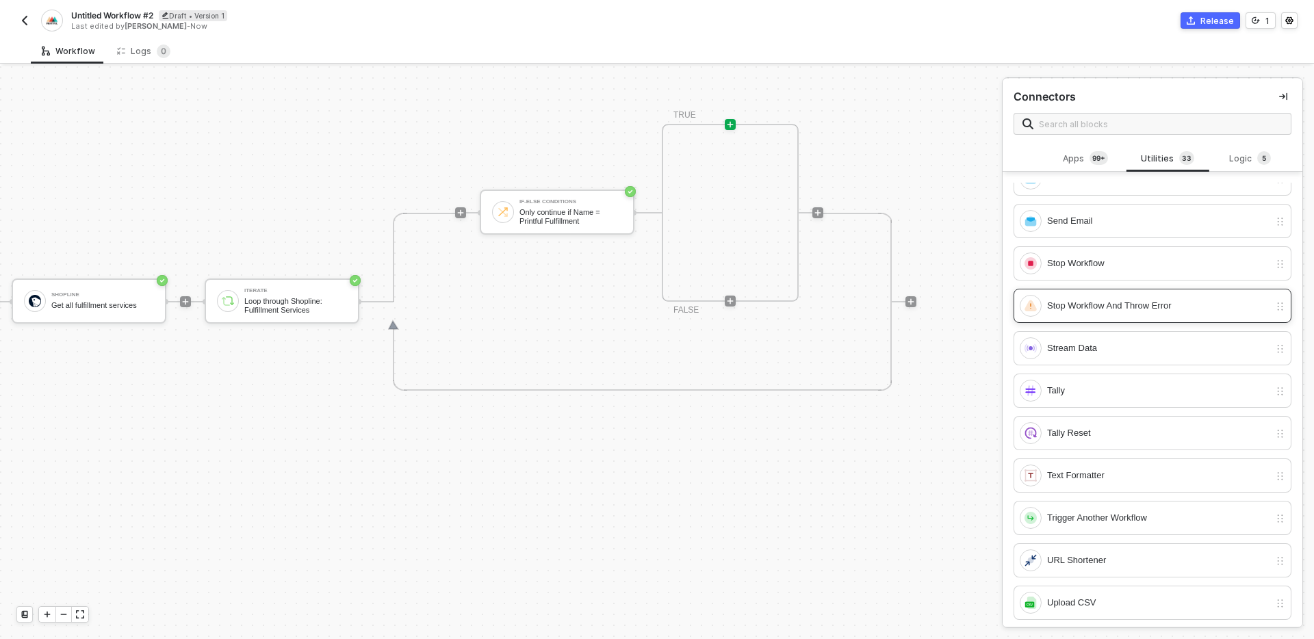
scroll to position [912, 0]
click at [1109, 265] on div "Stop Workflow" at bounding box center [1158, 264] width 222 height 15
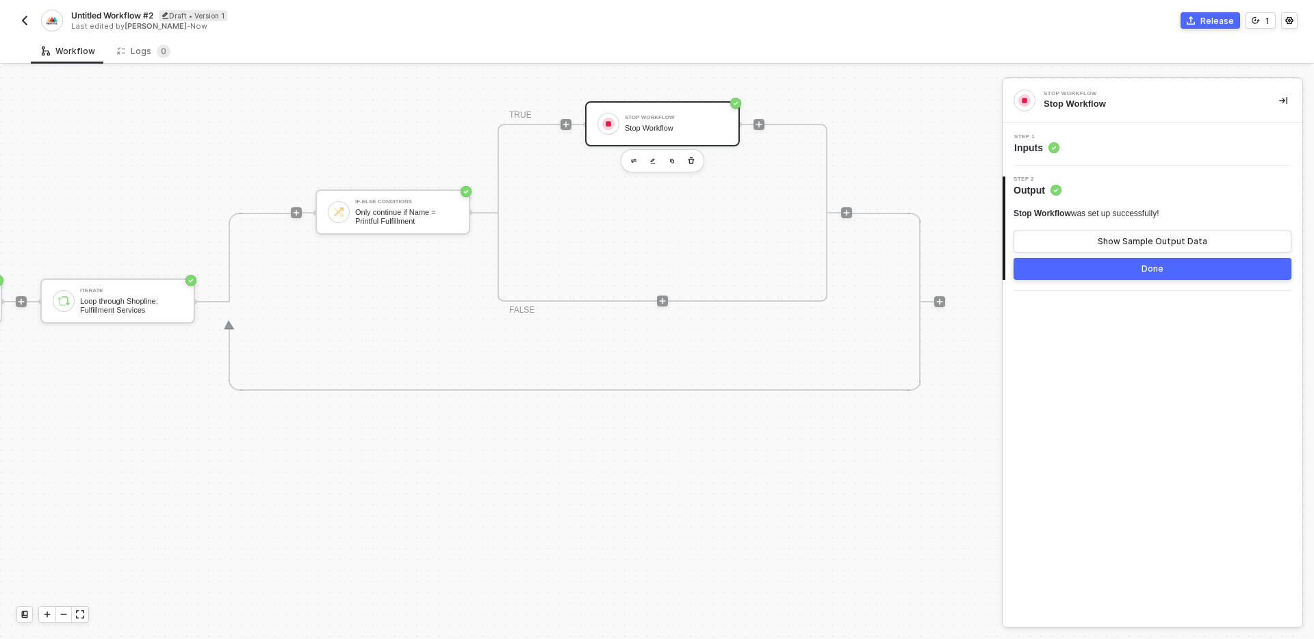
scroll to position [426, 380]
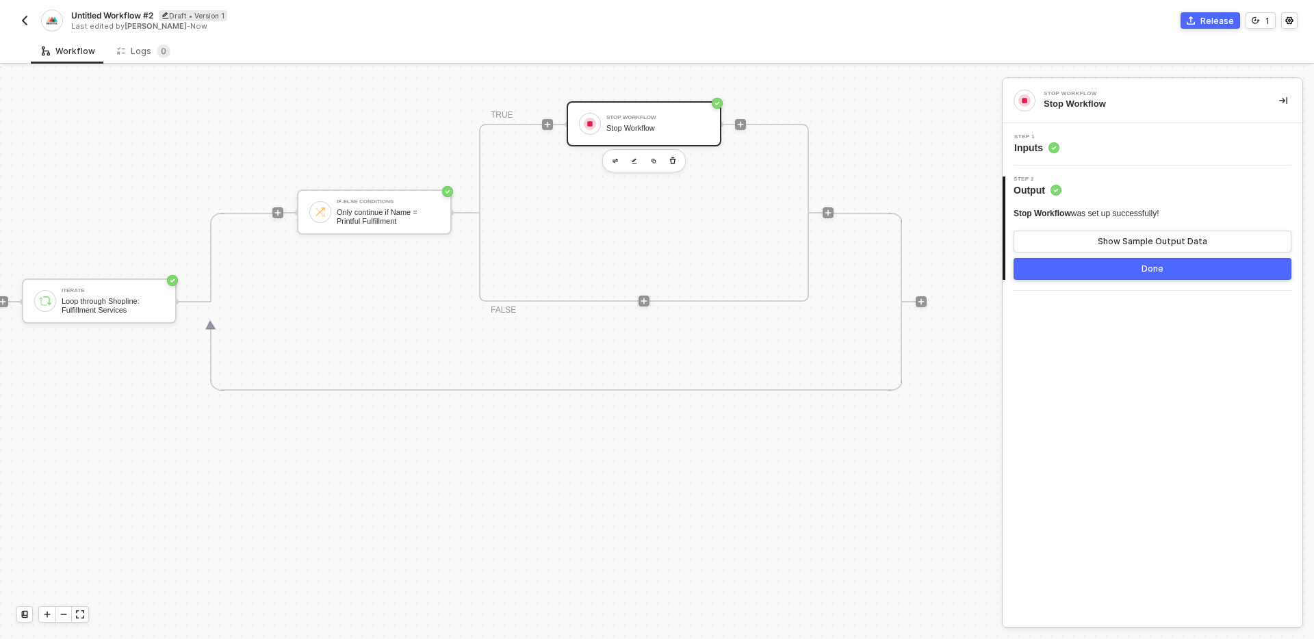
click at [1164, 269] on button "Done" at bounding box center [1153, 269] width 278 height 22
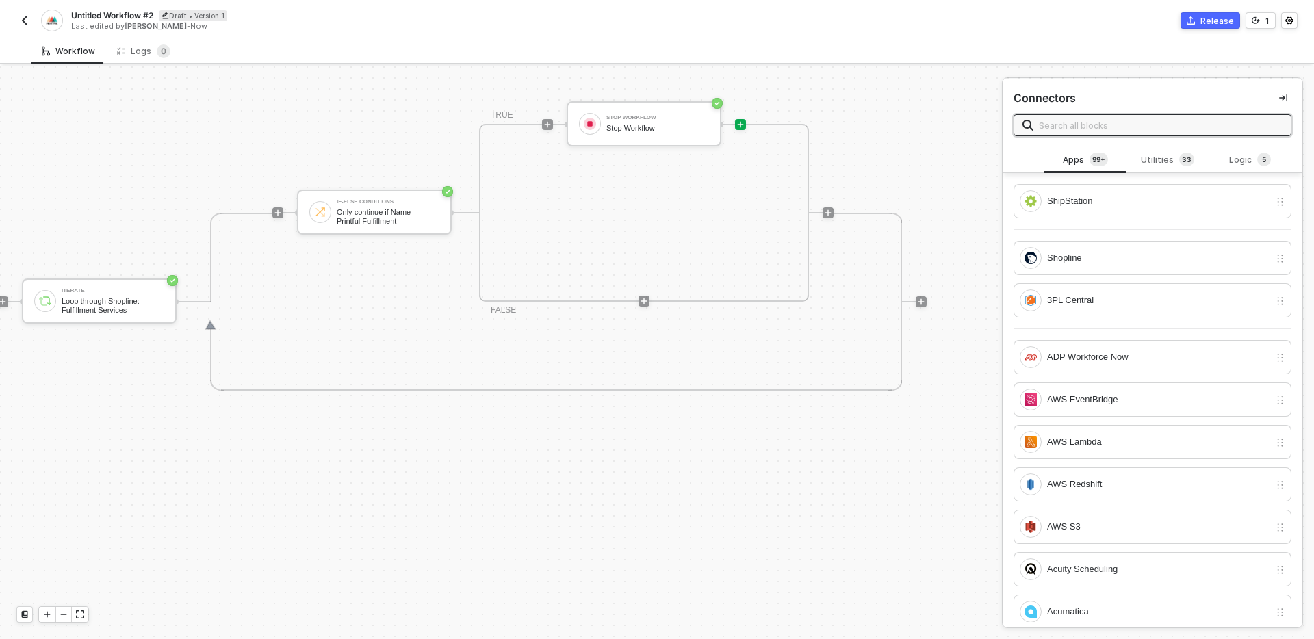
scroll to position [426, 391]
click at [911, 305] on icon "icon-play" at bounding box center [911, 302] width 8 height 8
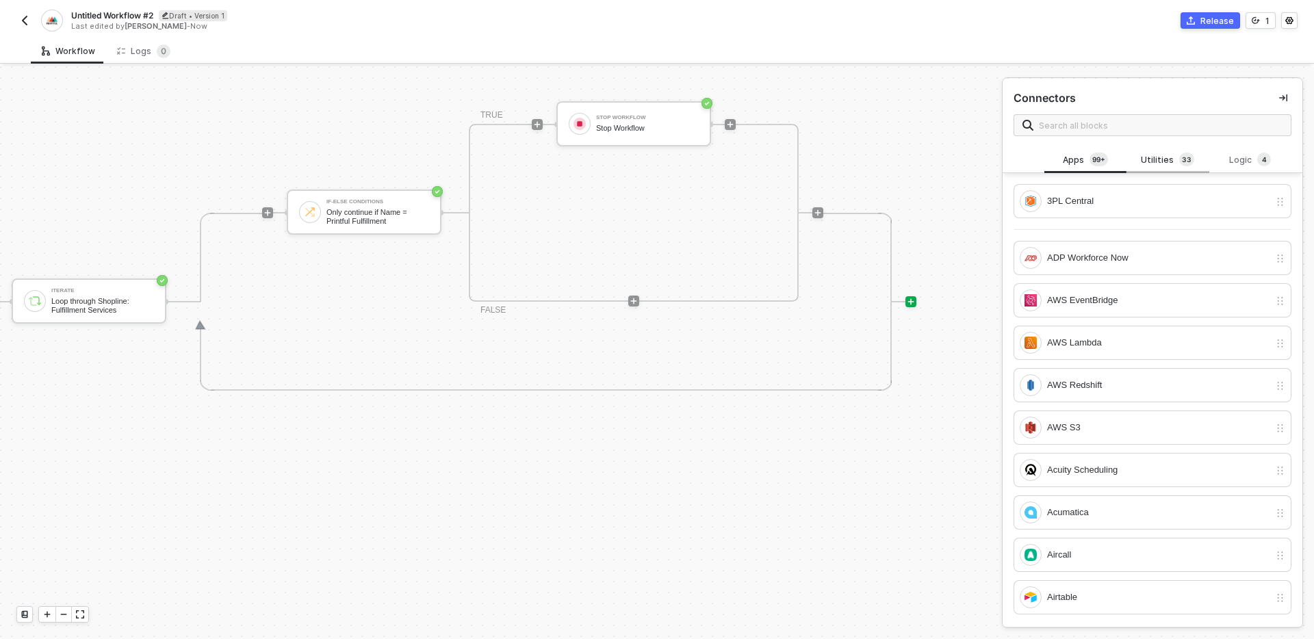
click at [1162, 159] on div "Utilities 3 3" at bounding box center [1167, 160] width 60 height 15
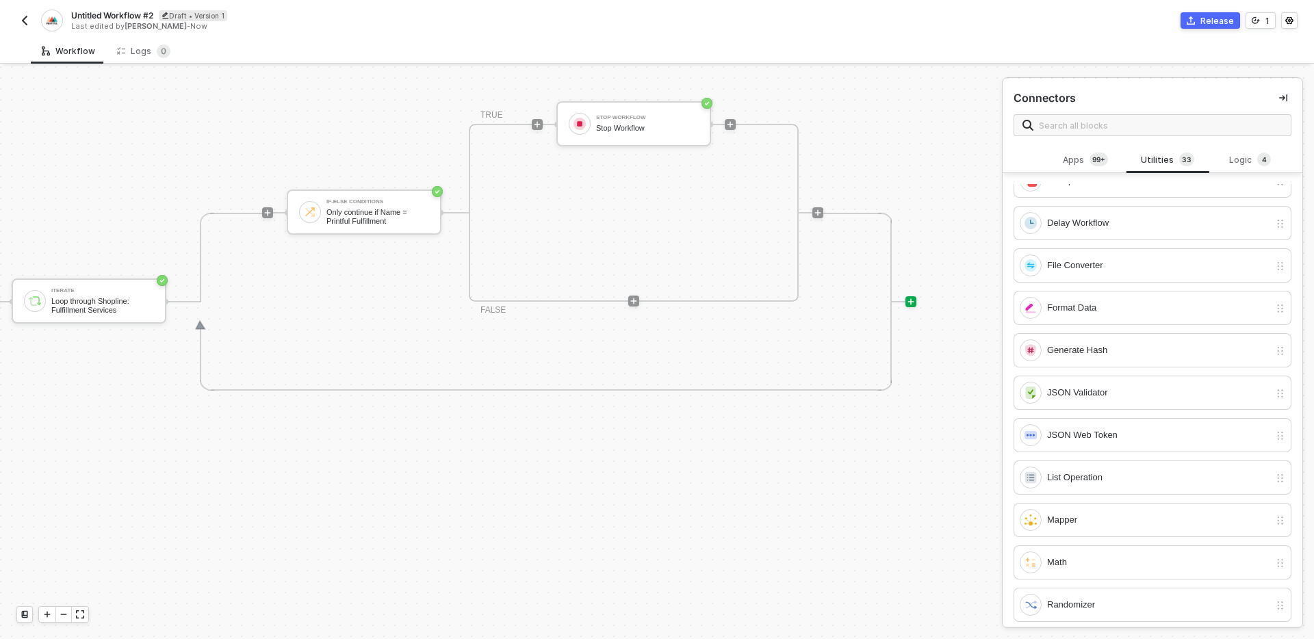
scroll to position [0, 0]
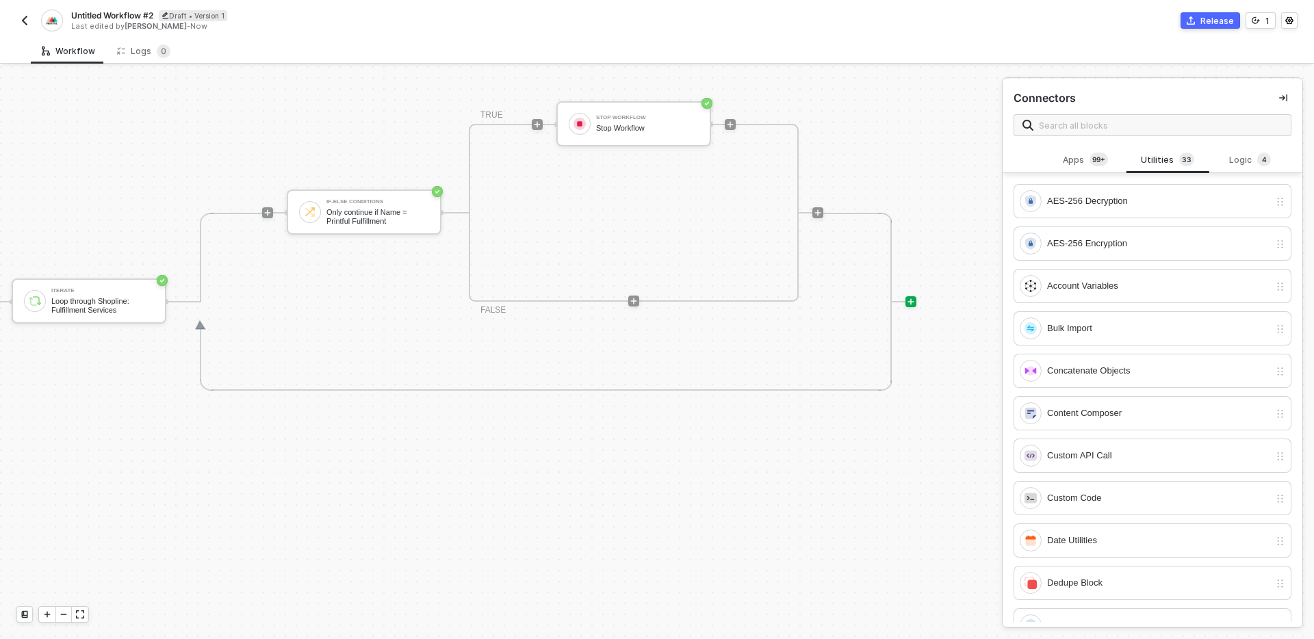
click at [698, 521] on div "TRIGGER On Installation Trigger On Installation Trigger Shopline Get all fulfil…" at bounding box center [262, 302] width 1307 height 1324
click at [866, 56] on div "Workflow Logs 0" at bounding box center [672, 50] width 1283 height 25
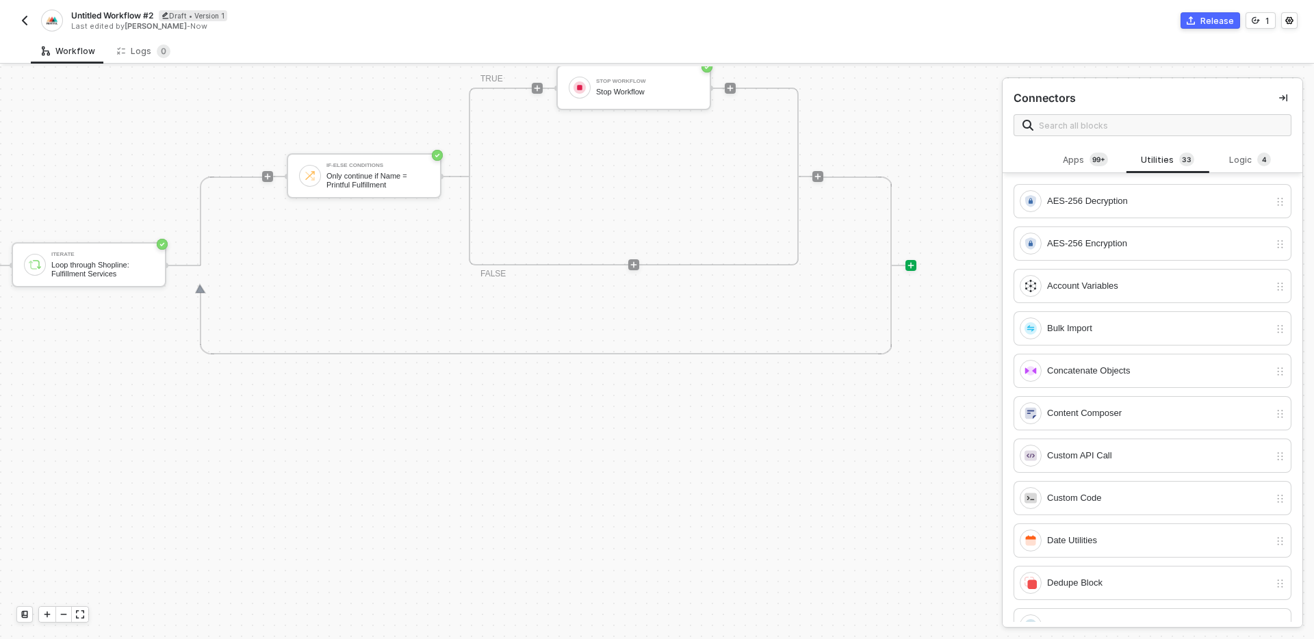
scroll to position [467, 391]
click at [1073, 153] on div "Apps 99+" at bounding box center [1085, 160] width 60 height 15
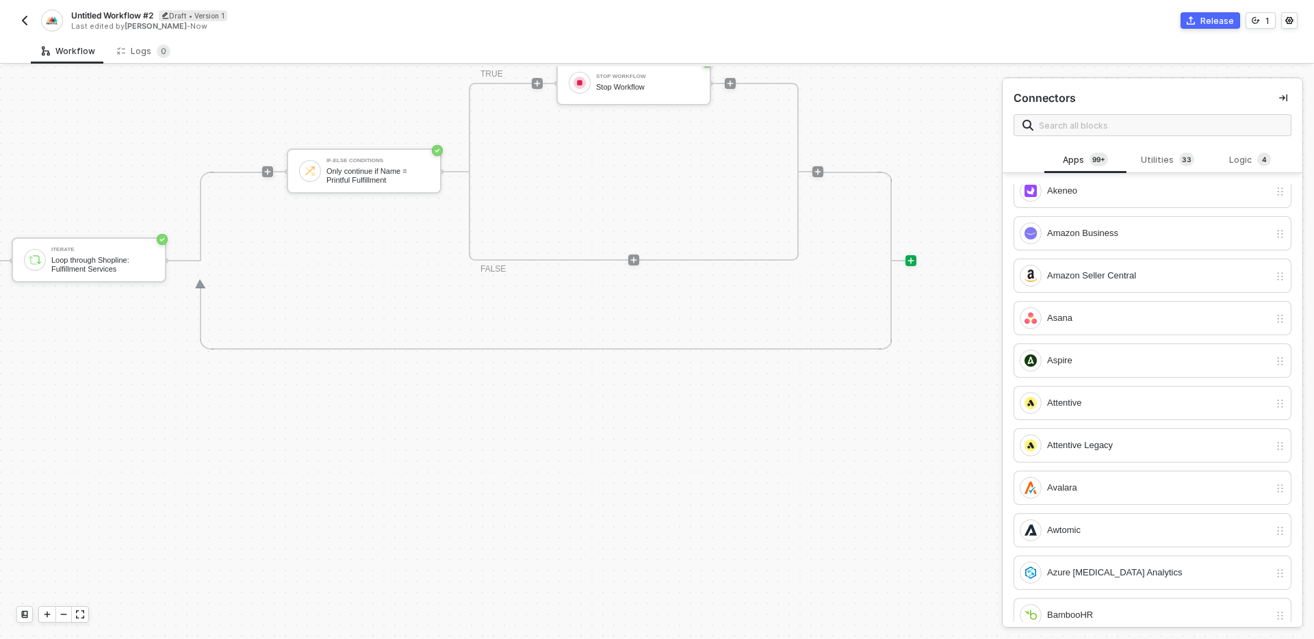
scroll to position [0, 0]
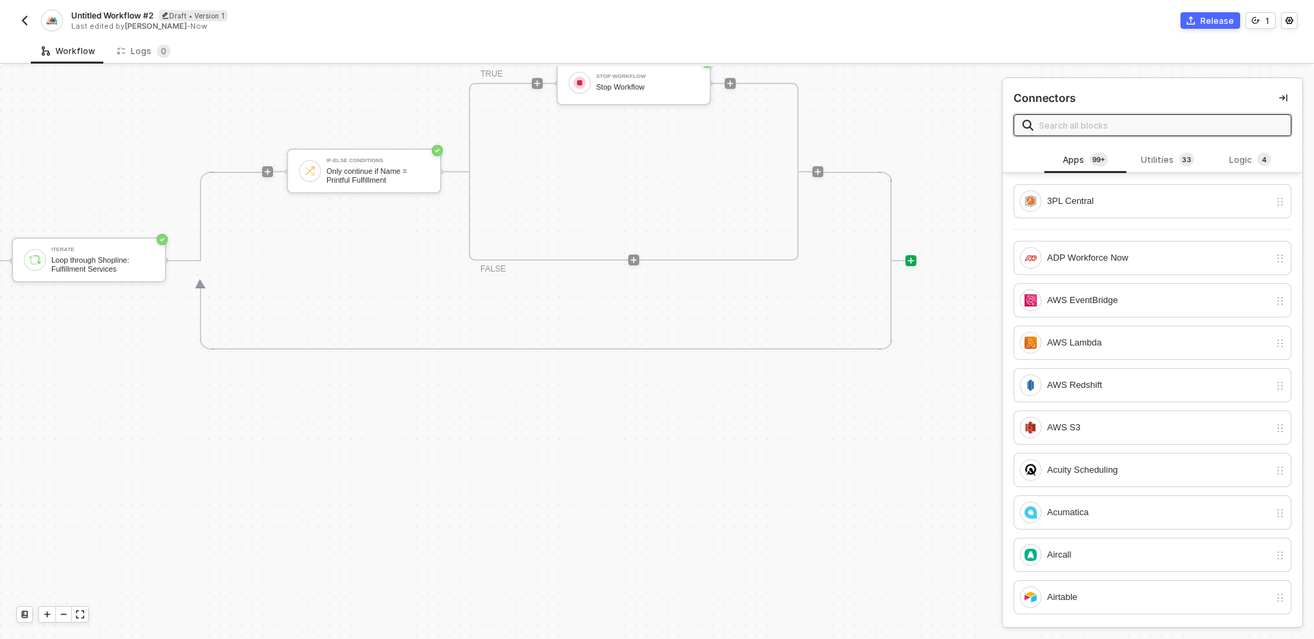
click at [1118, 124] on input "text" at bounding box center [1161, 125] width 244 height 15
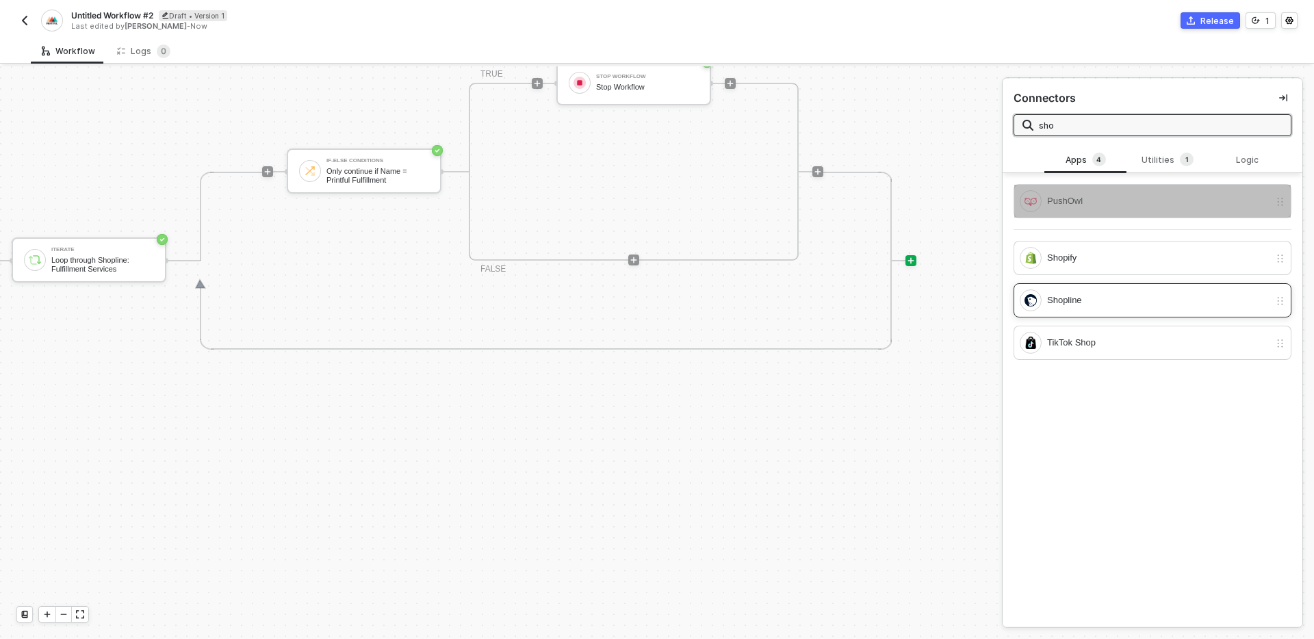
type input "sho"
click at [1113, 304] on div "Shopline" at bounding box center [1158, 300] width 222 height 15
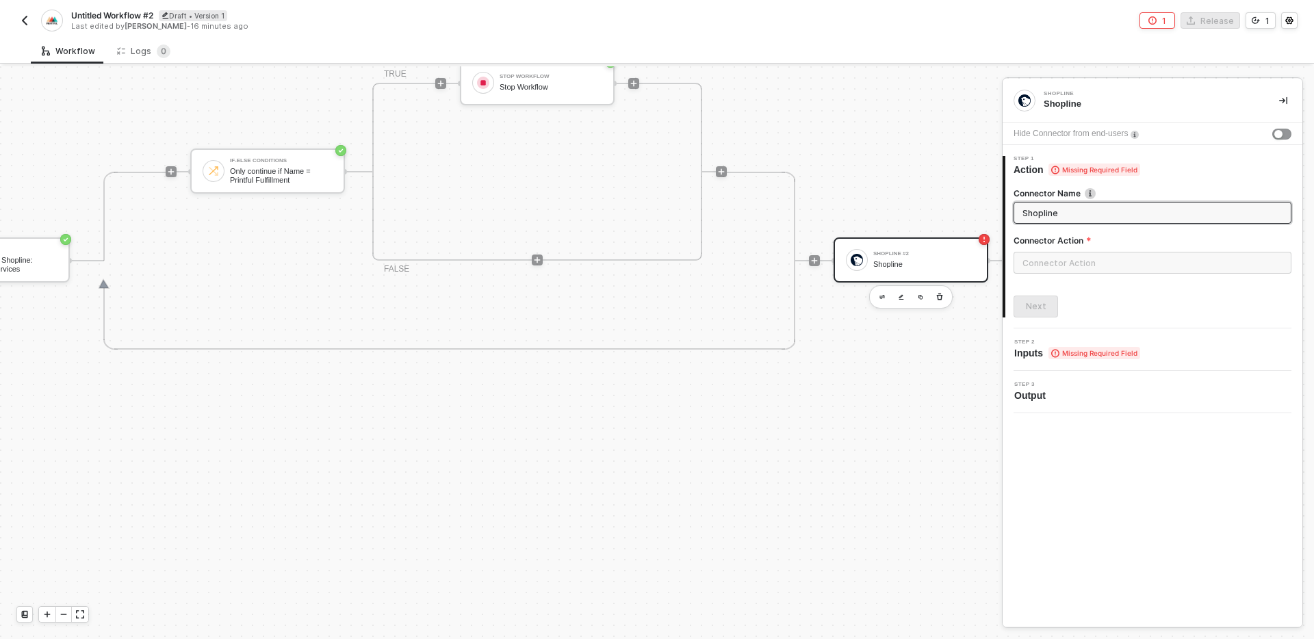
scroll to position [467, 584]
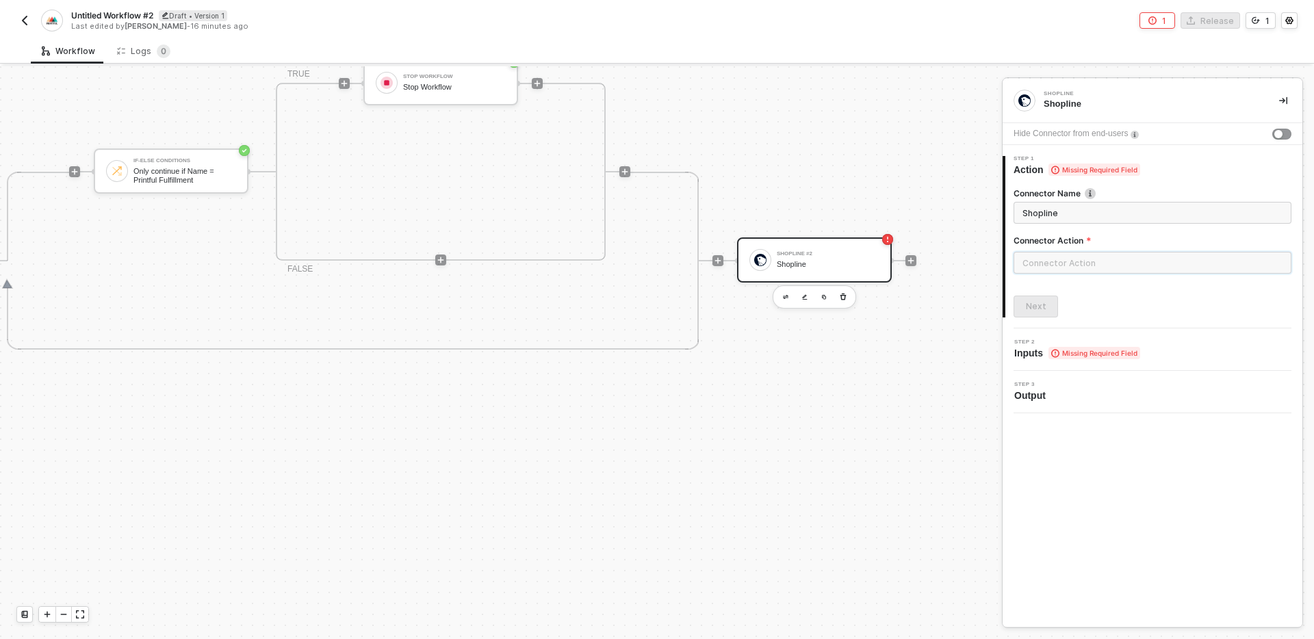
click at [1136, 266] on input "text" at bounding box center [1153, 263] width 278 height 22
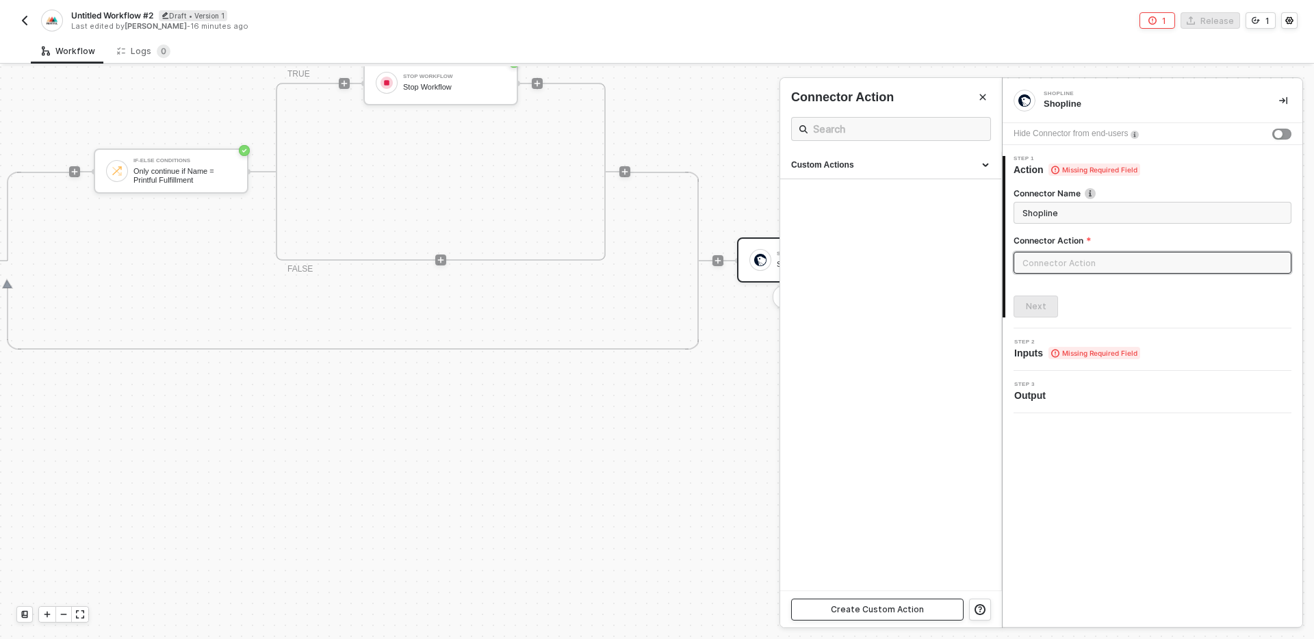
click at [878, 619] on button "Create Custom Action" at bounding box center [877, 610] width 172 height 22
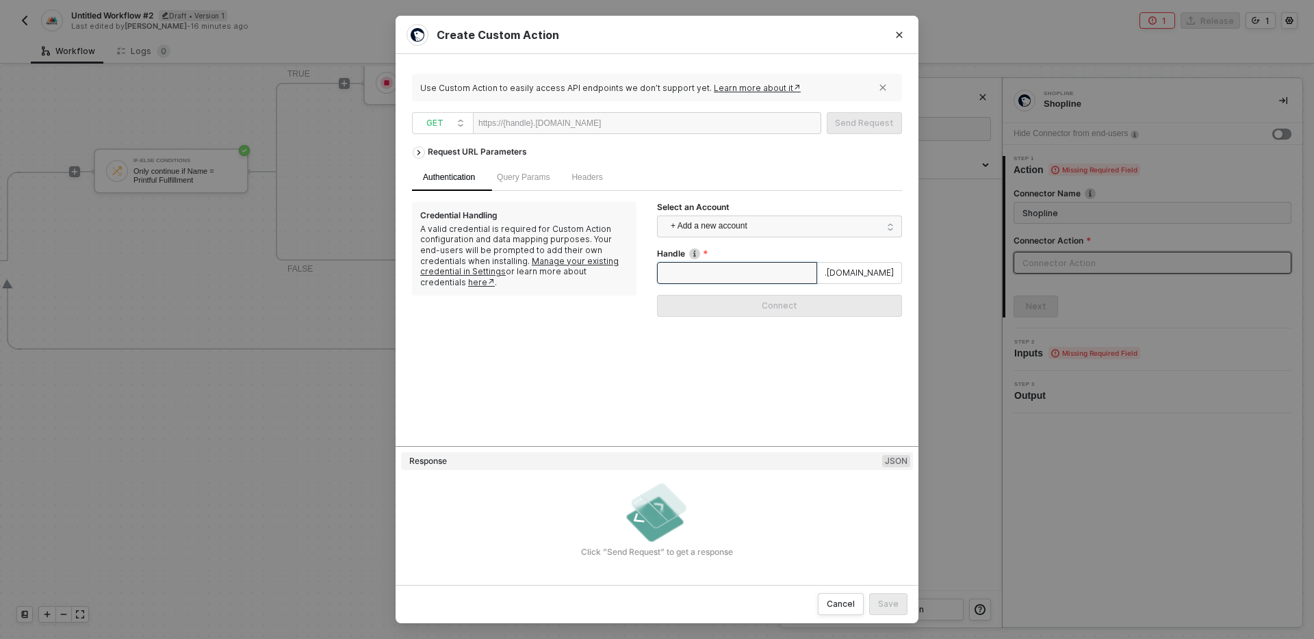
click at [731, 262] on input "Handle" at bounding box center [737, 273] width 160 height 22
type input "testcs"
click at [753, 307] on button "Connect" at bounding box center [779, 306] width 245 height 22
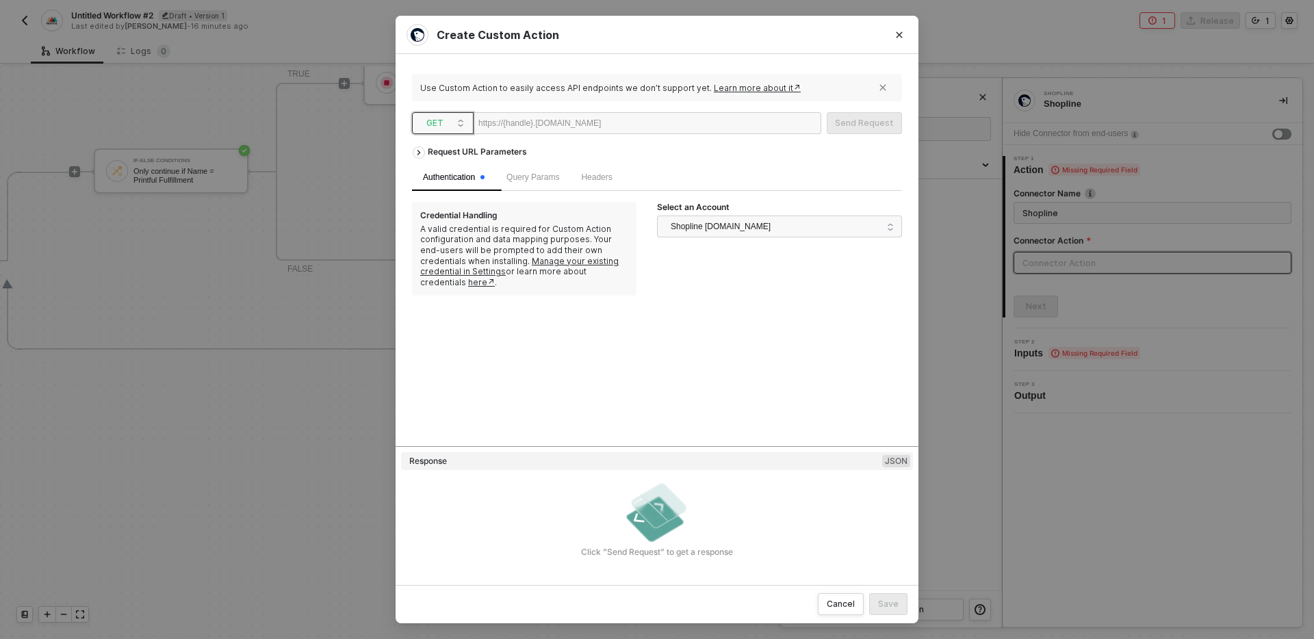
click at [448, 123] on span "GET" at bounding box center [445, 123] width 38 height 21
click at [448, 169] on div "POST" at bounding box center [442, 172] width 51 height 16
click at [632, 121] on div at bounding box center [643, 124] width 84 height 22
paste div
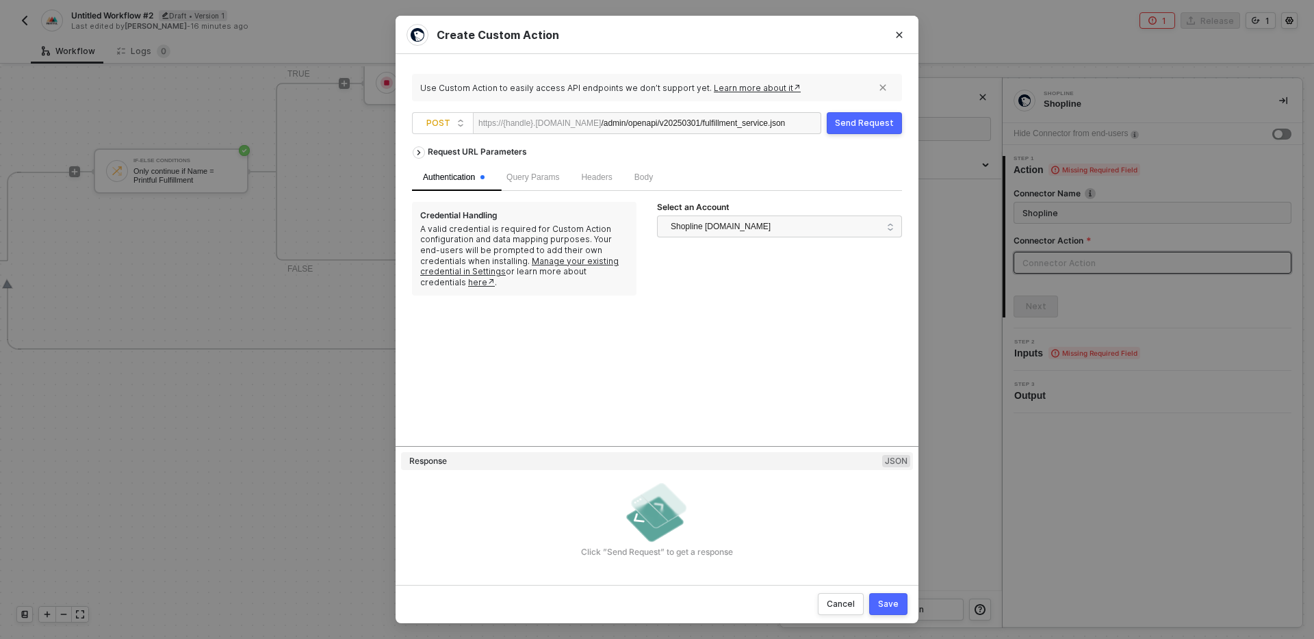
click at [650, 184] on div "Body" at bounding box center [643, 177] width 40 height 27
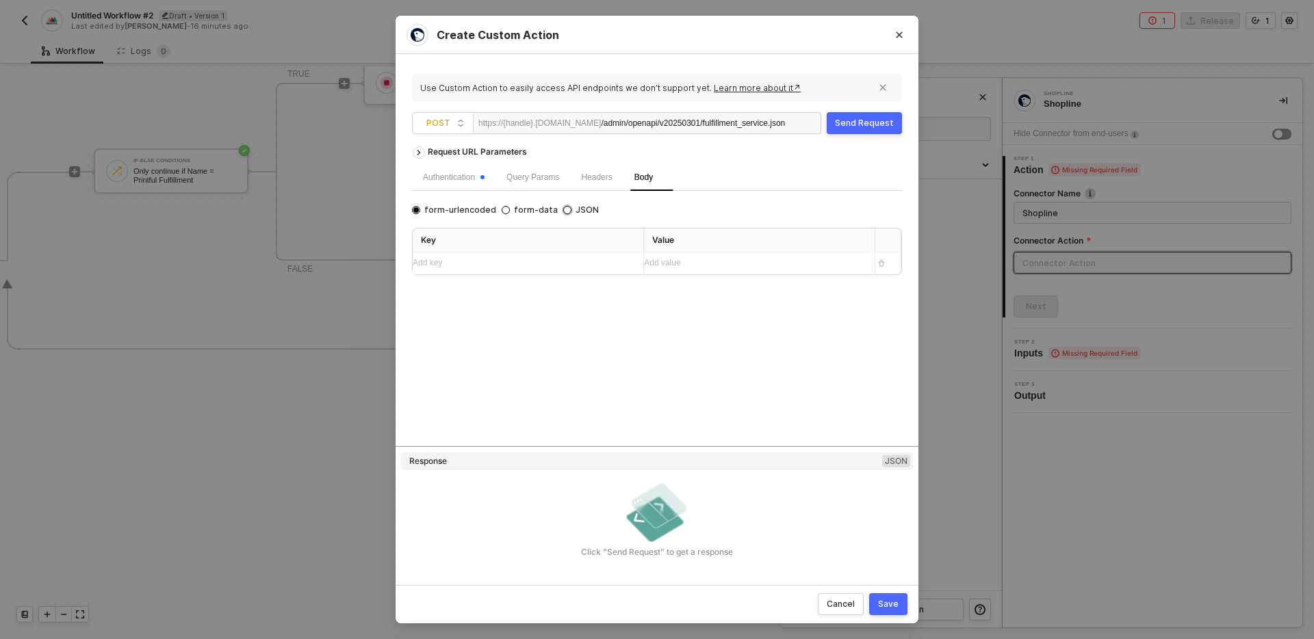
click at [577, 206] on span "JSON" at bounding box center [584, 210] width 27 height 11
click at [571, 206] on input "JSON" at bounding box center [567, 210] width 8 height 8
radio input "true"
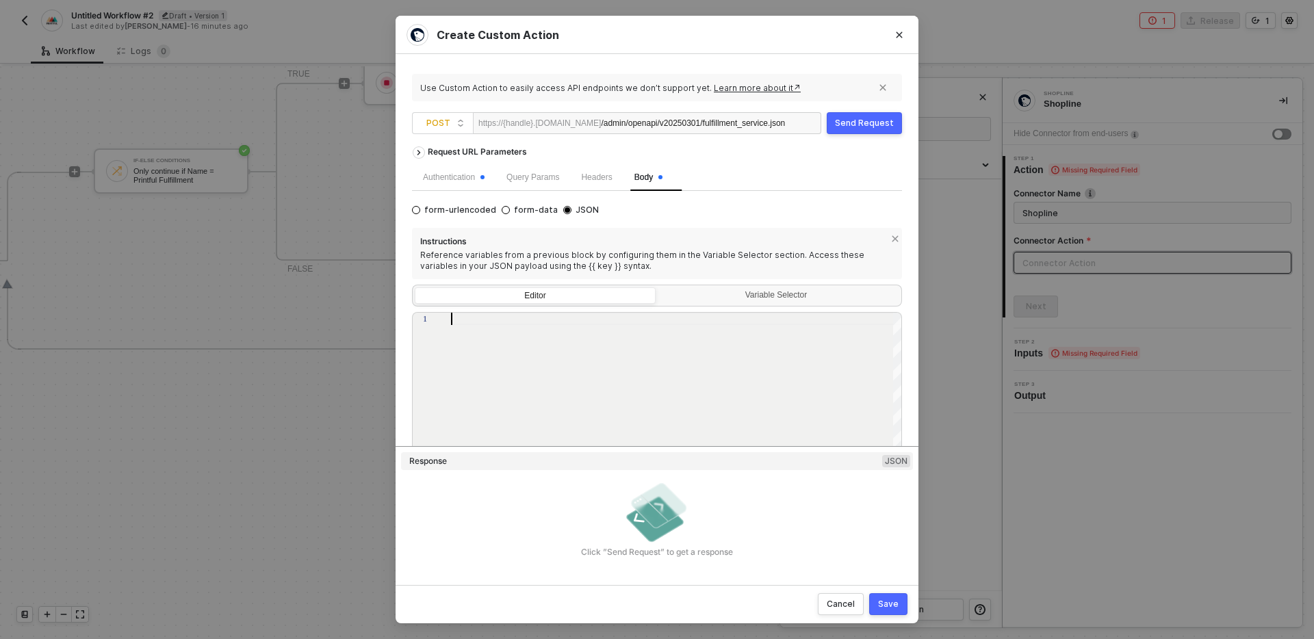
click at [600, 367] on div at bounding box center [677, 407] width 452 height 189
click at [751, 313] on div at bounding box center [677, 319] width 452 height 12
click at [735, 287] on div "Variable Selector" at bounding box center [778, 296] width 241 height 19
click at [658, 287] on input "Variable Selector" at bounding box center [658, 287] width 0 height 0
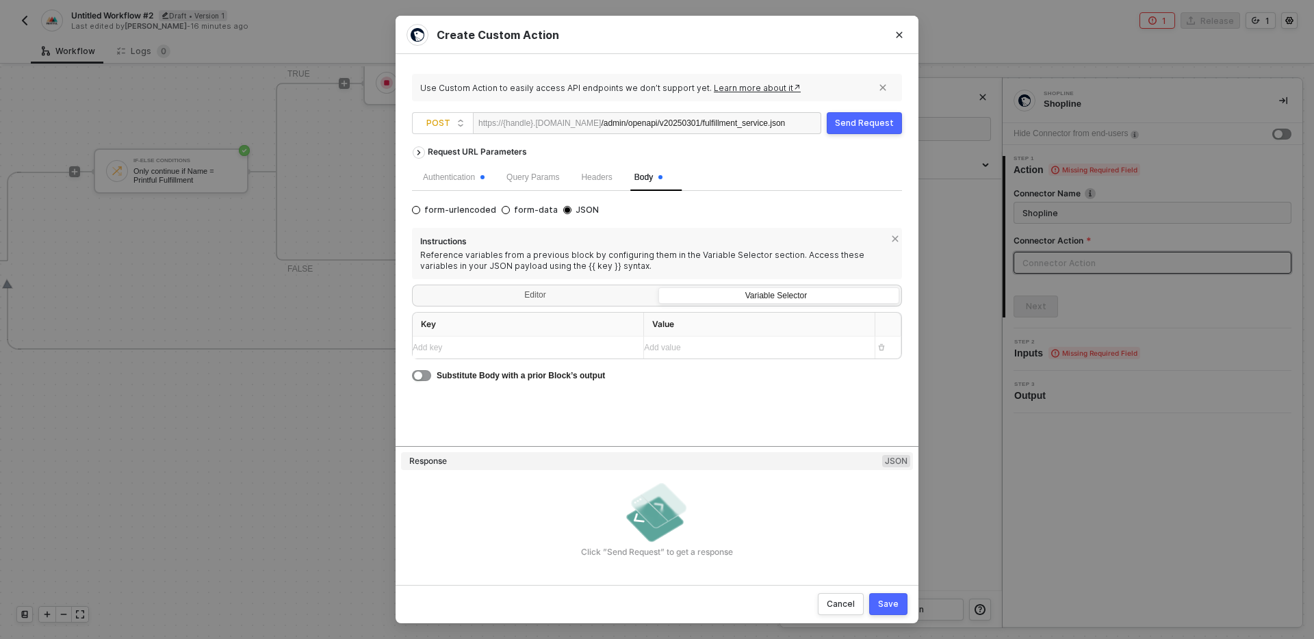
click at [537, 348] on div "Add key ﻿" at bounding box center [516, 347] width 206 height 13
click at [571, 300] on div "Editor" at bounding box center [535, 296] width 241 height 19
click at [415, 287] on input "Editor" at bounding box center [415, 287] width 0 height 0
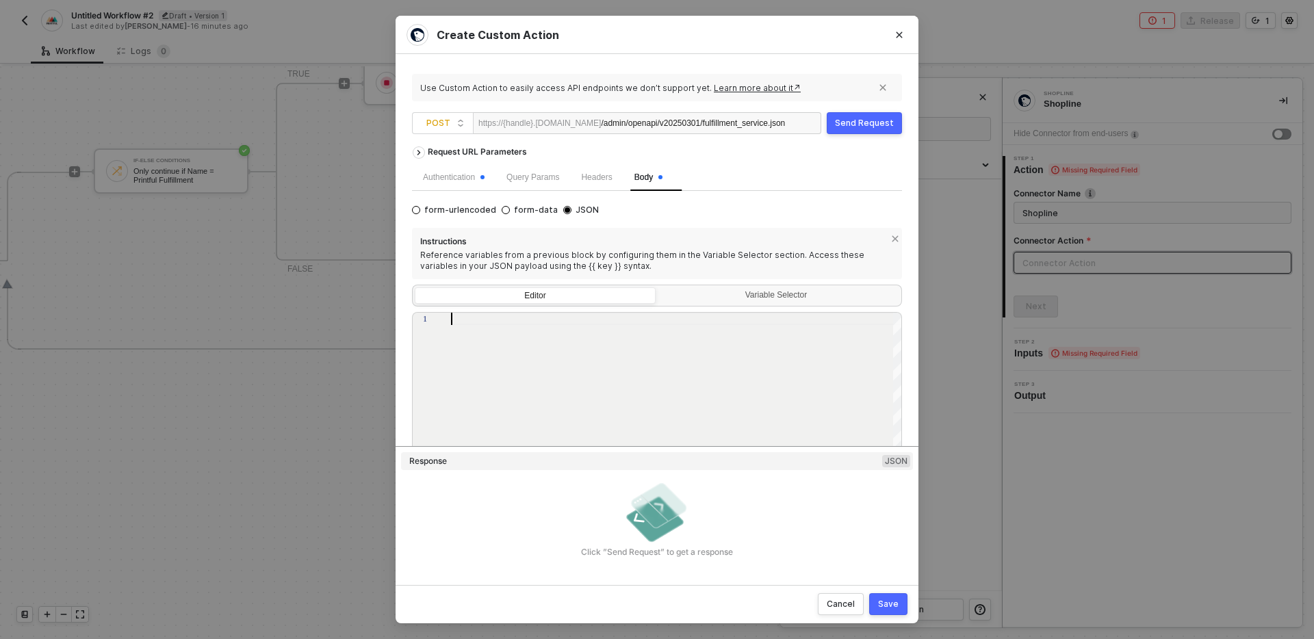
click at [619, 336] on div at bounding box center [677, 407] width 452 height 189
click at [718, 296] on div "Variable Selector" at bounding box center [777, 295] width 223 height 11
click at [658, 287] on input "Variable Selector" at bounding box center [658, 287] width 0 height 0
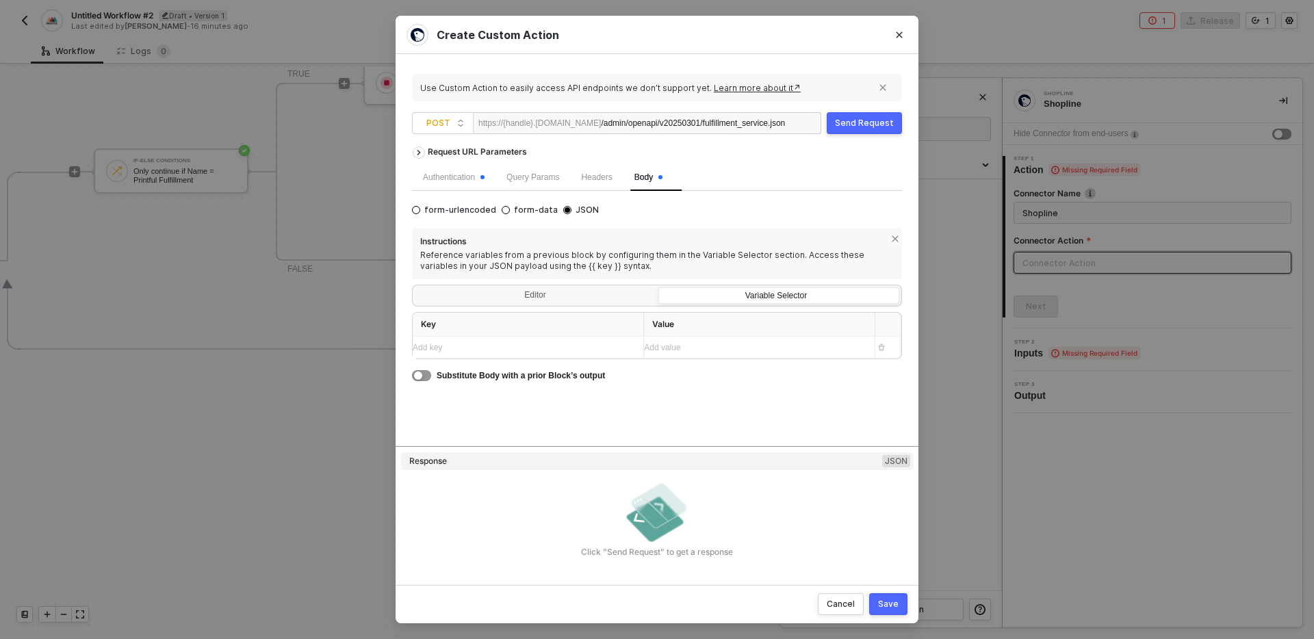
click at [560, 346] on div "Add key ﻿" at bounding box center [523, 347] width 220 height 13
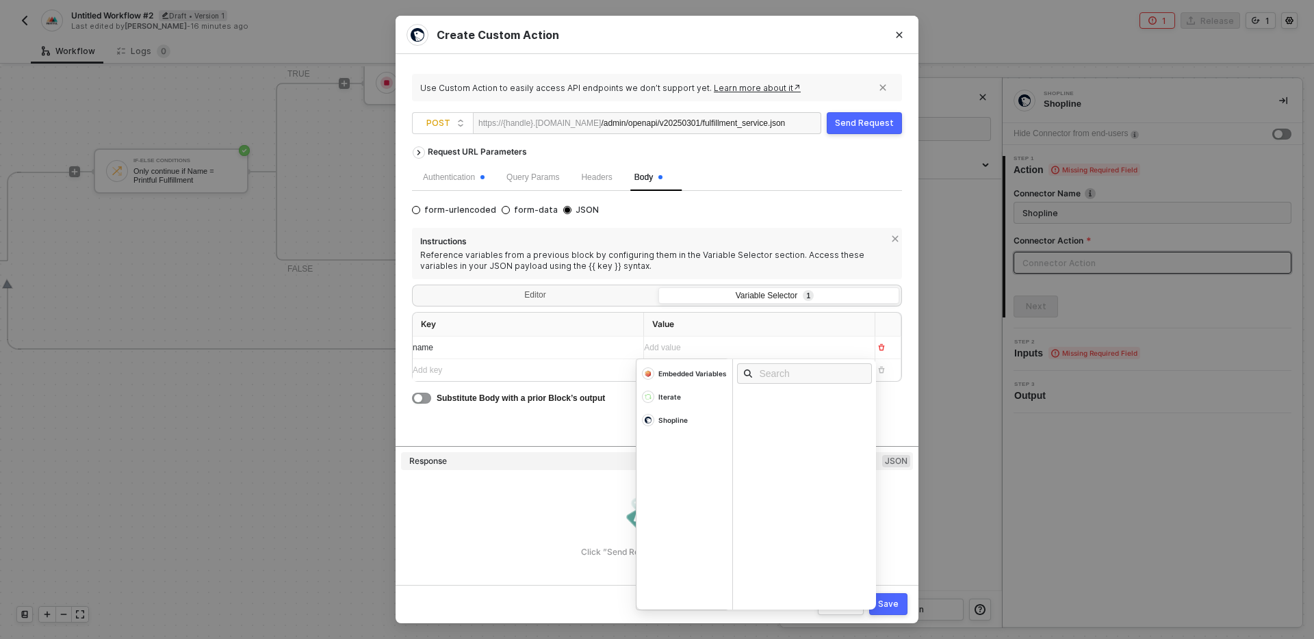
click at [677, 352] on div "Add value ﻿" at bounding box center [747, 347] width 206 height 13
click at [713, 242] on span "Instructions" at bounding box center [652, 243] width 465 height 14
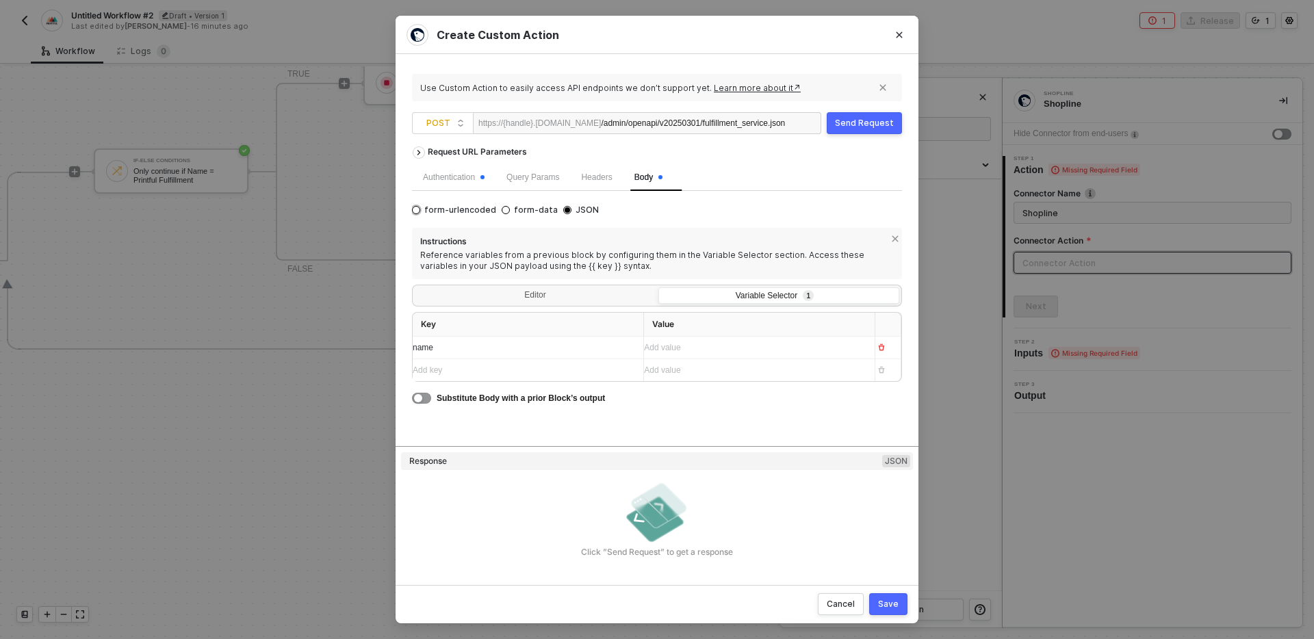
click at [461, 212] on span "form-urlencoded" at bounding box center [458, 210] width 76 height 11
click at [420, 212] on input "form-urlencoded" at bounding box center [416, 210] width 8 height 8
radio input "true"
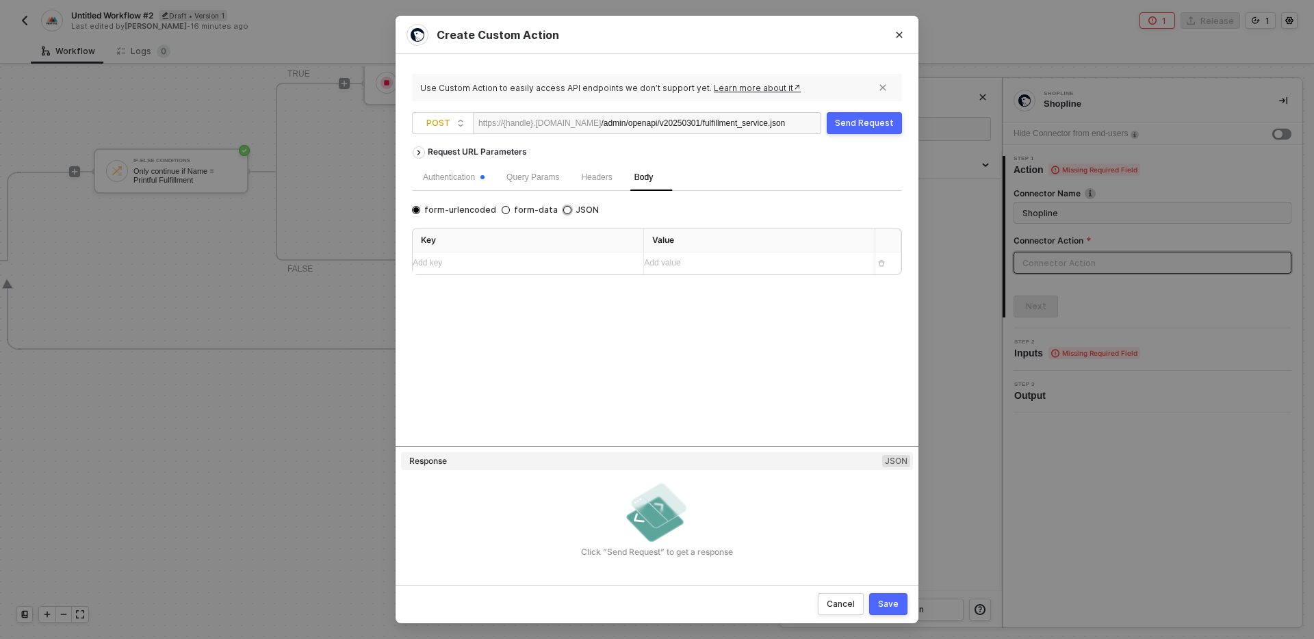
click at [571, 211] on span "JSON" at bounding box center [584, 210] width 27 height 11
click at [569, 211] on input "JSON" at bounding box center [567, 210] width 8 height 8
radio input "true"
radio input "false"
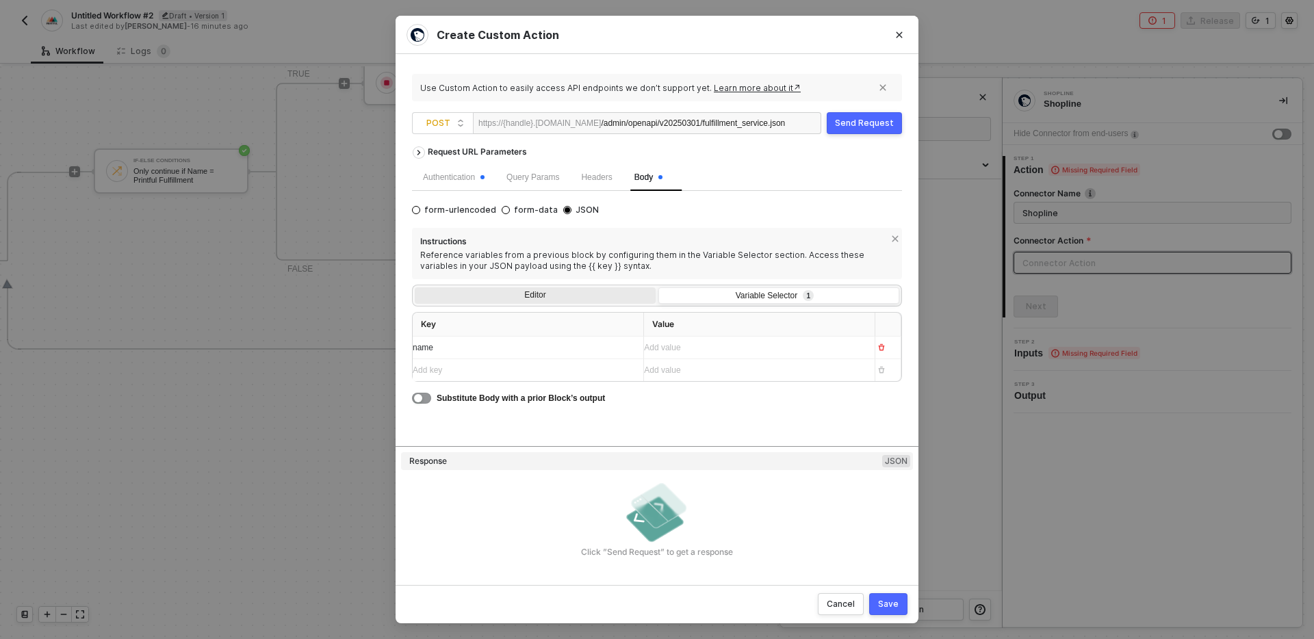
click at [560, 291] on div "Editor" at bounding box center [535, 296] width 241 height 19
click at [415, 287] on input "Editor" at bounding box center [415, 287] width 0 height 0
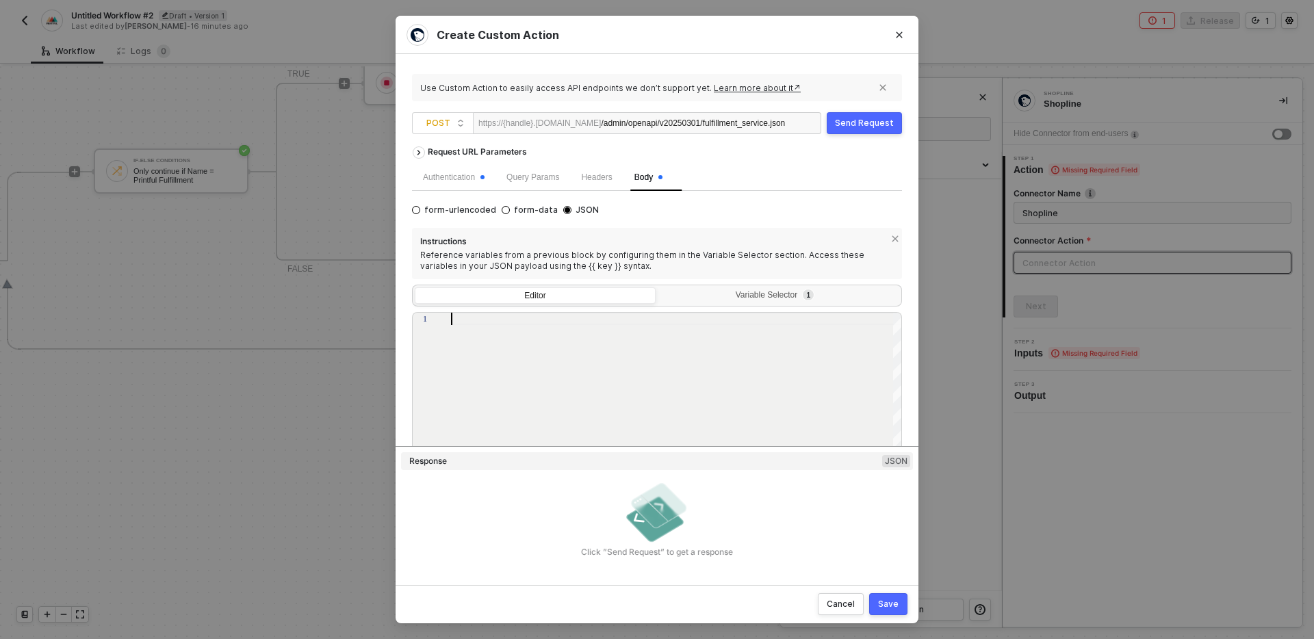
click at [590, 343] on div at bounding box center [677, 407] width 452 height 189
click at [628, 355] on div "{ "name" : "{{name}}" }" at bounding box center [677, 420] width 452 height 214
type textarea "{ "name": "{{name}}" }"
click at [885, 602] on div "Save" at bounding box center [888, 604] width 21 height 11
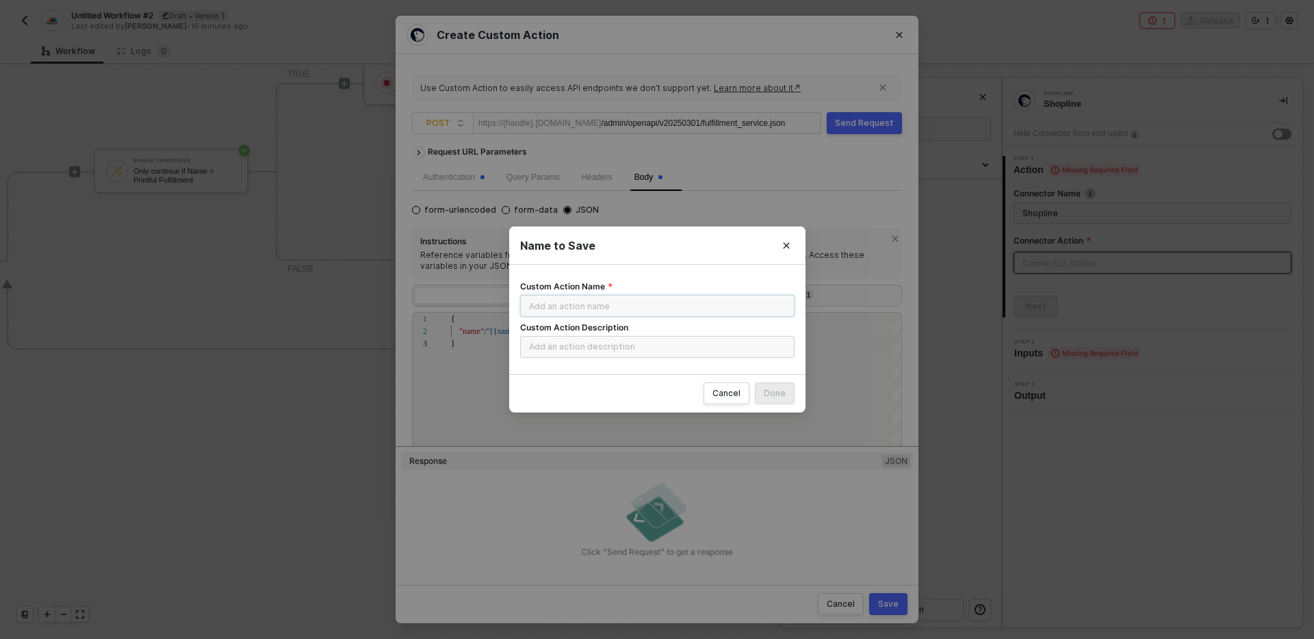
click at [663, 311] on input "Custom Action Name" at bounding box center [657, 306] width 274 height 22
type input "CREATE Fulfillment service"
click at [793, 402] on button "Done" at bounding box center [775, 394] width 40 height 22
radio input "true"
radio input "false"
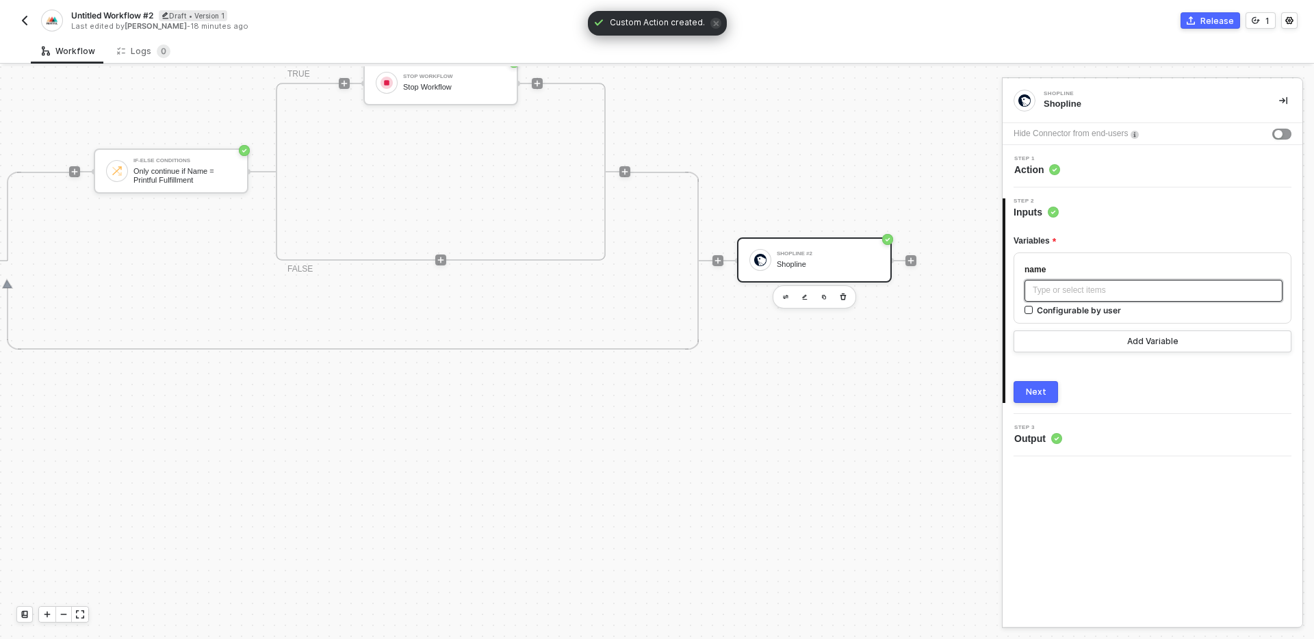
click at [1096, 287] on div "Type or select items ﻿" at bounding box center [1154, 290] width 242 height 13
click at [1135, 379] on div "Variables name Printful Fulfillment Configurable by user Add Variable Next" at bounding box center [1153, 311] width 278 height 184
click at [1044, 289] on span "Printful Fulfillment" at bounding box center [1065, 290] width 65 height 10
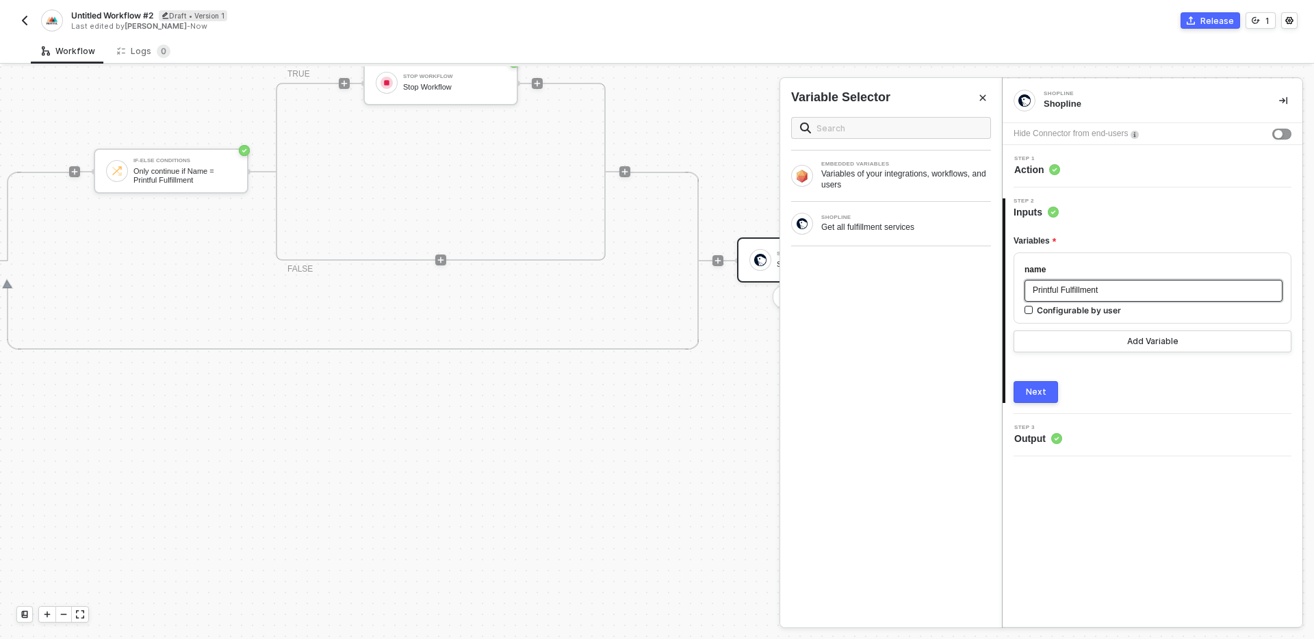
click at [1098, 287] on span "Printful Fulfillment" at bounding box center [1065, 290] width 65 height 10
click at [1127, 288] on div "Printful Fulfillment" at bounding box center [1154, 290] width 242 height 13
click at [1028, 383] on button "Next" at bounding box center [1036, 392] width 44 height 22
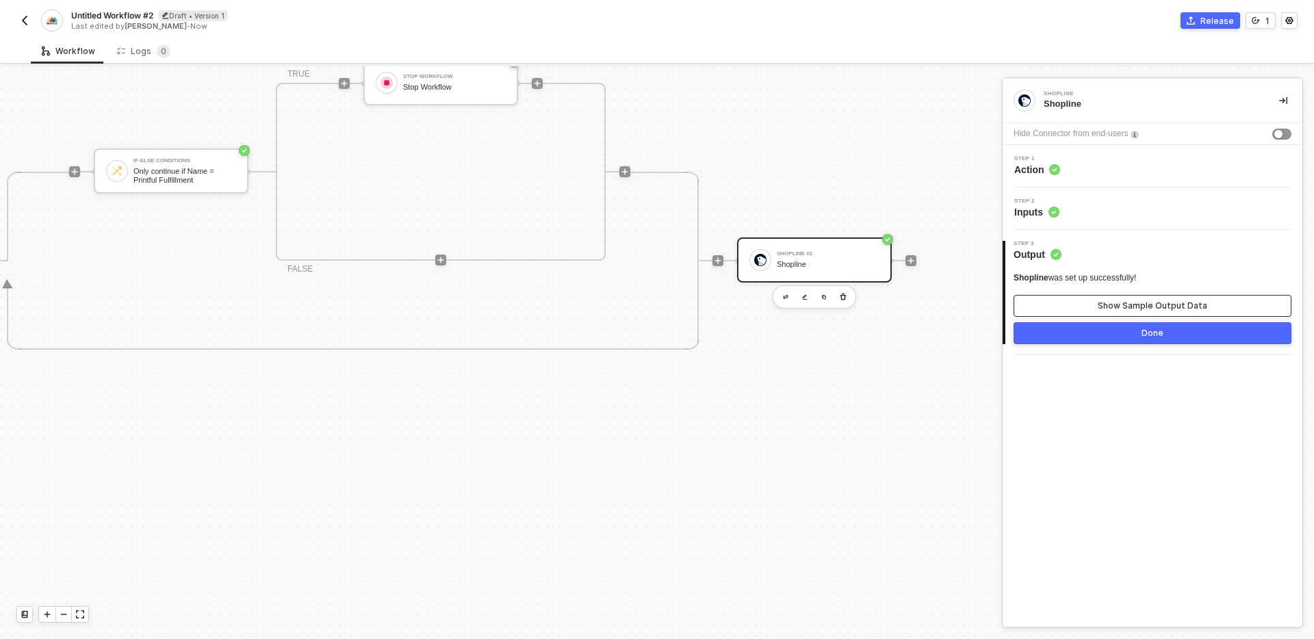
click at [1142, 303] on div "Show Sample Output Data" at bounding box center [1152, 305] width 109 height 11
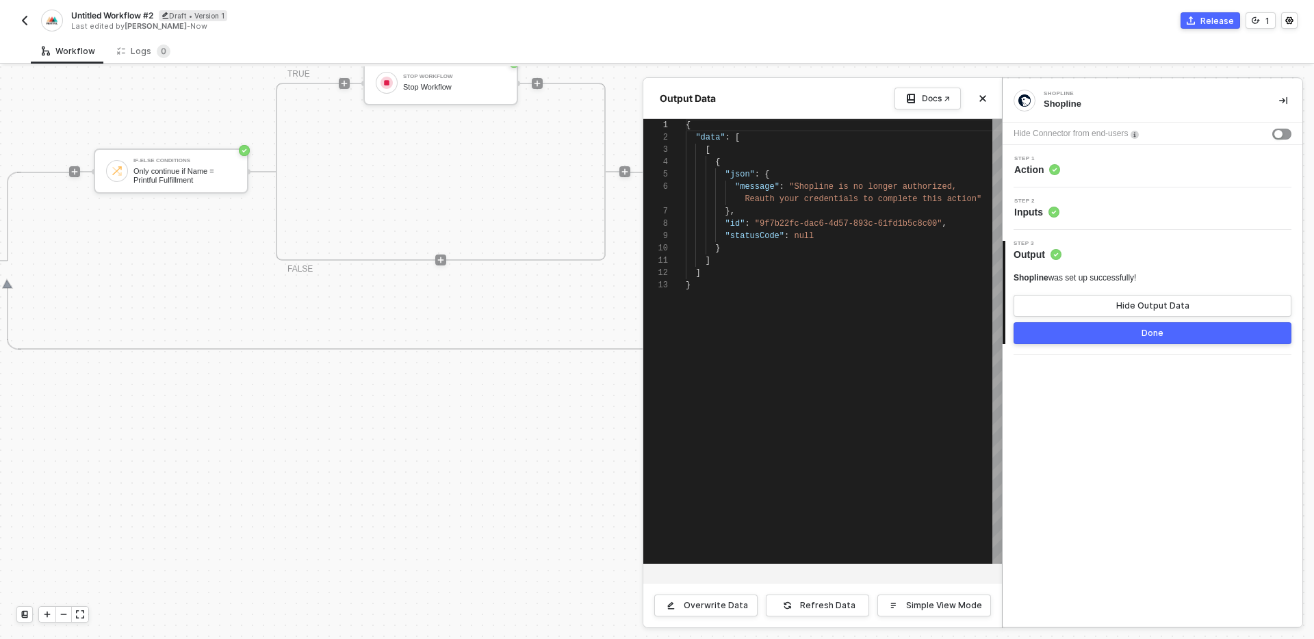
scroll to position [111, 0]
click at [805, 279] on div "}" at bounding box center [844, 285] width 316 height 12
click at [711, 603] on div "Overwrite Data" at bounding box center [716, 605] width 64 height 11
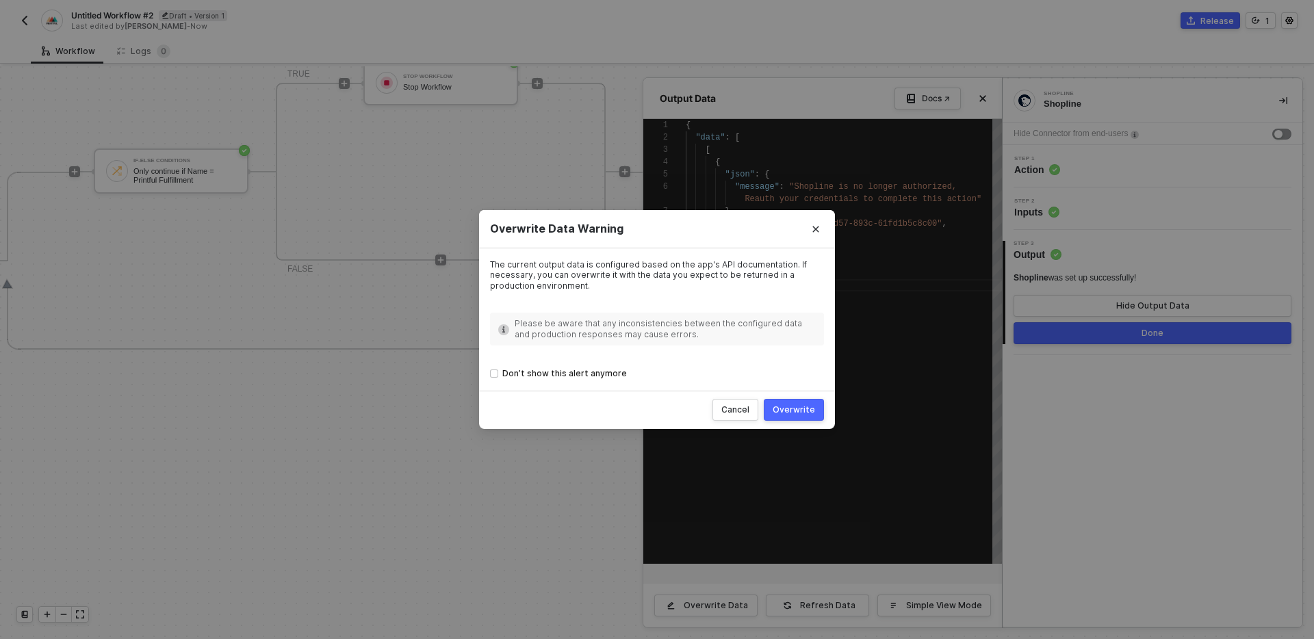
click at [801, 414] on div "Overwrite" at bounding box center [794, 409] width 42 height 11
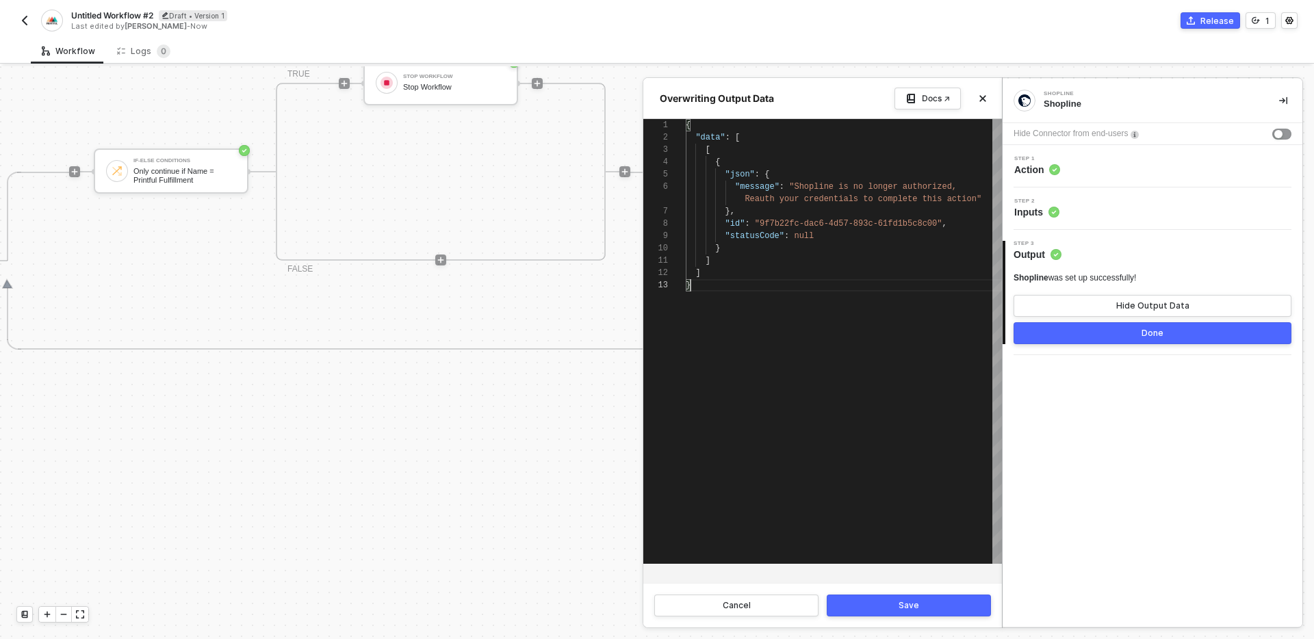
click at [908, 339] on div "{ "data" : [ [ { "json" : { "message" : "Shopline is no longer authorized, Reau…" at bounding box center [844, 341] width 316 height 445
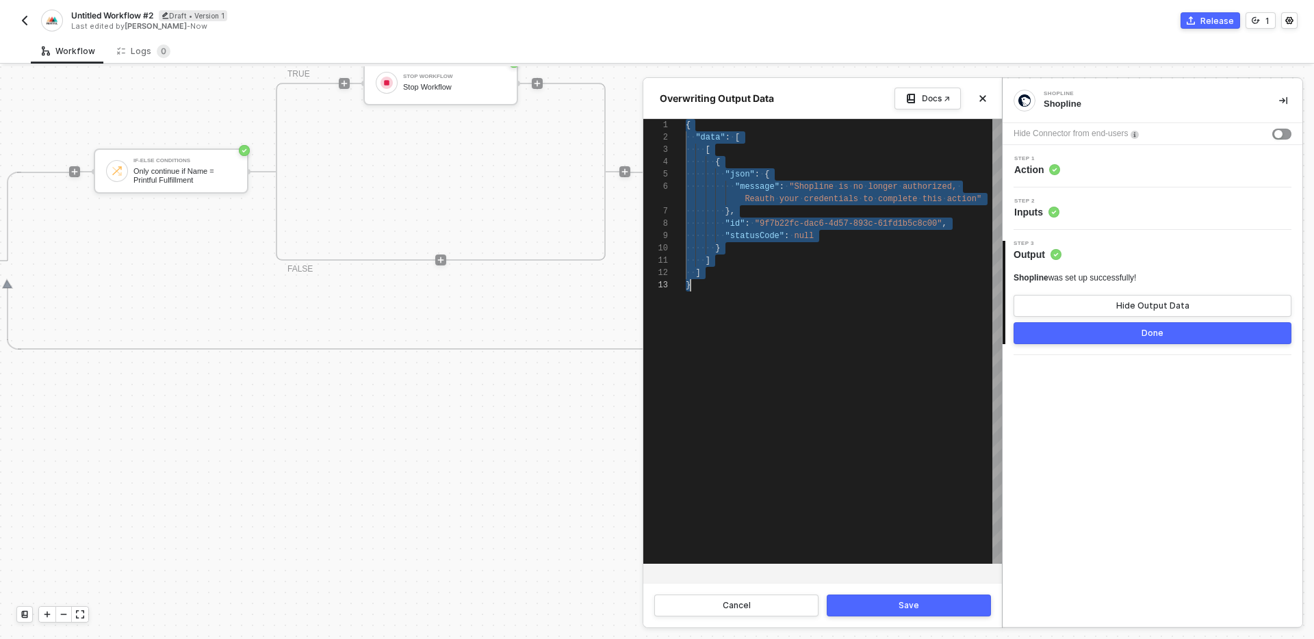
scroll to position [0, 5]
paste textarea ""fulfillment_service": { "name": "Test service", "id": "4107148713021442931002"…"
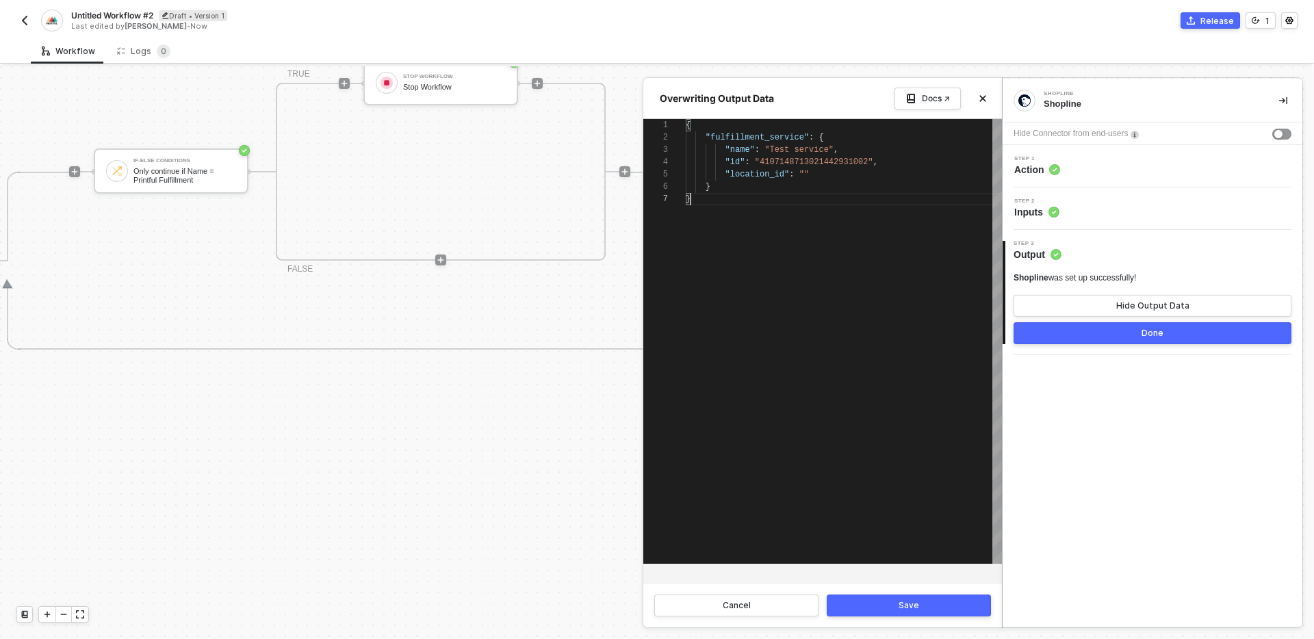
scroll to position [74, 5]
click at [909, 619] on div "Cancel Save" at bounding box center [822, 605] width 359 height 44
click at [907, 608] on div "Save" at bounding box center [909, 605] width 21 height 11
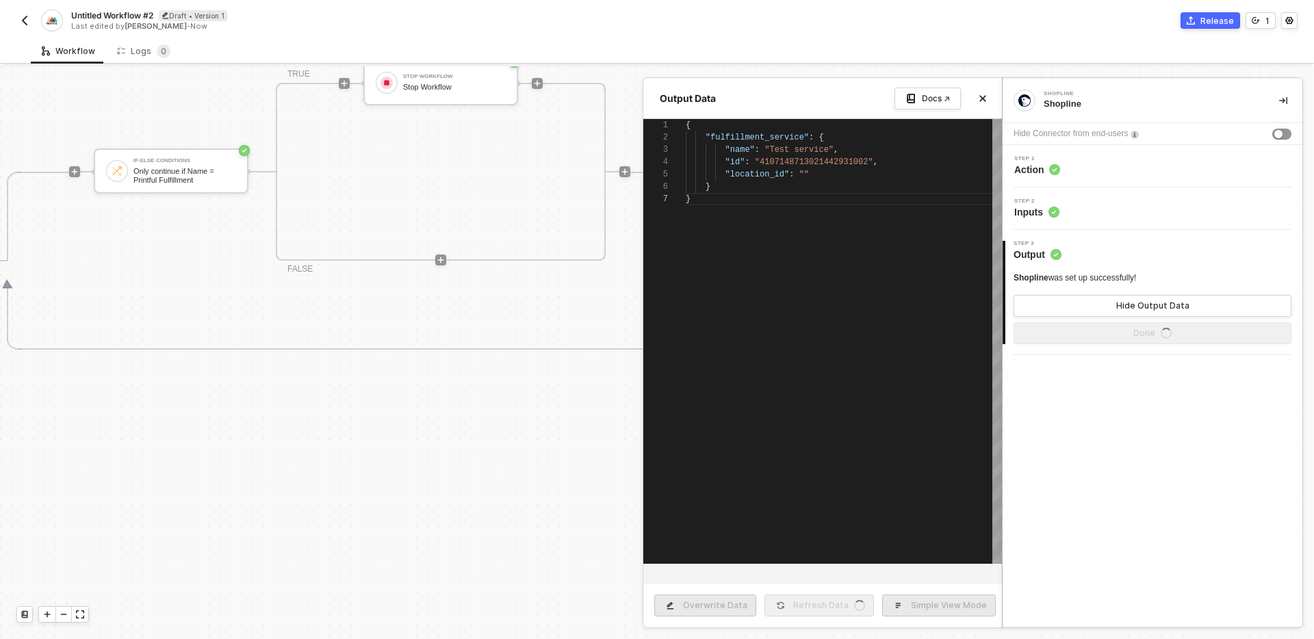
type textarea "{ "fulfillment_service": { "name": "Test service", "id": "410714871302144293100…"
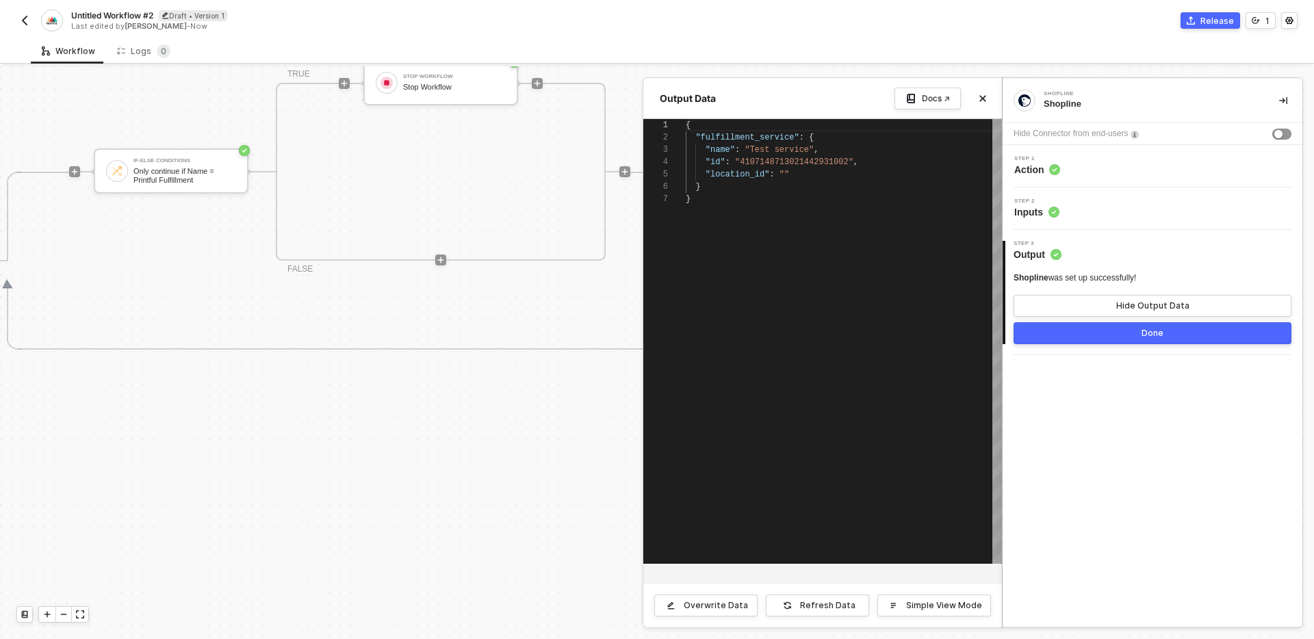
click at [1081, 334] on button "Done" at bounding box center [1153, 333] width 278 height 22
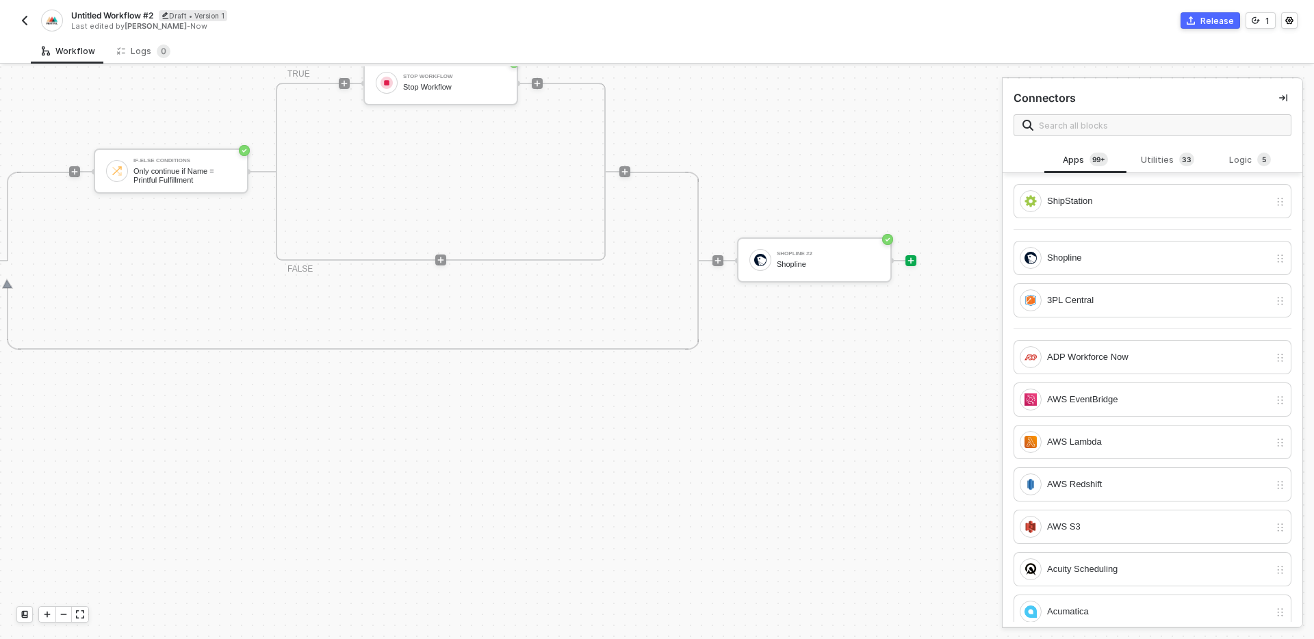
click at [815, 429] on div "TRIGGER On Installation Trigger On Installation Trigger Shopline Get all fulfil…" at bounding box center [166, 261] width 1500 height 1324
click at [848, 263] on div "Shopline" at bounding box center [828, 264] width 103 height 9
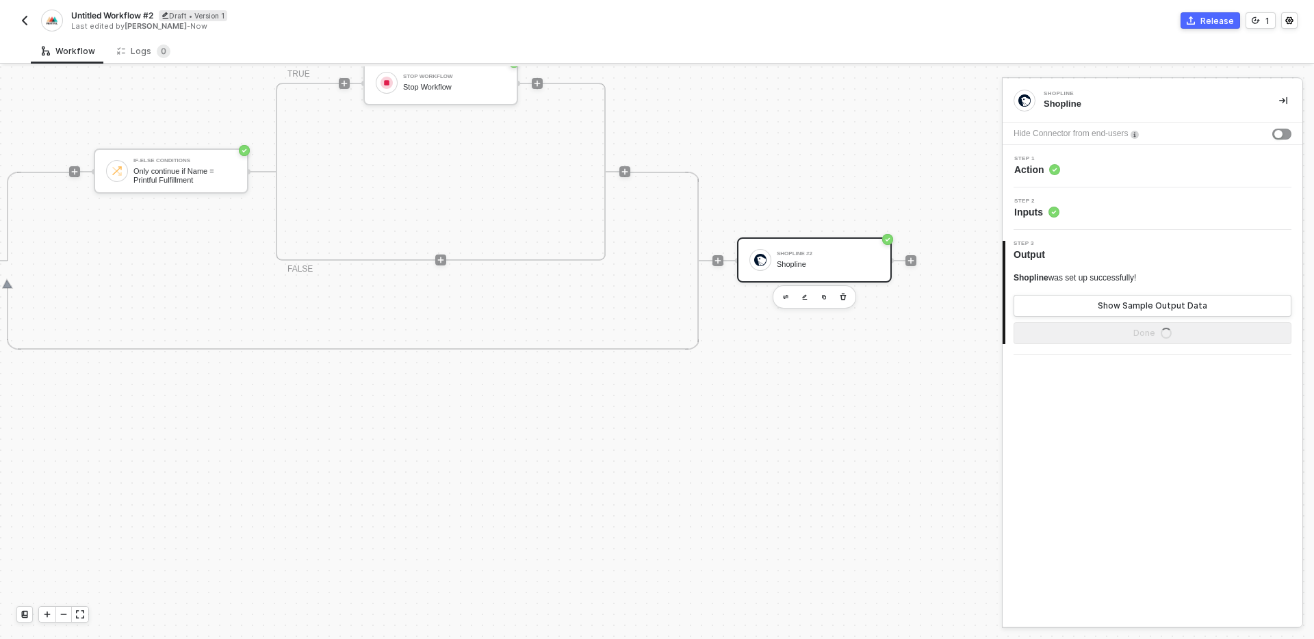
click at [1133, 168] on div "Step 1 Action" at bounding box center [1154, 166] width 296 height 21
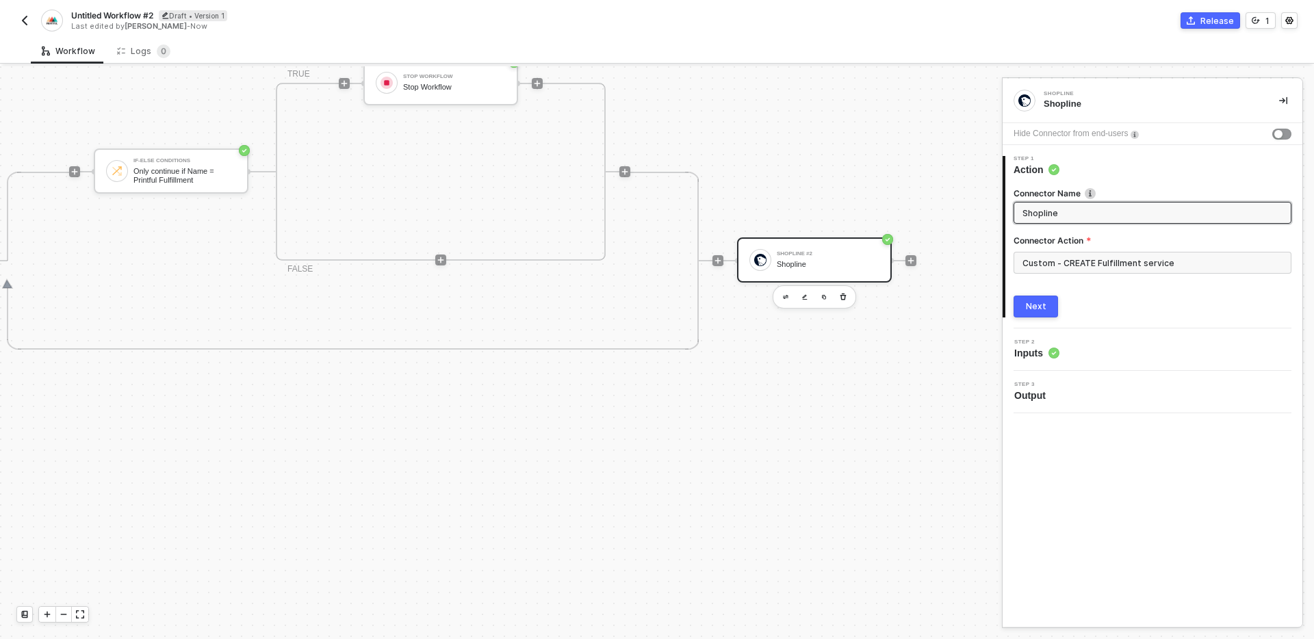
click at [1123, 219] on input "Shopline" at bounding box center [1150, 212] width 257 height 15
type input "Create Printful fulfillment service"
click at [1113, 307] on div "Next" at bounding box center [1153, 307] width 278 height 22
click at [1021, 315] on button "Next" at bounding box center [1036, 307] width 44 height 22
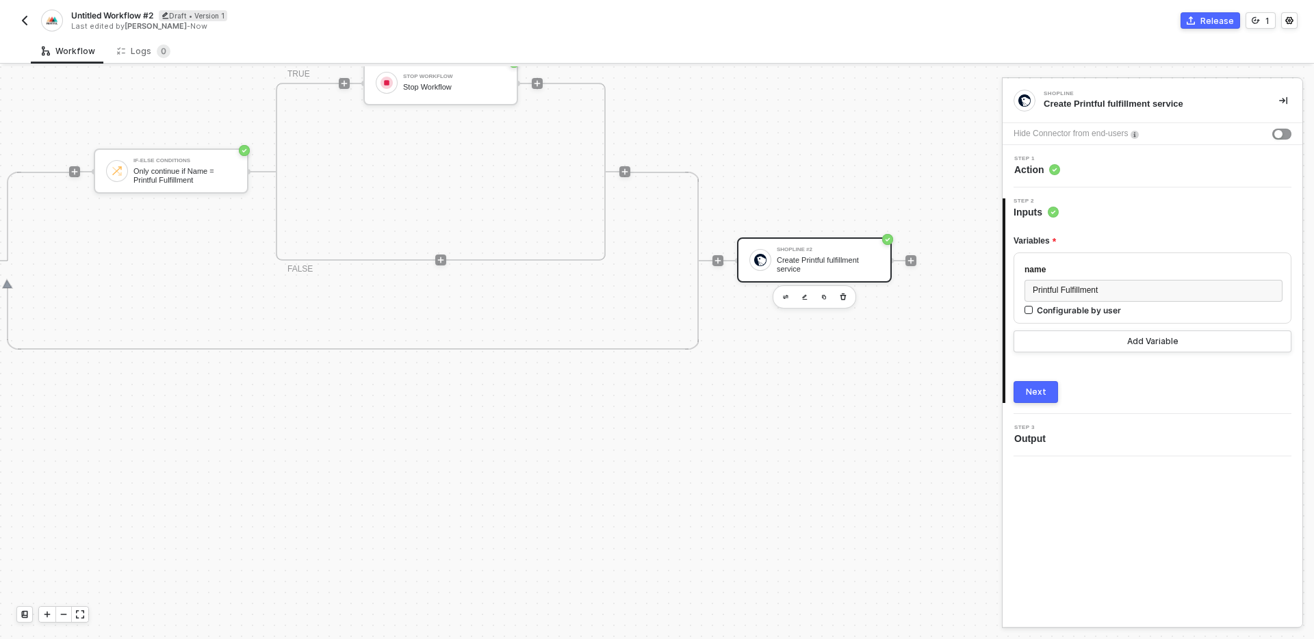
click at [1040, 401] on button "Next" at bounding box center [1036, 392] width 44 height 22
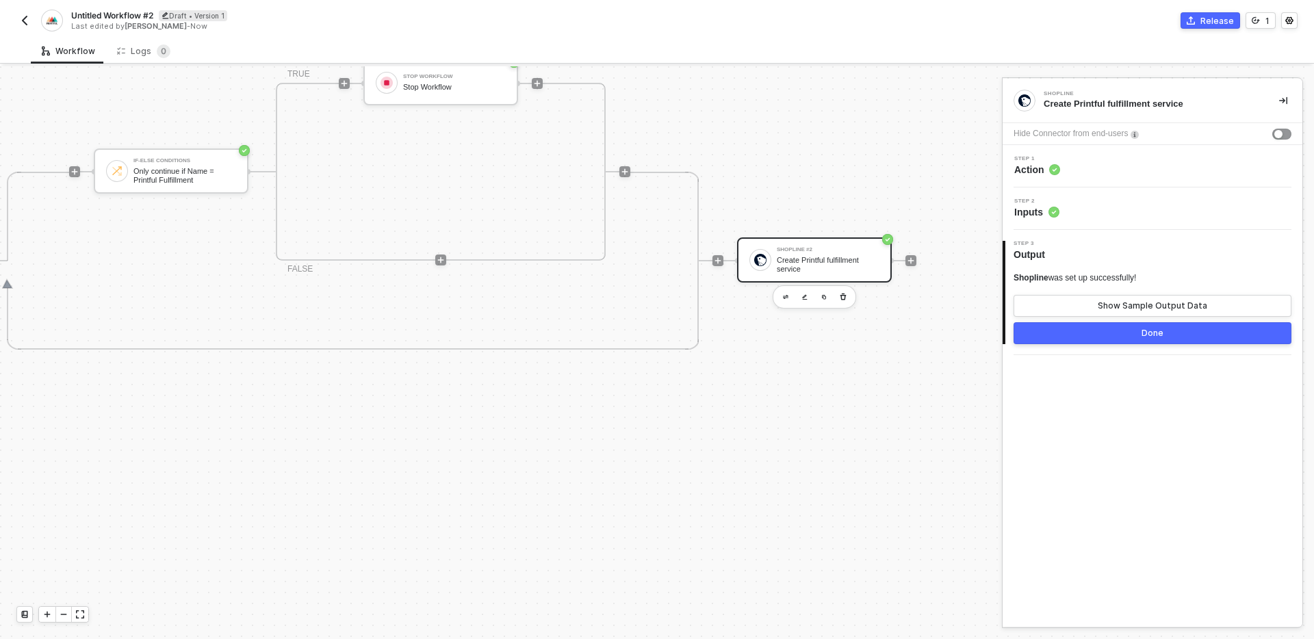
click at [1139, 343] on button "Done" at bounding box center [1153, 333] width 278 height 22
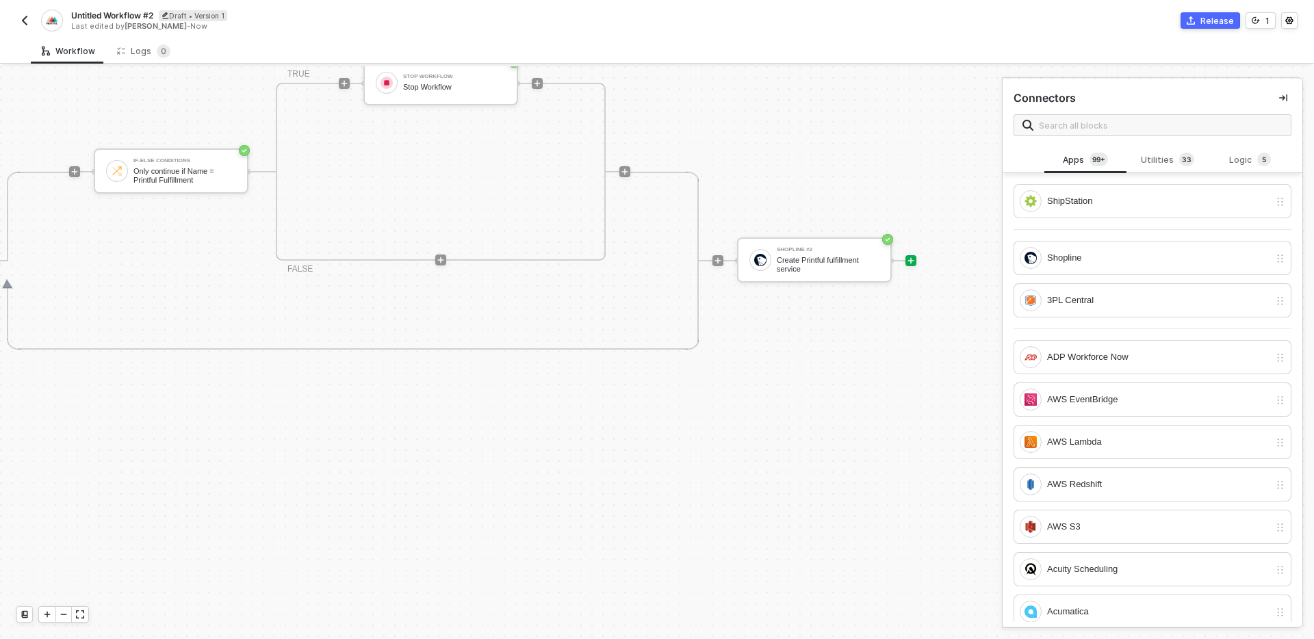
click at [810, 420] on div "TRIGGER On Installation Trigger On Installation Trigger Shopline Get all fulfil…" at bounding box center [166, 261] width 1500 height 1324
click at [940, 363] on div "TRIGGER On Installation Trigger On Installation Trigger Shopline Get all fulfil…" at bounding box center [501, 352] width 1002 height 573
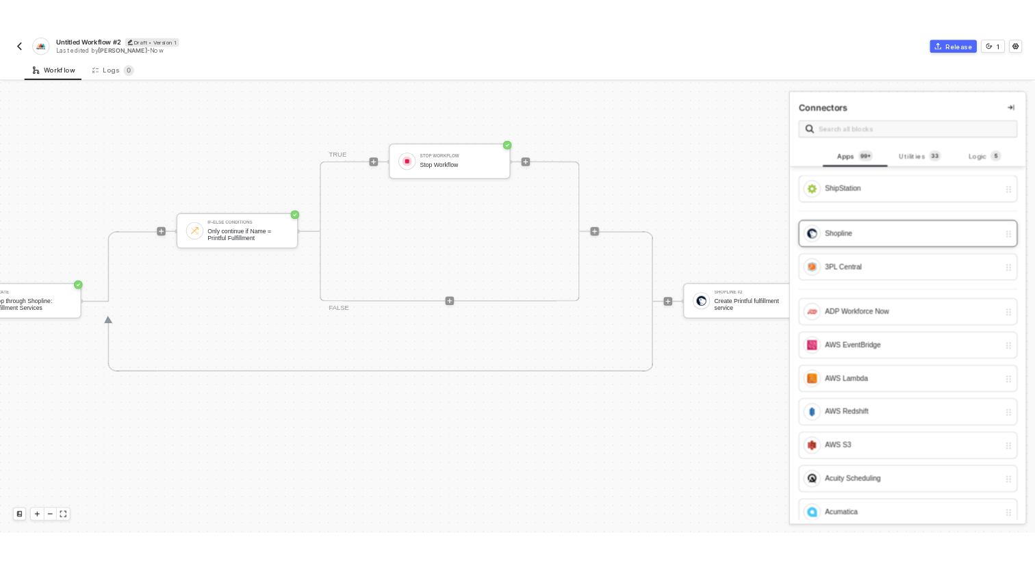
scroll to position [383, 454]
